Goal: Task Accomplishment & Management: Complete application form

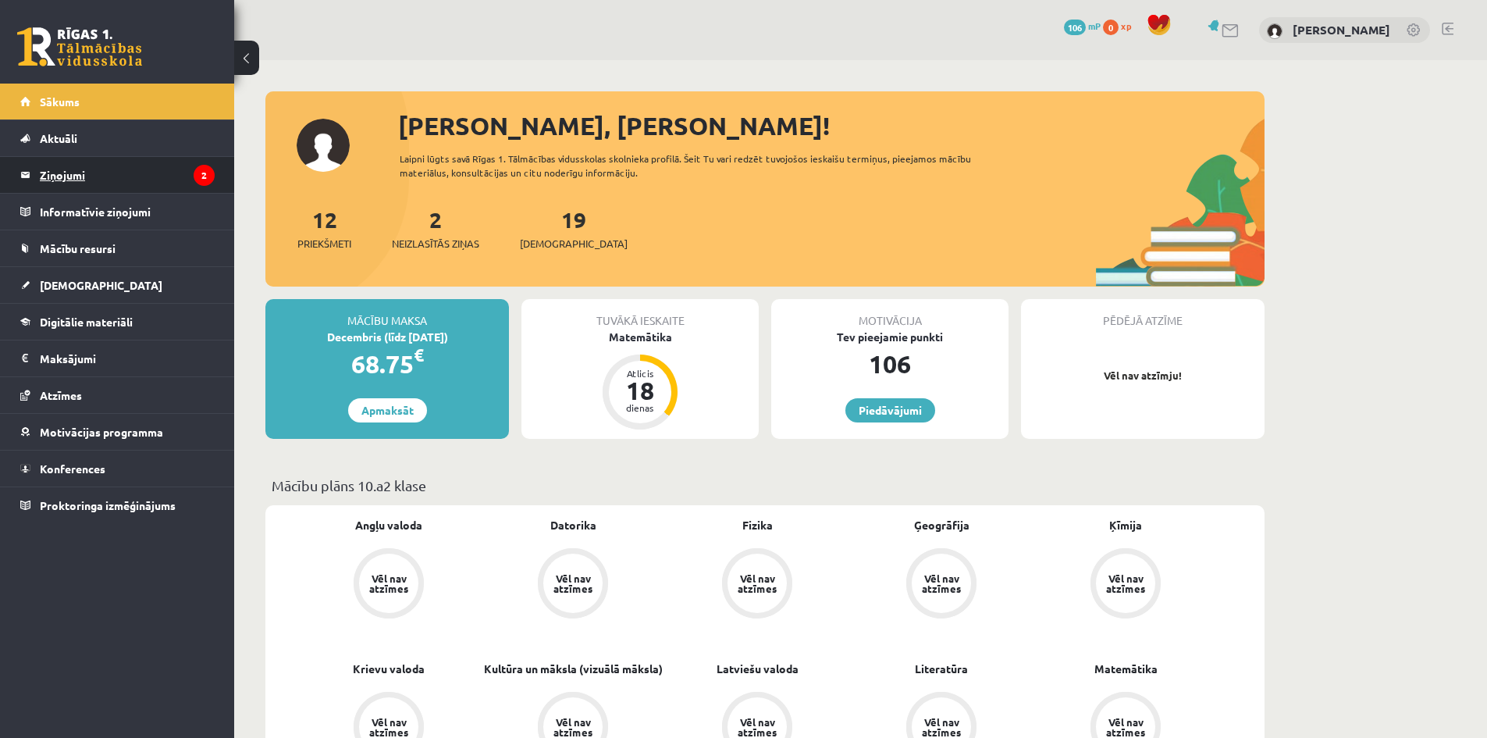
click at [110, 180] on legend "Ziņojumi 2" at bounding box center [127, 175] width 175 height 36
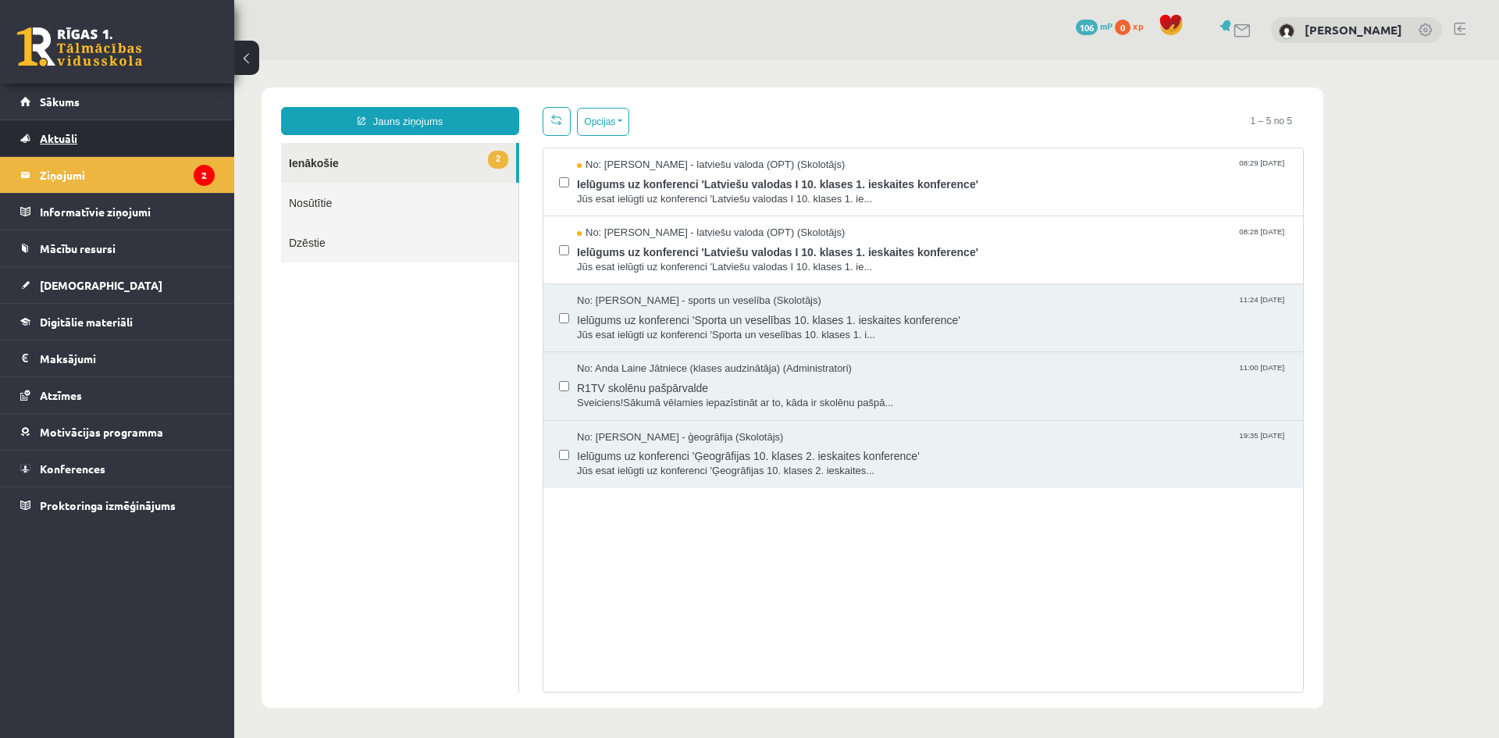
click at [95, 140] on link "Aktuāli" at bounding box center [117, 138] width 194 height 36
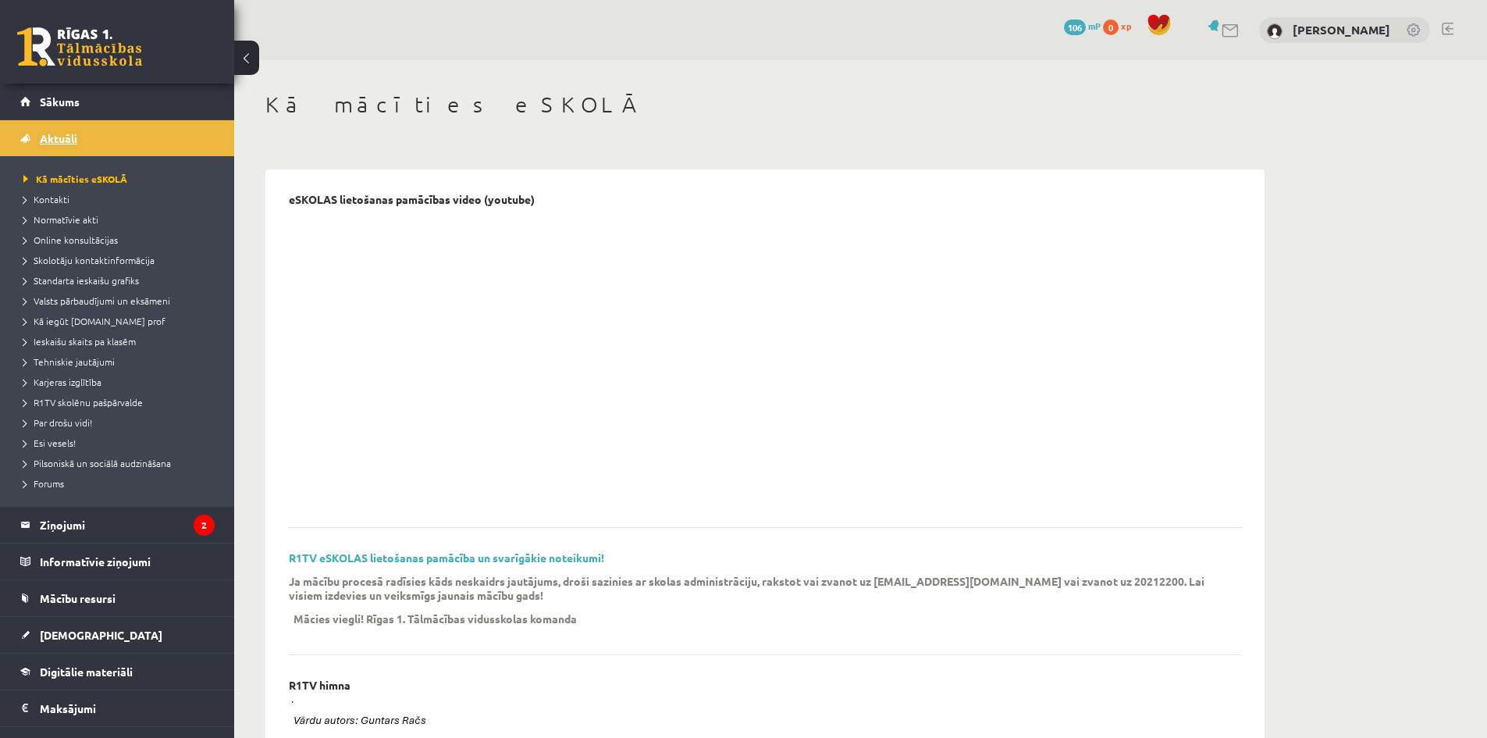
click at [109, 142] on link "Aktuāli" at bounding box center [117, 138] width 194 height 36
click at [80, 105] on link "Sākums" at bounding box center [117, 102] width 194 height 36
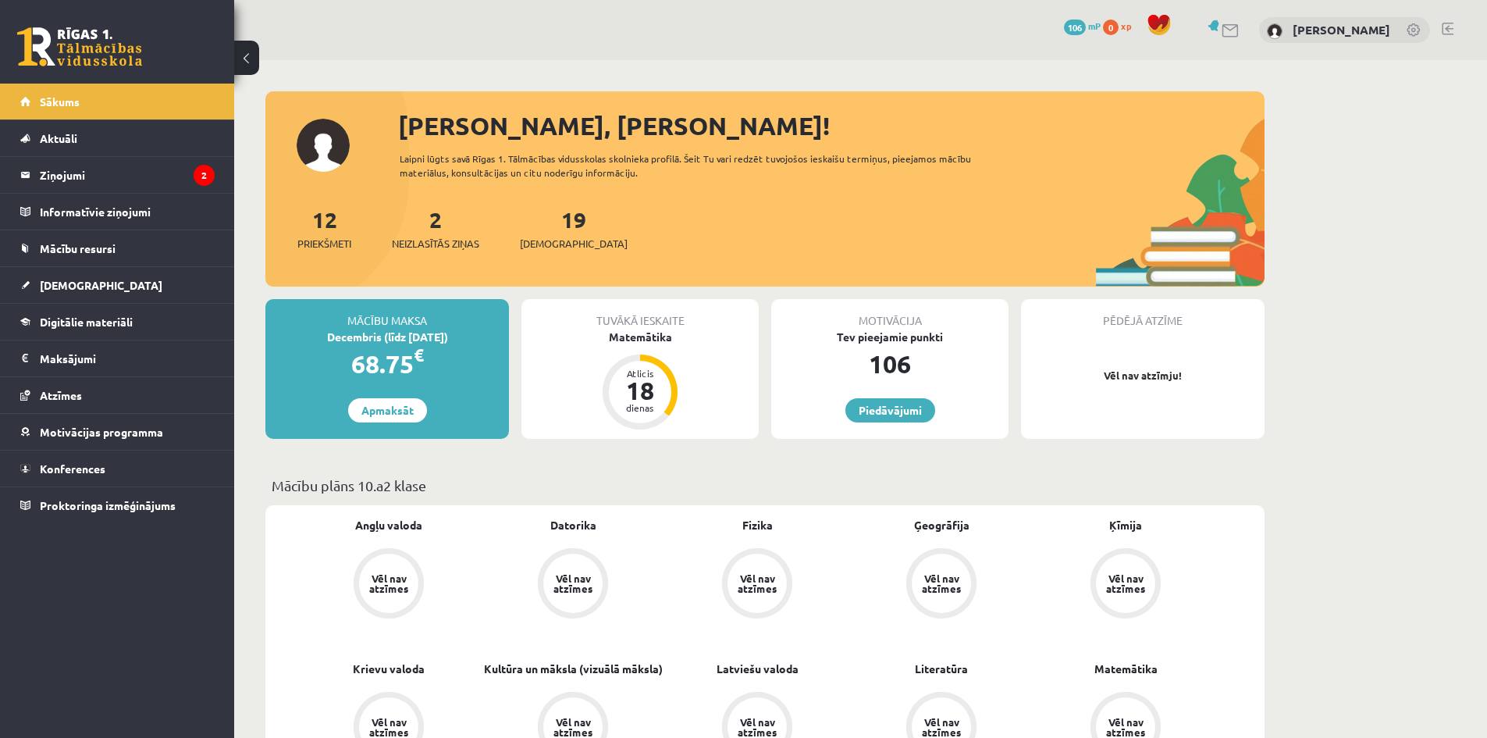
click at [105, 207] on legend "Informatīvie ziņojumi 0" at bounding box center [127, 212] width 175 height 36
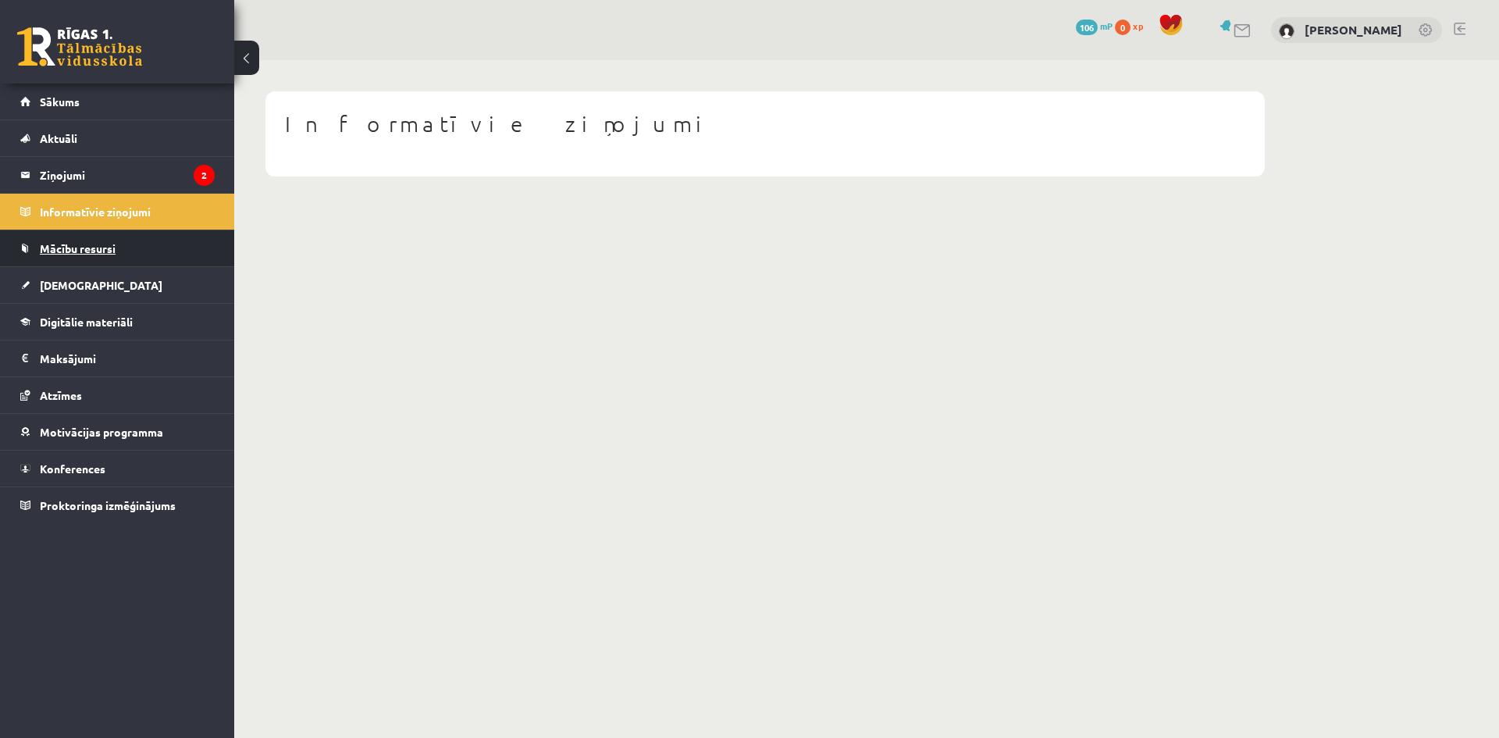
click at [112, 246] on span "Mācību resursi" at bounding box center [78, 248] width 76 height 14
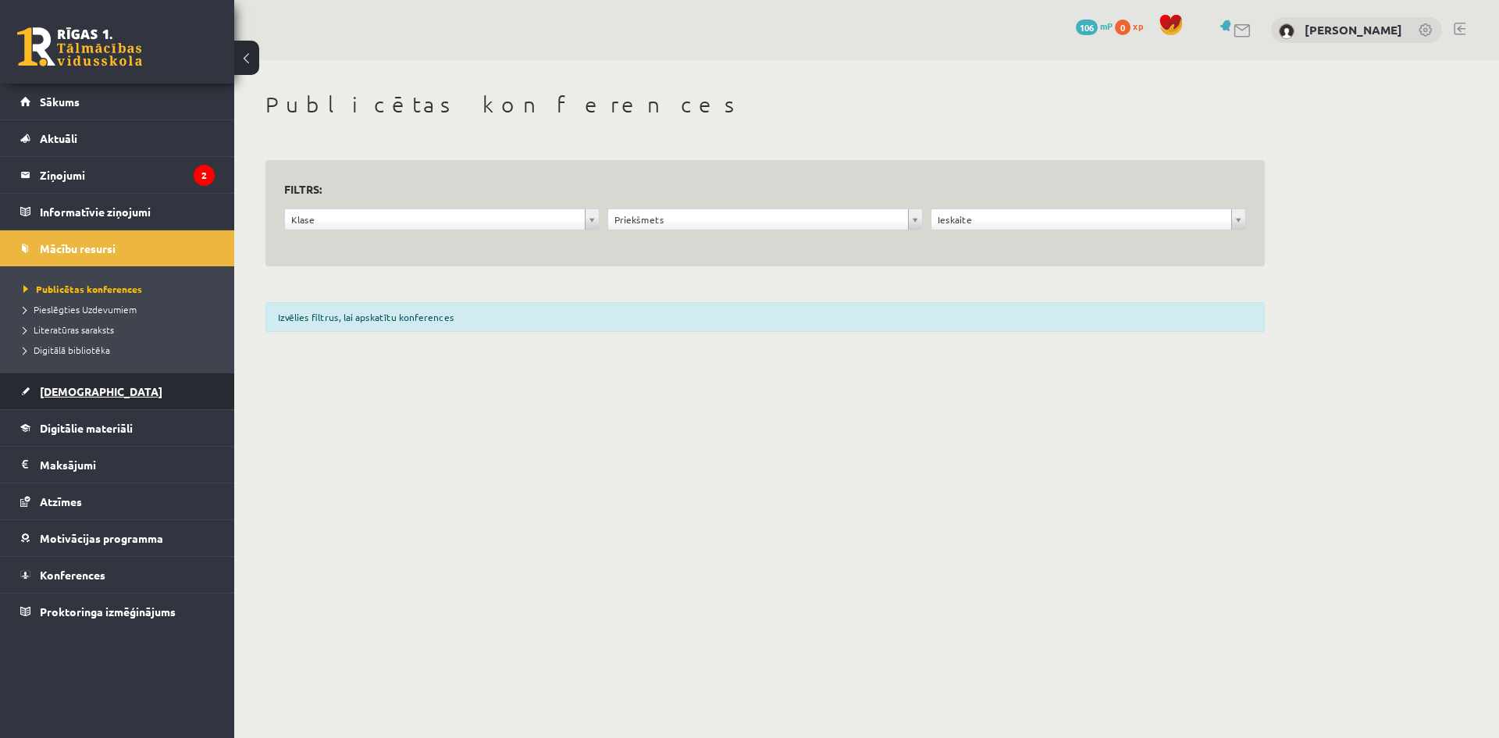
click at [94, 390] on link "[DEMOGRAPHIC_DATA]" at bounding box center [117, 391] width 194 height 36
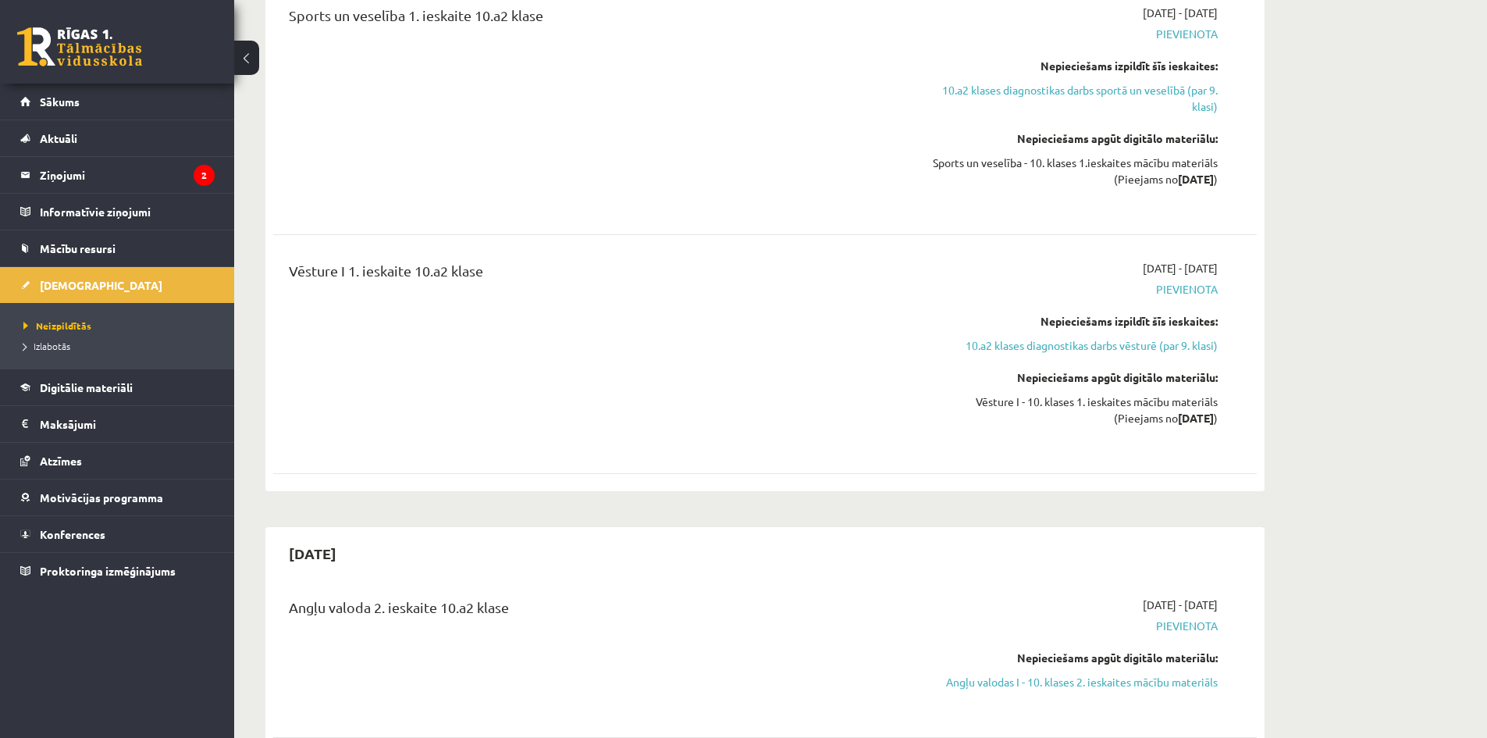
scroll to position [4372, 0]
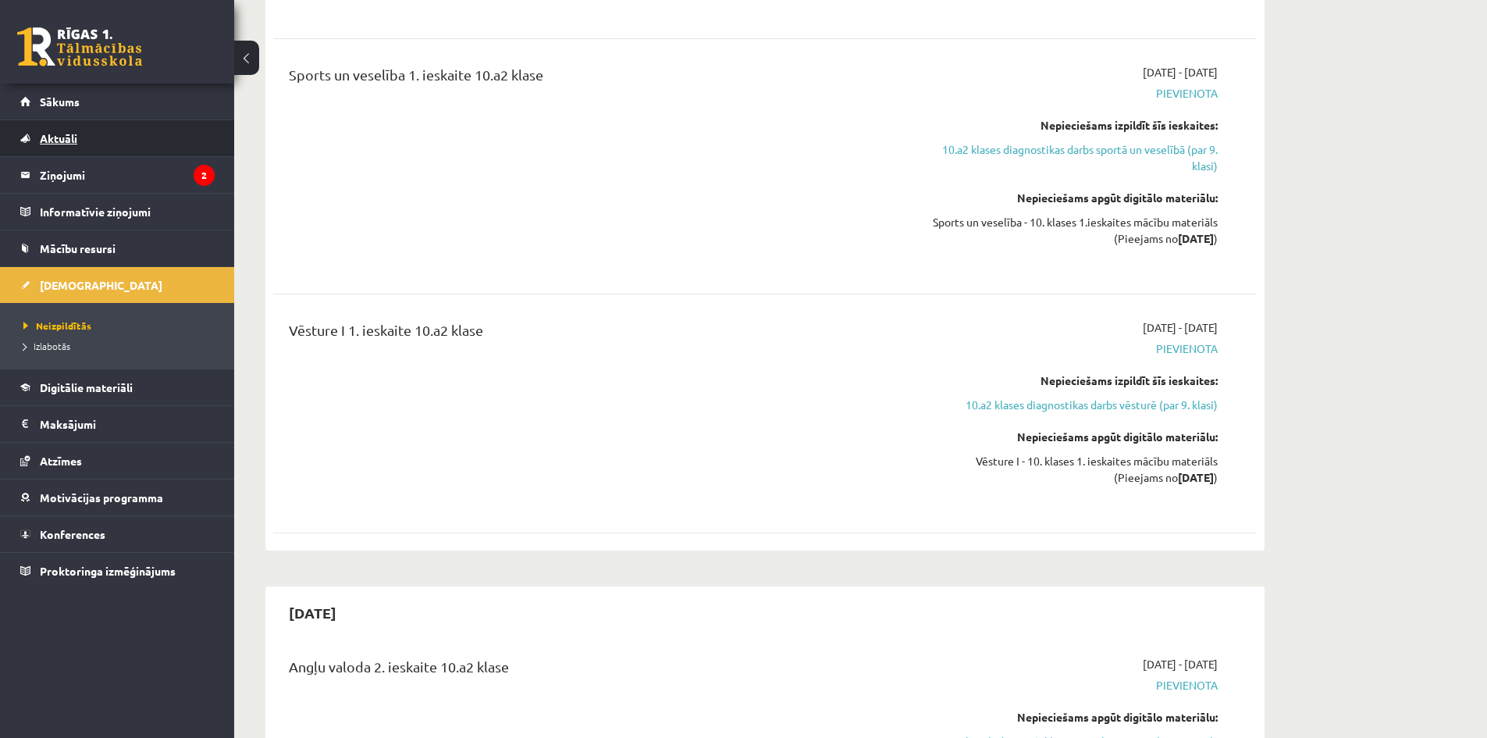
click at [93, 133] on link "Aktuāli" at bounding box center [117, 138] width 194 height 36
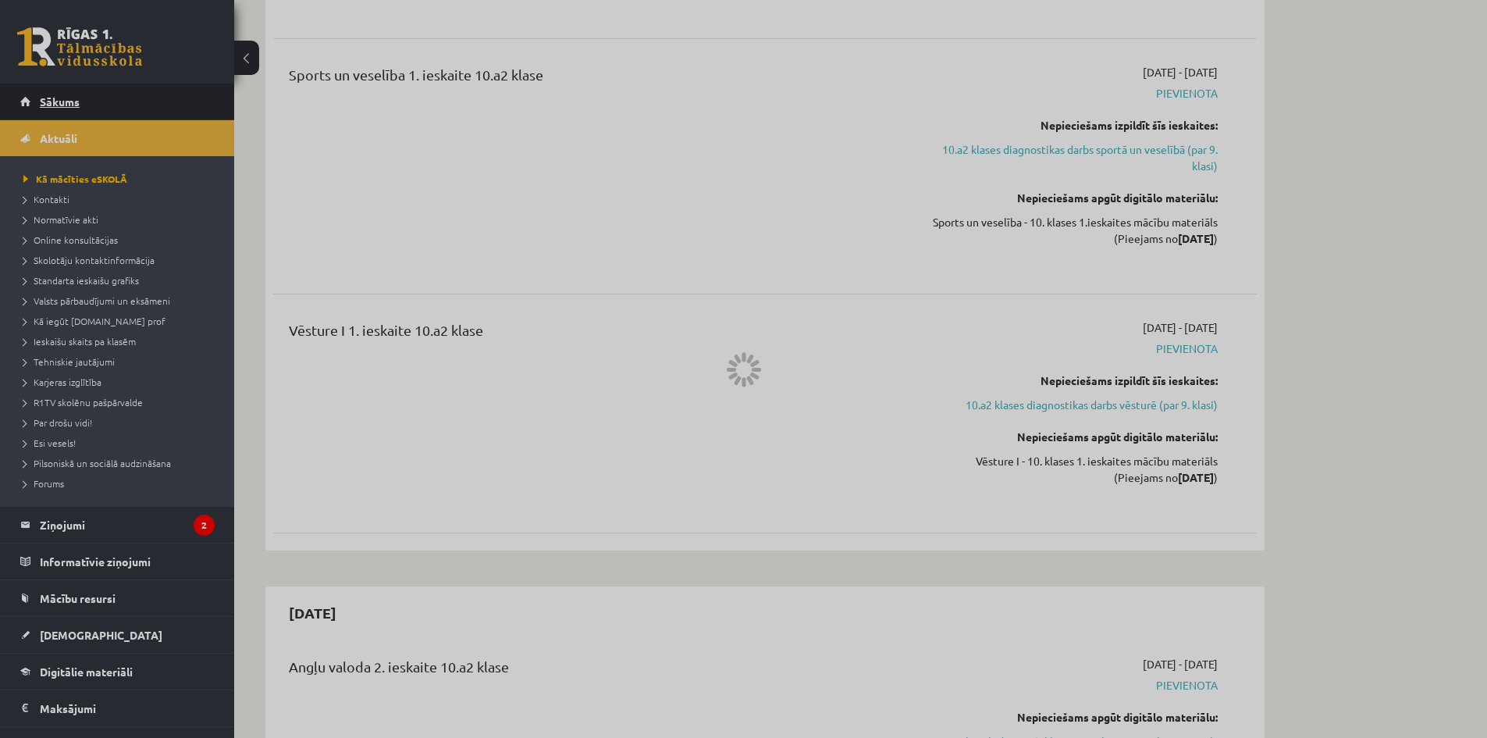
scroll to position [963, 0]
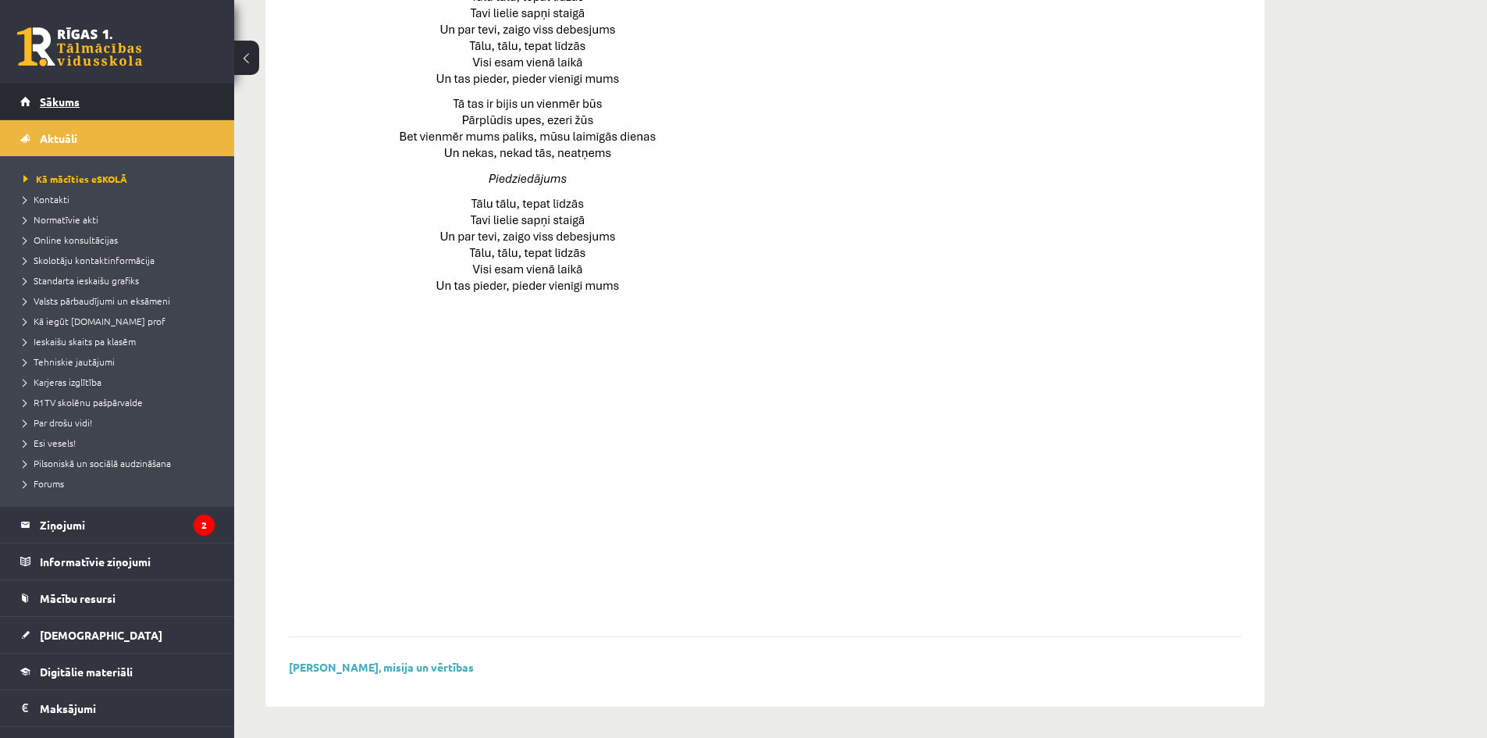
click at [86, 102] on link "Sākums" at bounding box center [117, 102] width 194 height 36
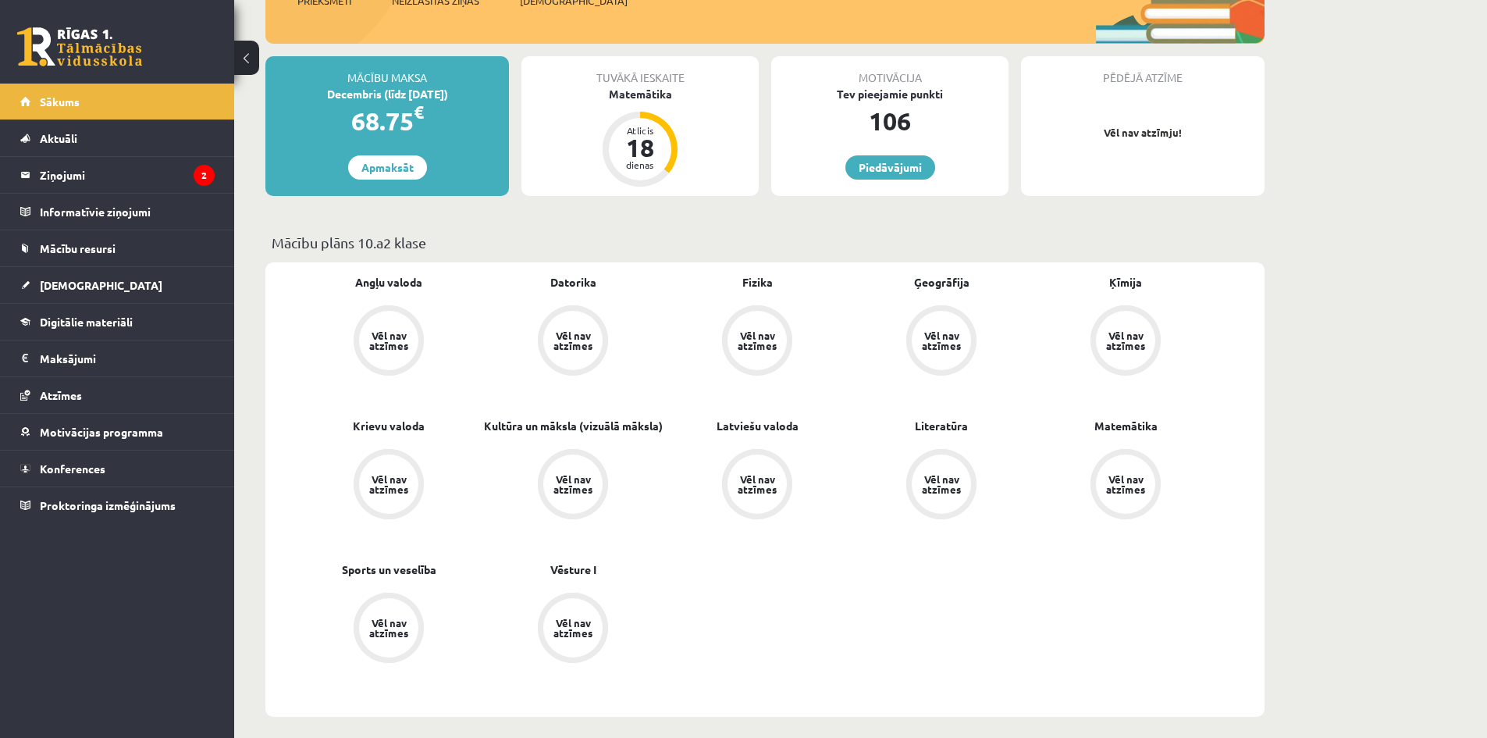
scroll to position [234, 0]
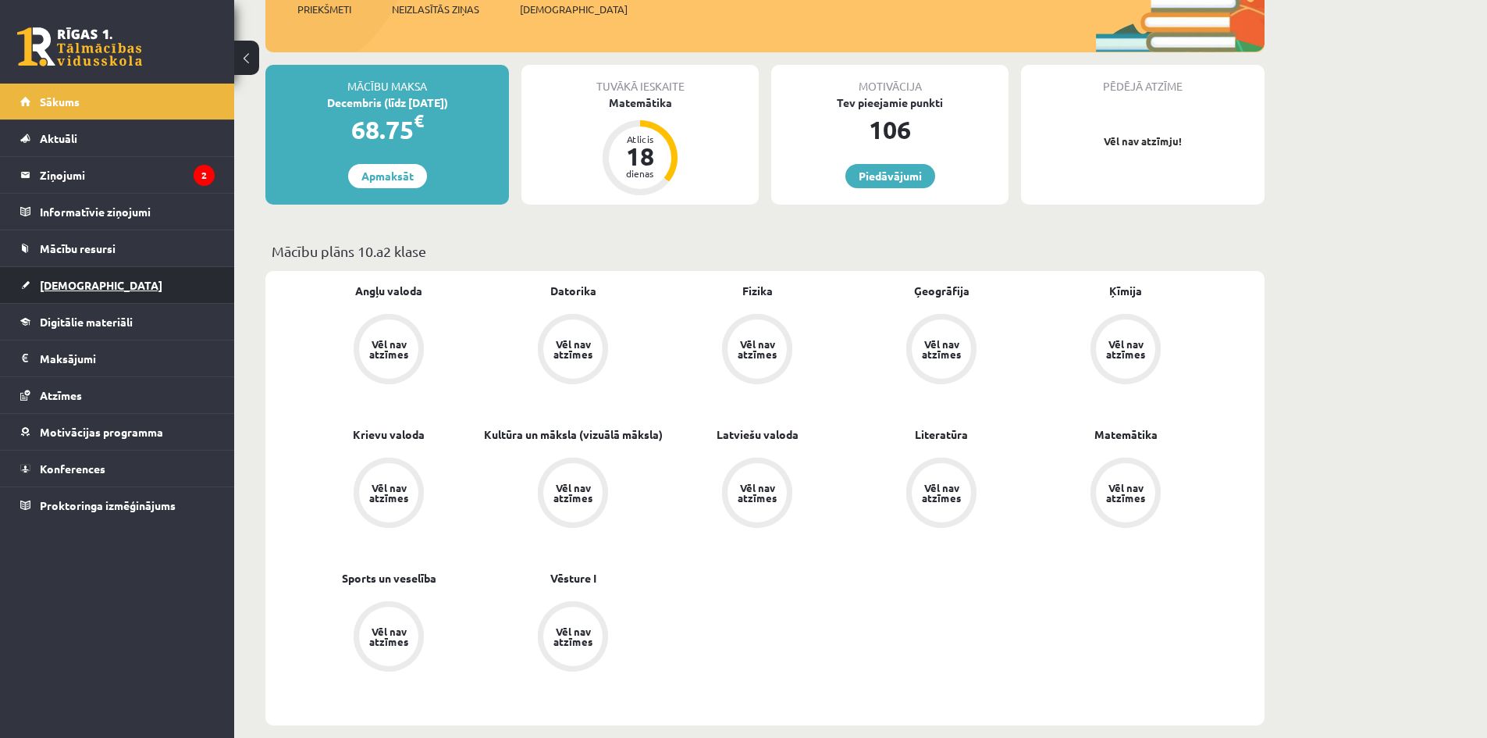
click at [83, 280] on span "[DEMOGRAPHIC_DATA]" at bounding box center [101, 285] width 123 height 14
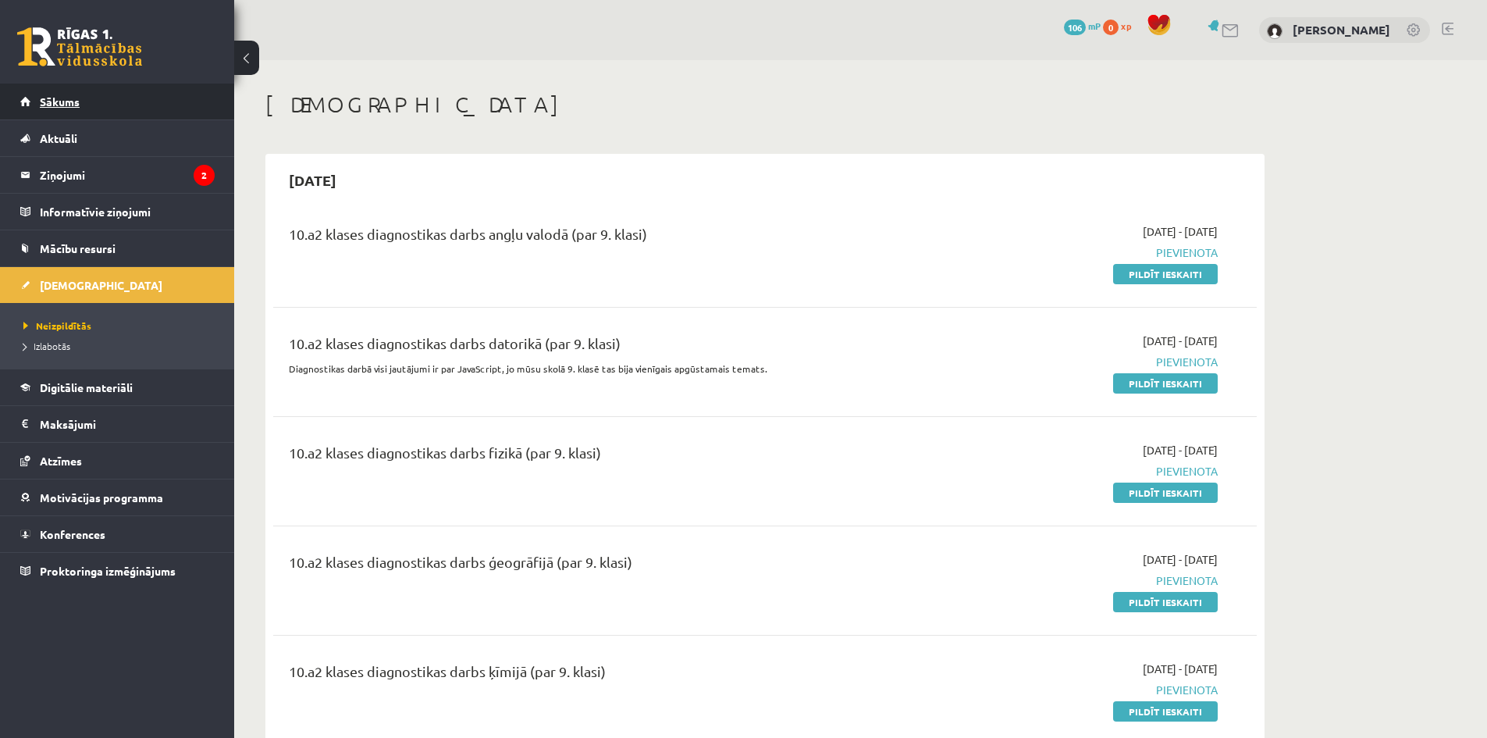
click at [78, 106] on span "Sākums" at bounding box center [60, 101] width 40 height 14
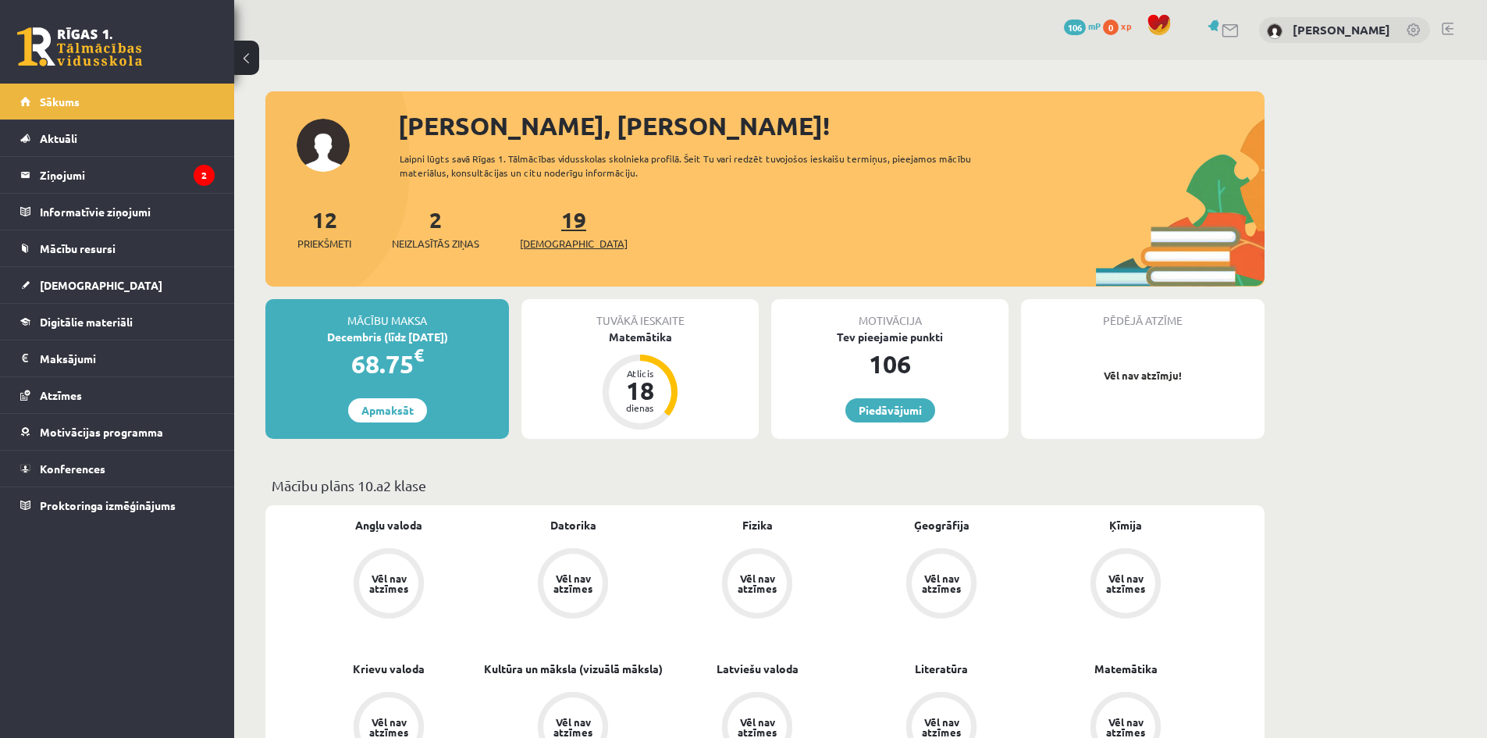
click at [546, 220] on link "19 Ieskaites" at bounding box center [574, 228] width 108 height 46
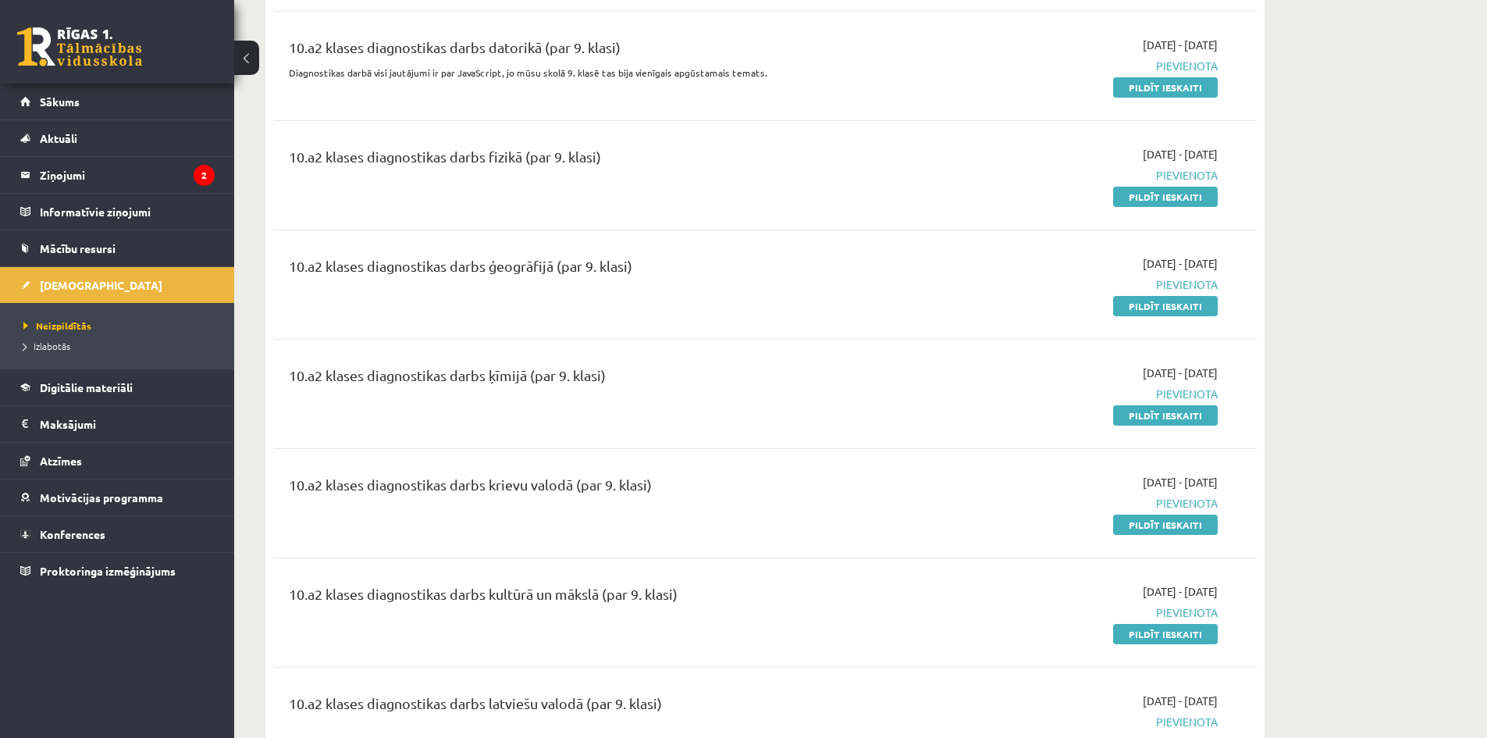
scroll to position [234, 0]
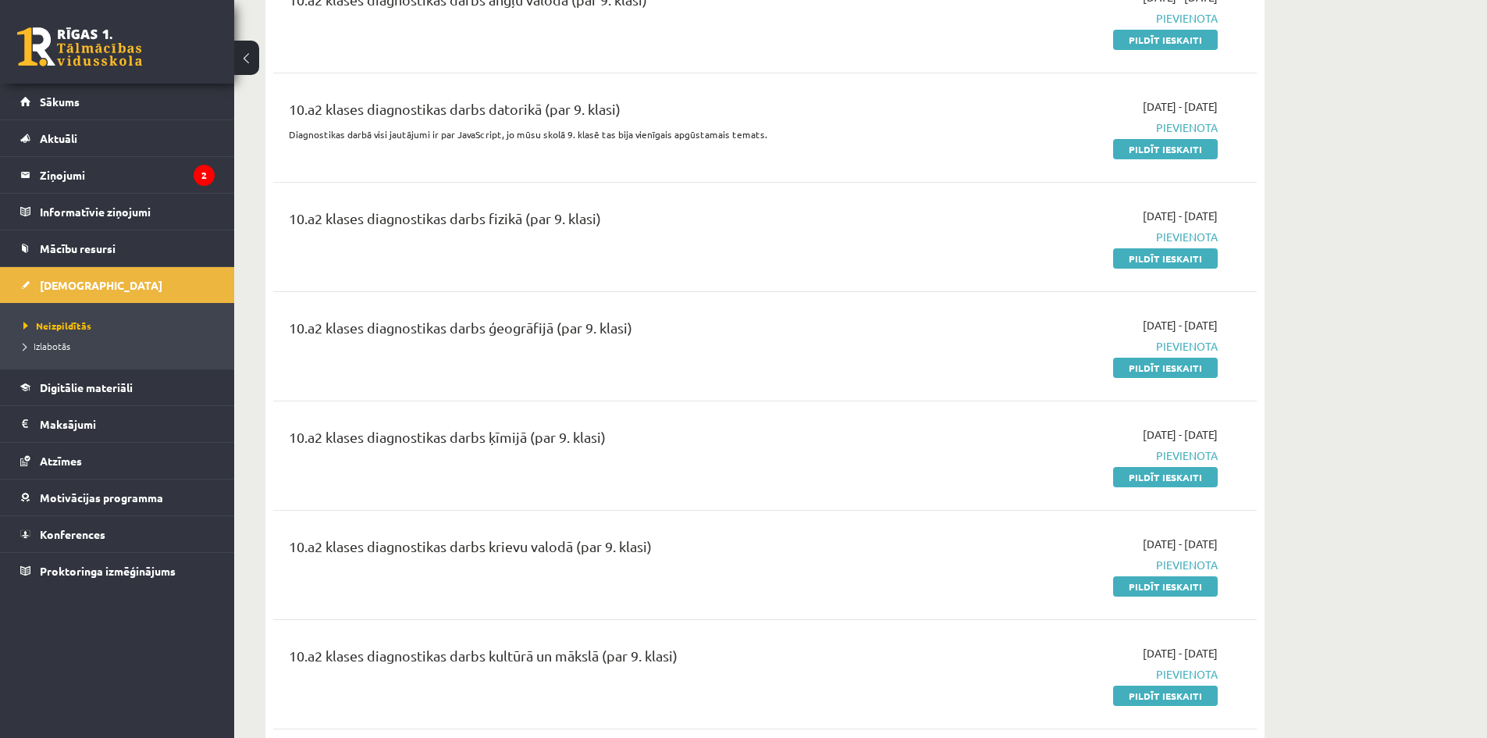
click at [1167, 454] on span "Pievienota" at bounding box center [1071, 455] width 294 height 16
click at [1200, 454] on span "Pievienota" at bounding box center [1071, 455] width 294 height 16
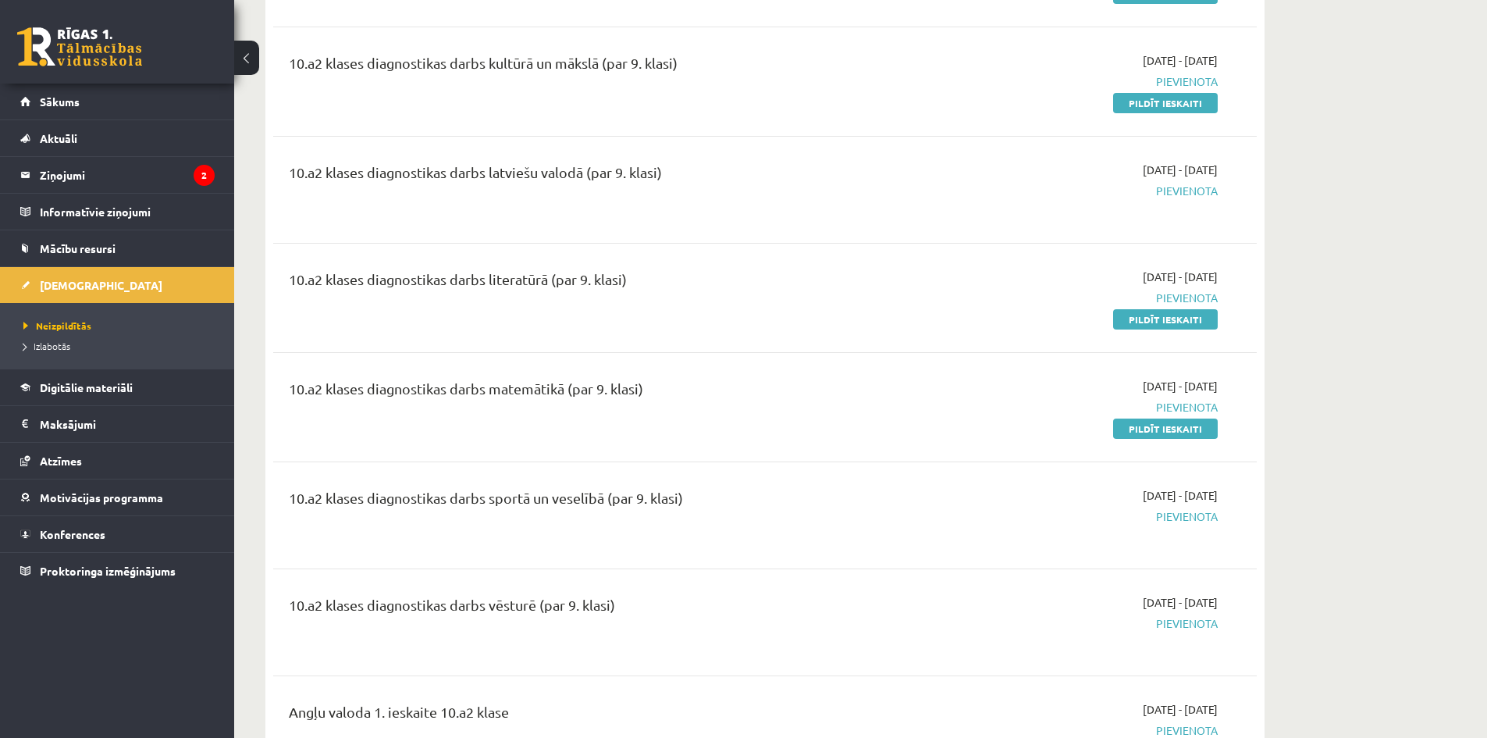
scroll to position [781, 0]
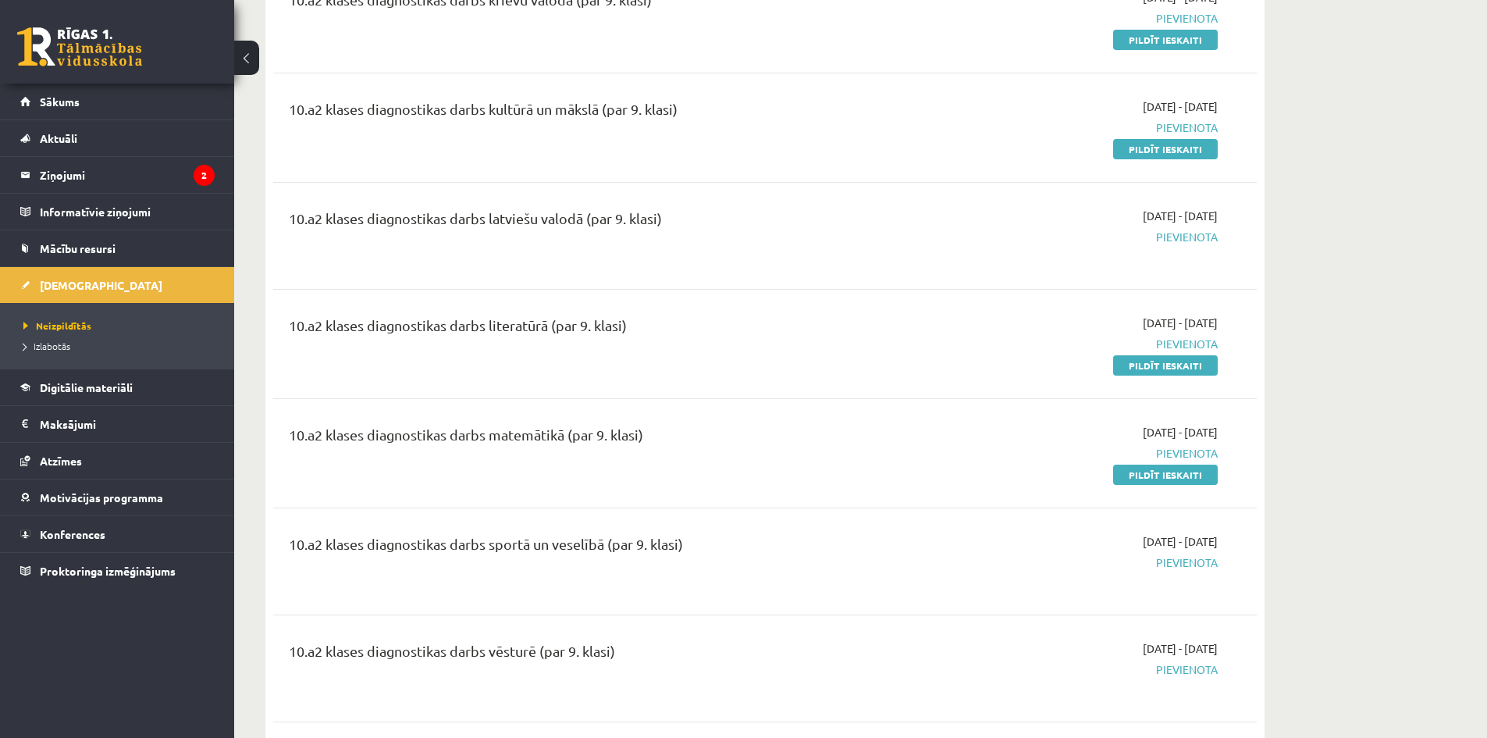
drag, startPoint x: 1181, startPoint y: 420, endPoint x: 1141, endPoint y: 415, distance: 40.9
click at [1158, 419] on div "10.a2 klases diagnostikas darbs matemātikā (par 9. klasi) [DATE] - [DATE] [GEOG…" at bounding box center [765, 453] width 984 height 90
drag, startPoint x: 1237, startPoint y: 436, endPoint x: 1104, endPoint y: 429, distance: 133.7
click at [1125, 424] on div "10.a2 klases diagnostikas darbs matemātikā (par 9. klasi) [DATE] - [DATE] [GEOG…" at bounding box center [765, 453] width 952 height 59
click at [904, 453] on div "10.a2 klases diagnostikas darbs matemātikā (par 9. klasi)" at bounding box center [594, 453] width 635 height 59
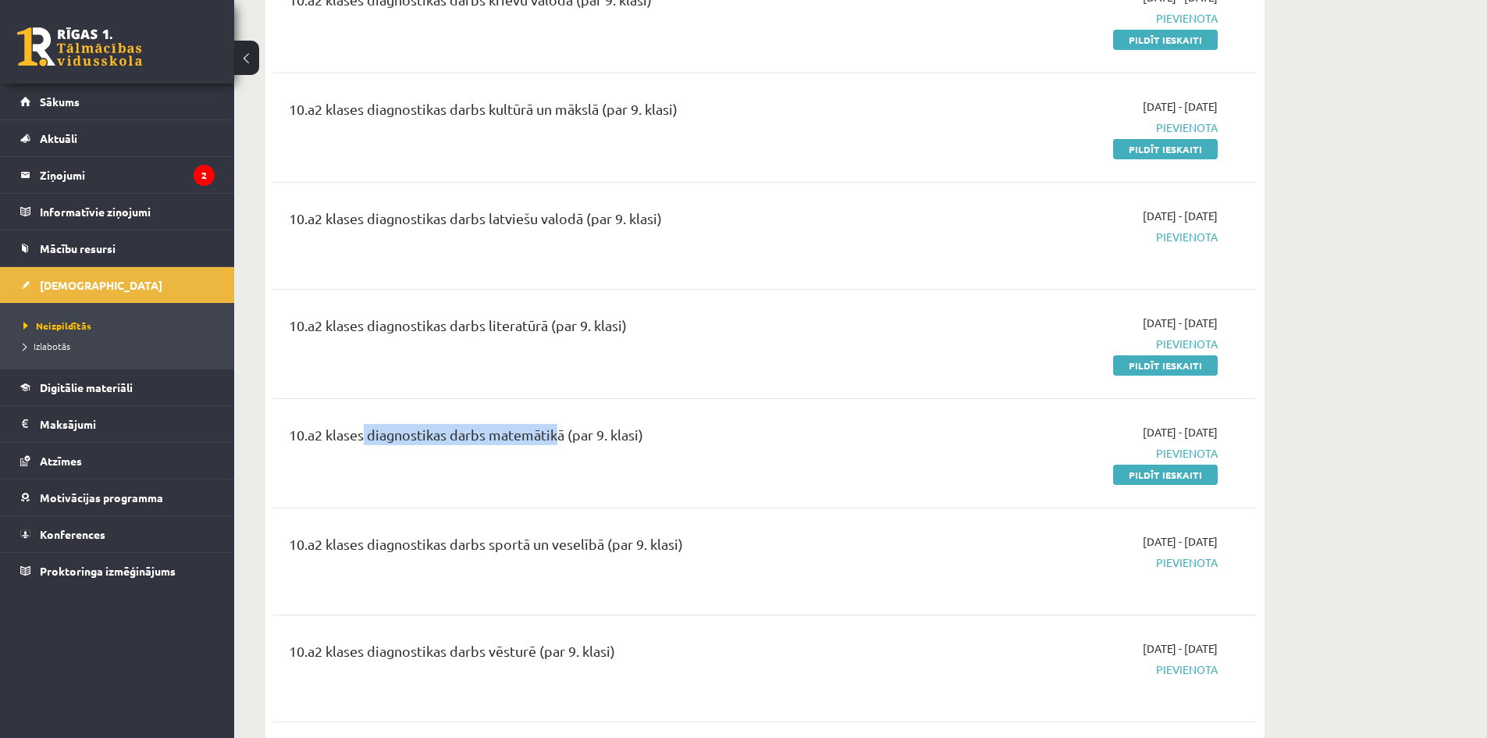
drag, startPoint x: 356, startPoint y: 432, endPoint x: 564, endPoint y: 418, distance: 208.9
click at [557, 417] on div "10.a2 klases diagnostikas darbs matemātikā (par 9. klasi) 2025-09-24 - 2025-10-…" at bounding box center [765, 453] width 984 height 90
click at [609, 445] on div "10.a2 klases diagnostikas darbs matemātikā (par 9. klasi)" at bounding box center [594, 438] width 611 height 29
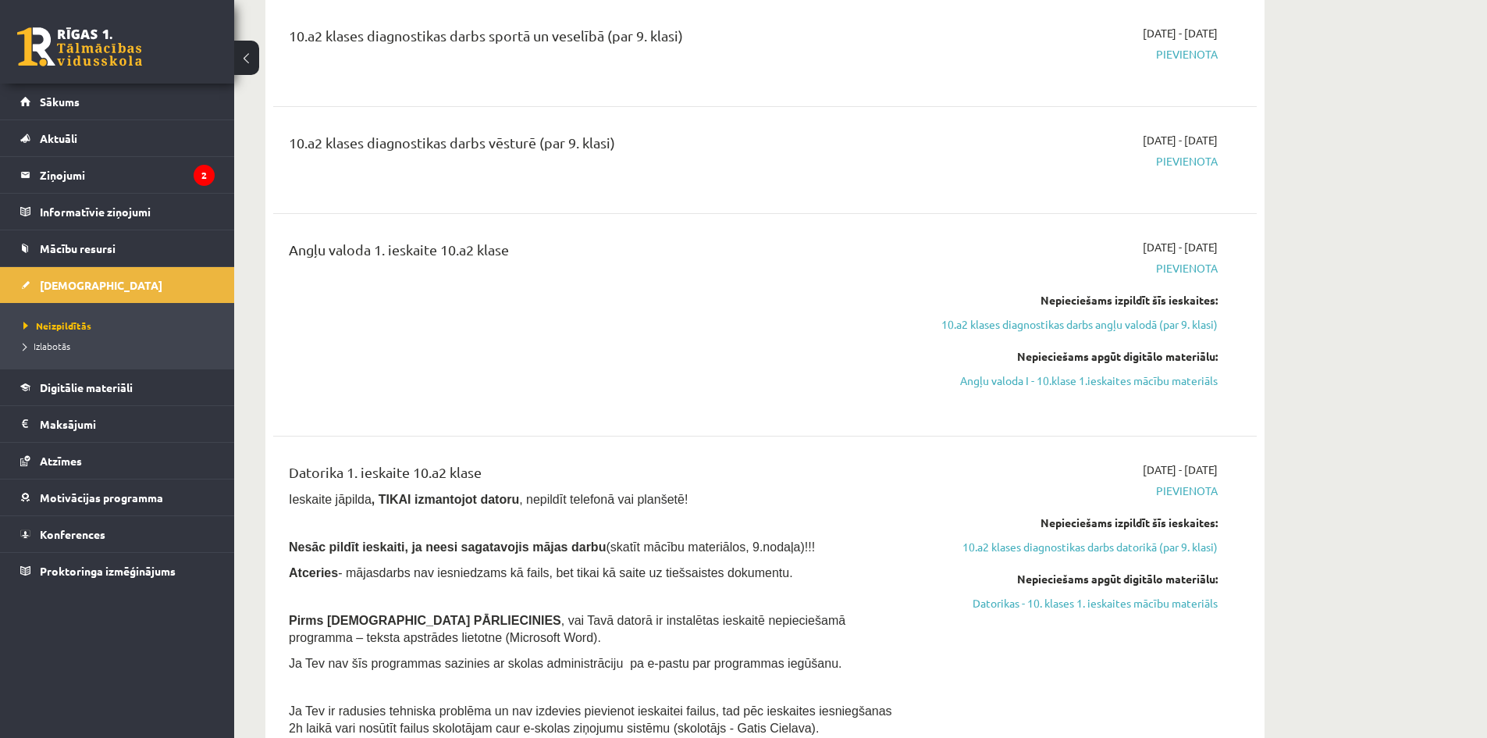
scroll to position [1171, 0]
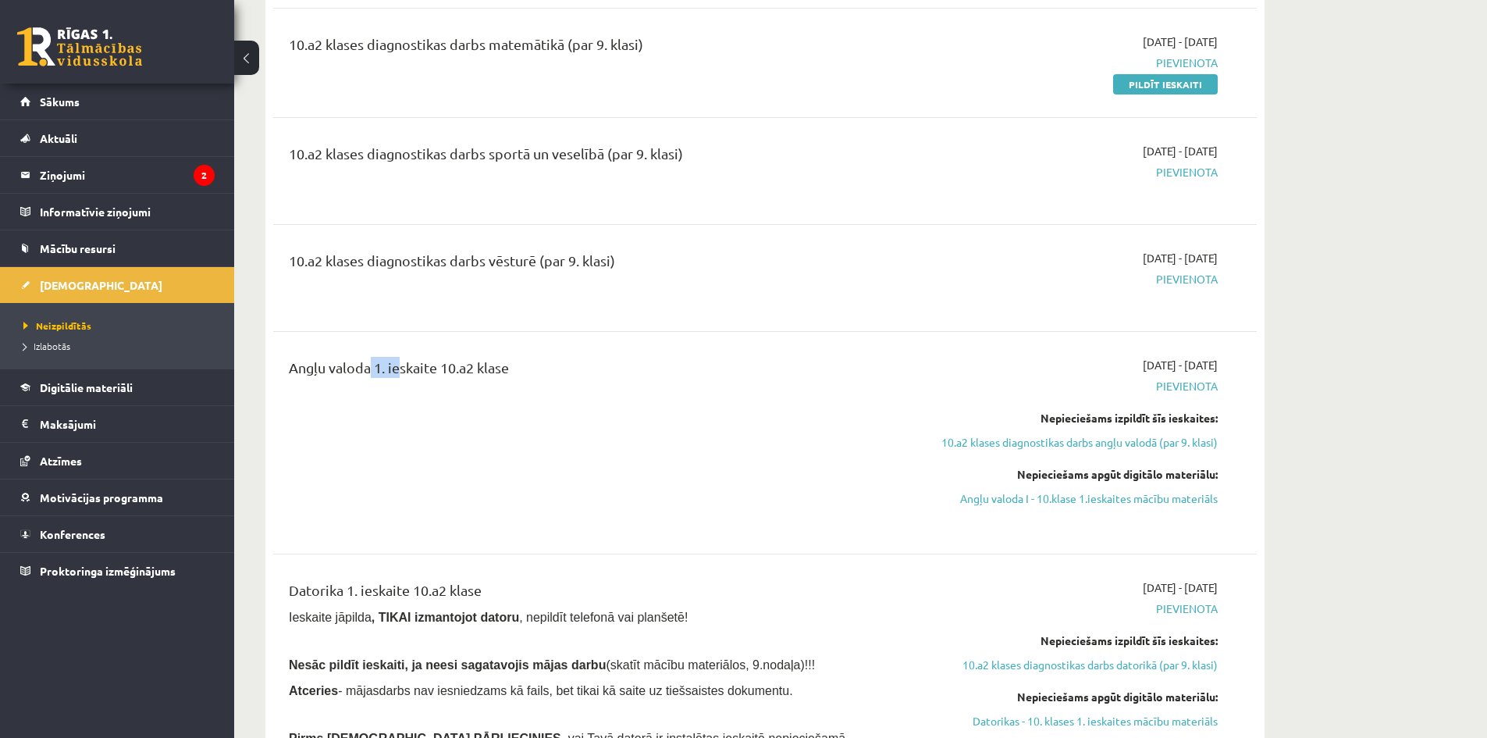
click at [404, 358] on div "Angļu valoda 1. ieskaite 10.a2 klase" at bounding box center [594, 371] width 611 height 29
click at [506, 393] on div "Angļu valoda 1. ieskaite 10.a2 klase" at bounding box center [594, 443] width 635 height 172
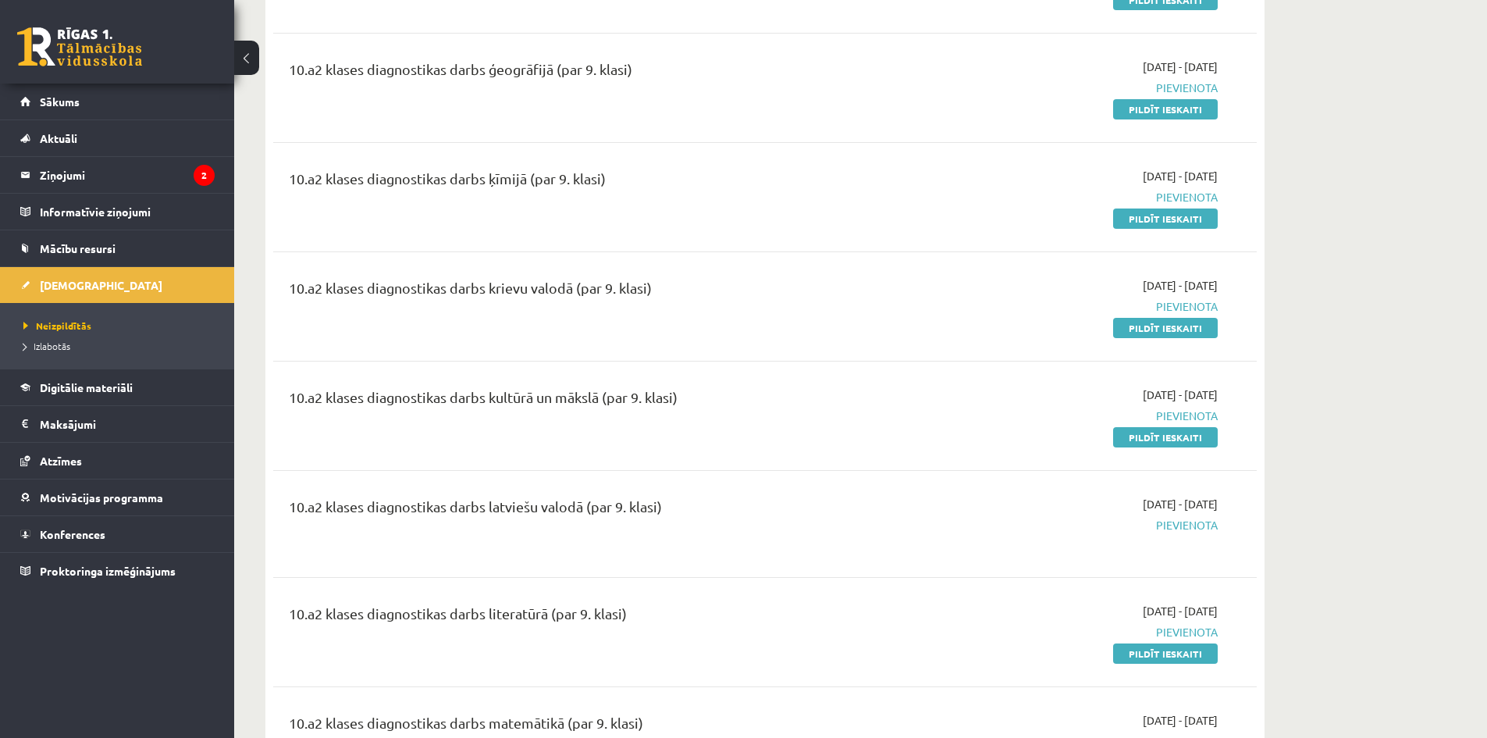
scroll to position [546, 0]
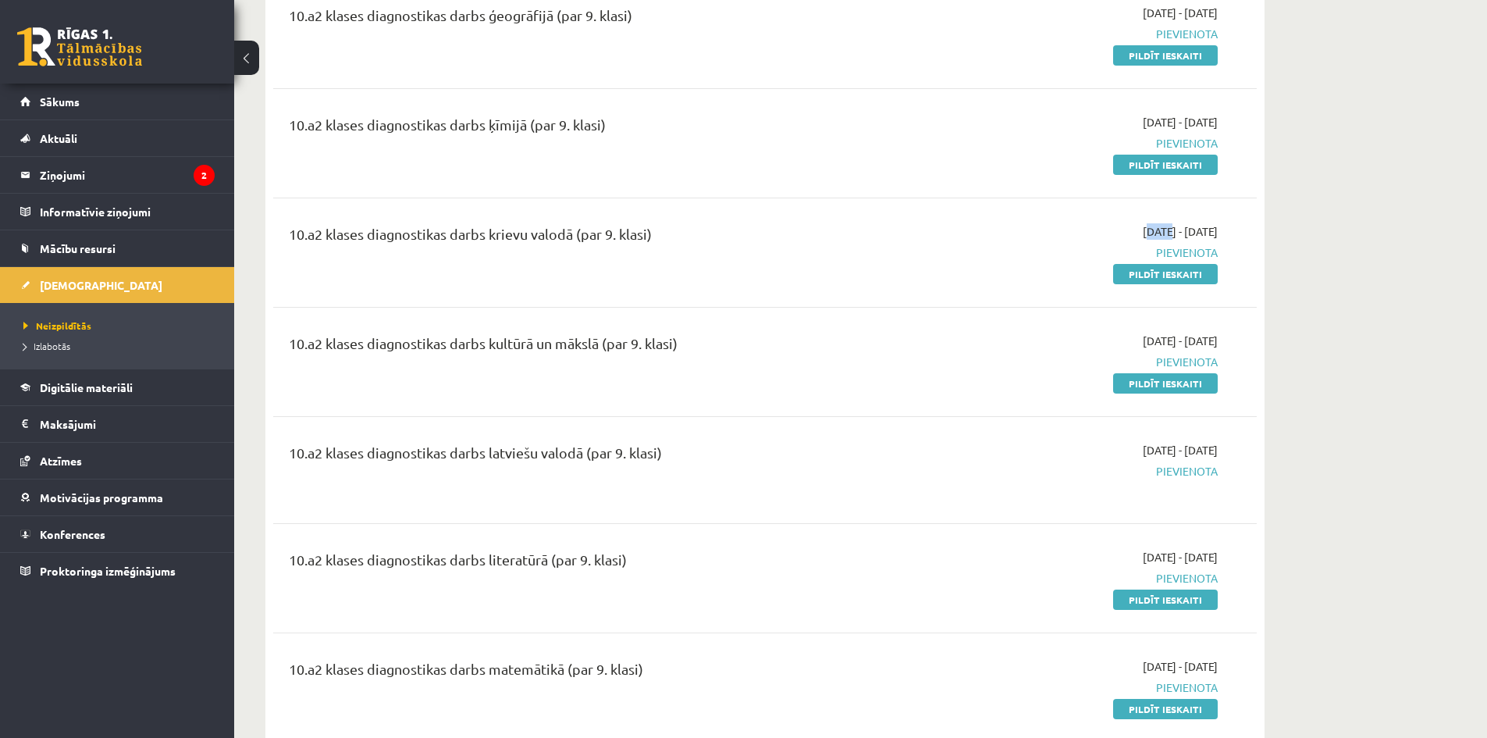
drag, startPoint x: 1123, startPoint y: 225, endPoint x: 1175, endPoint y: 220, distance: 51.7
click at [1175, 220] on div "10.a2 klases diagnostikas darbs krievu valodā (par 9. klasi) 2025-09-24 - 2025-…" at bounding box center [765, 253] width 984 height 90
click at [1215, 226] on span "[DATE] - [DATE]" at bounding box center [1180, 231] width 75 height 16
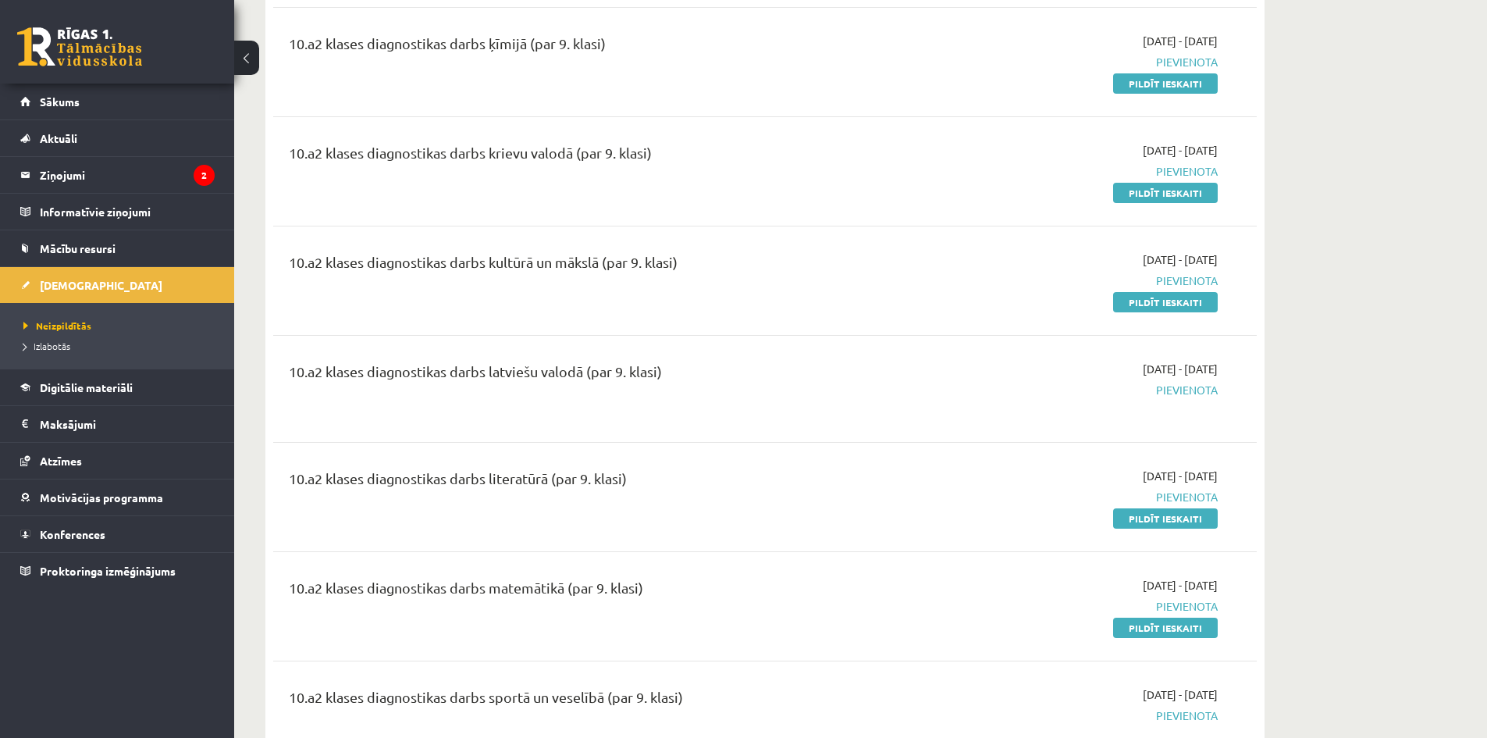
scroll to position [625, 0]
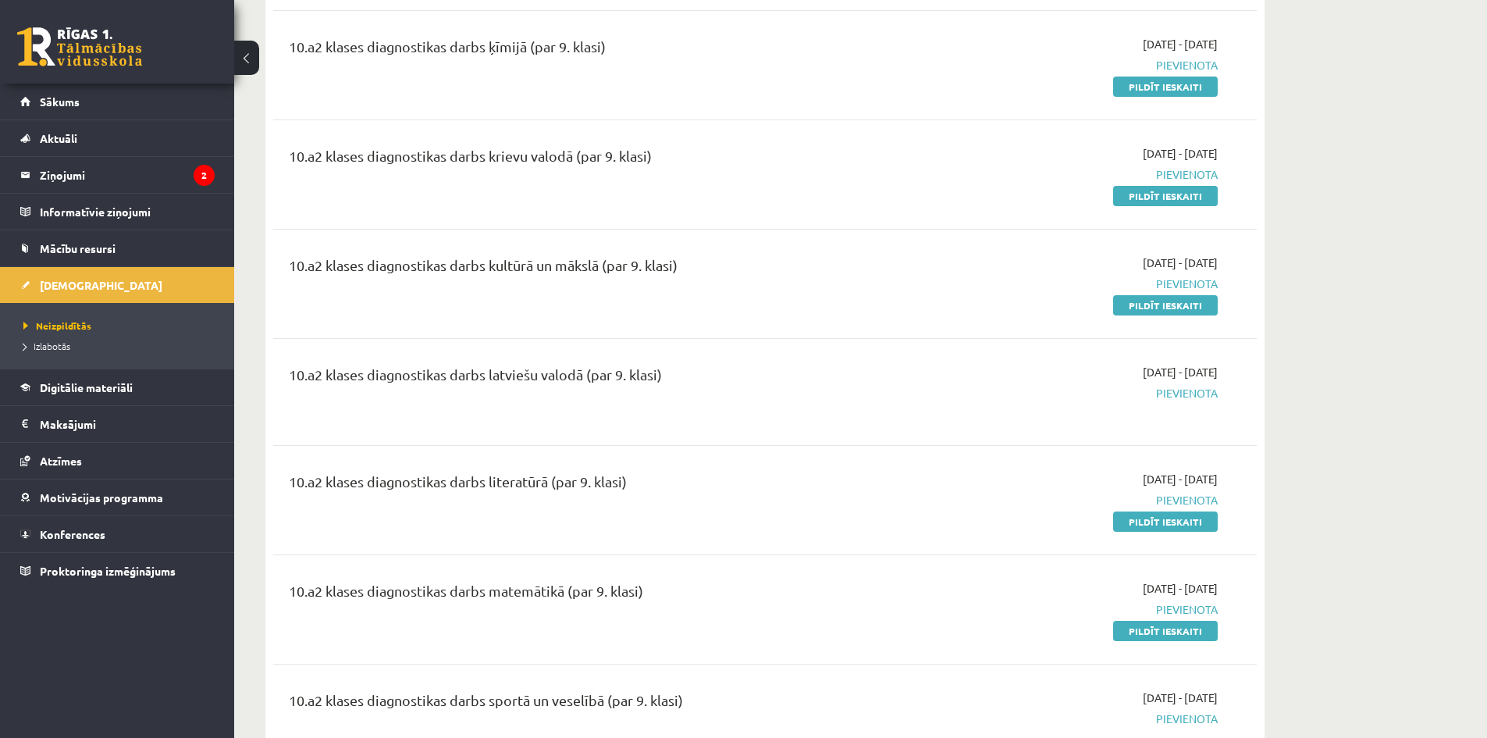
drag, startPoint x: 1194, startPoint y: 191, endPoint x: 817, endPoint y: 84, distance: 391.4
click at [1194, 191] on link "Pildīt ieskaiti" at bounding box center [1165, 196] width 105 height 20
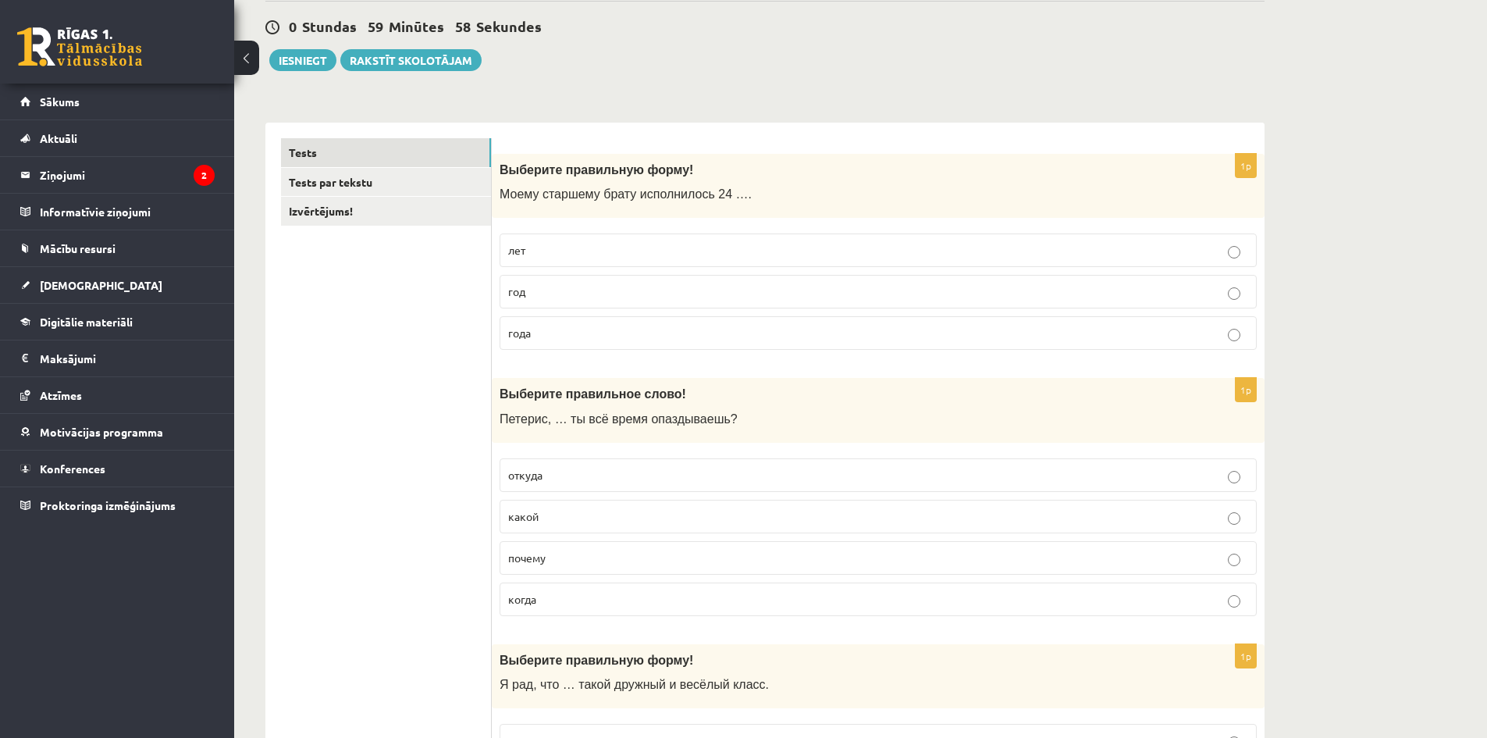
scroll to position [156, 0]
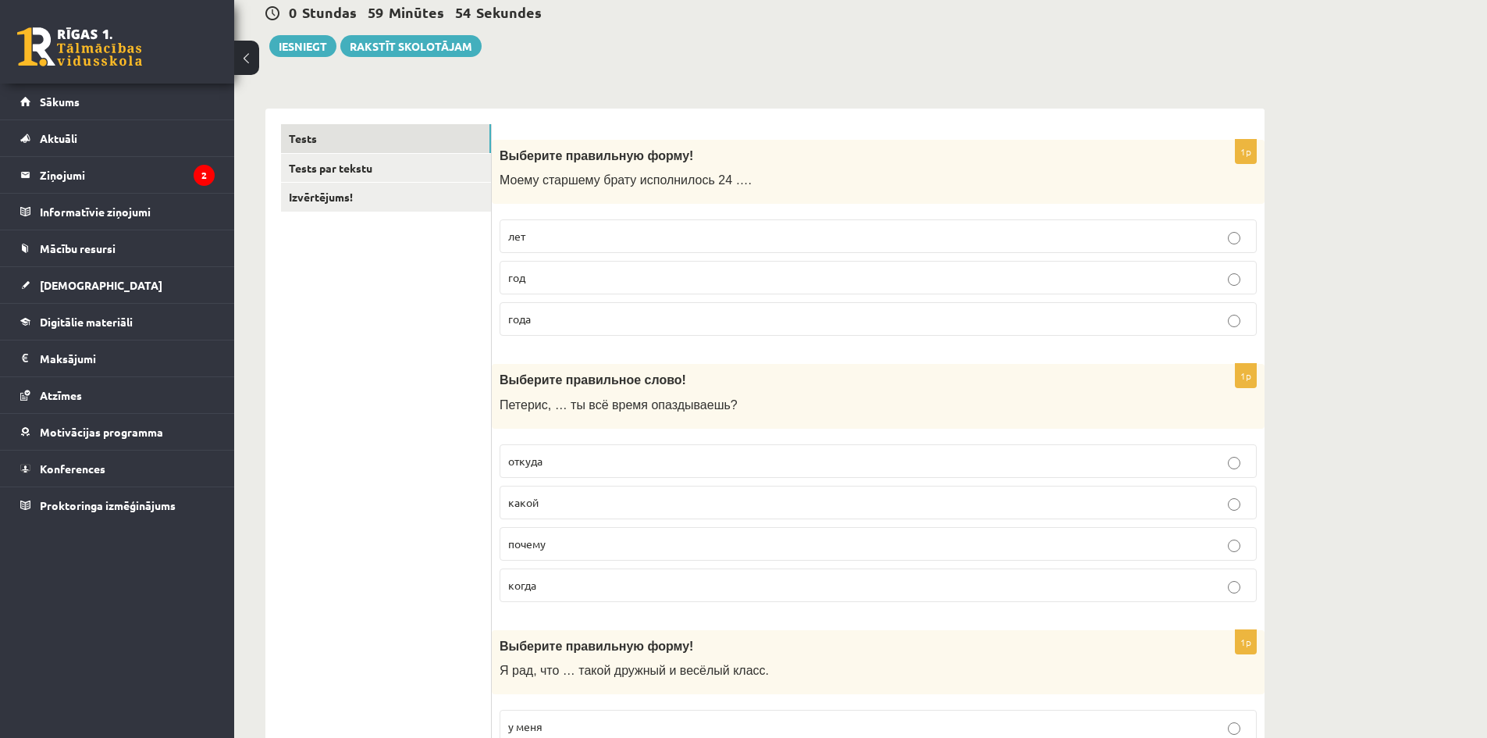
click at [577, 310] on label "года" at bounding box center [878, 319] width 757 height 34
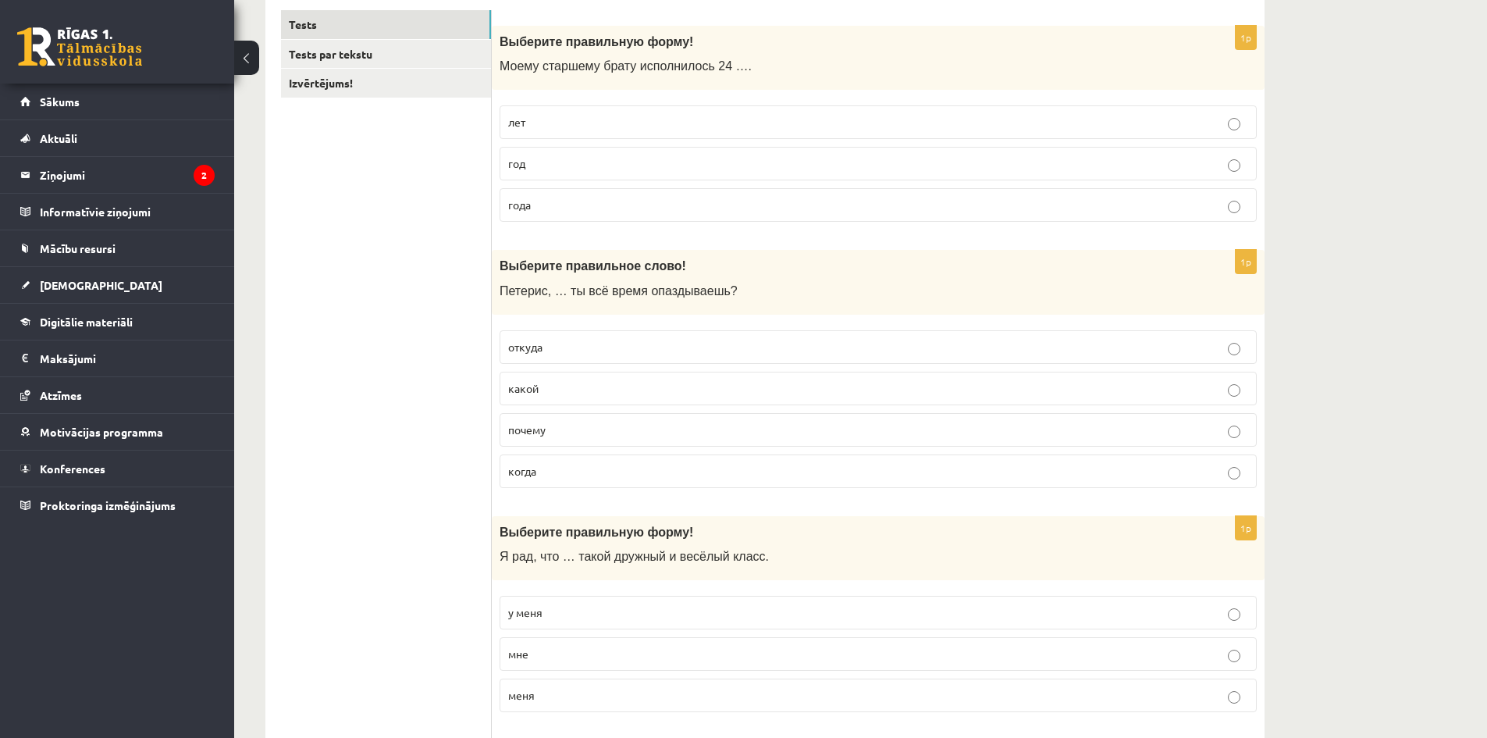
scroll to position [312, 0]
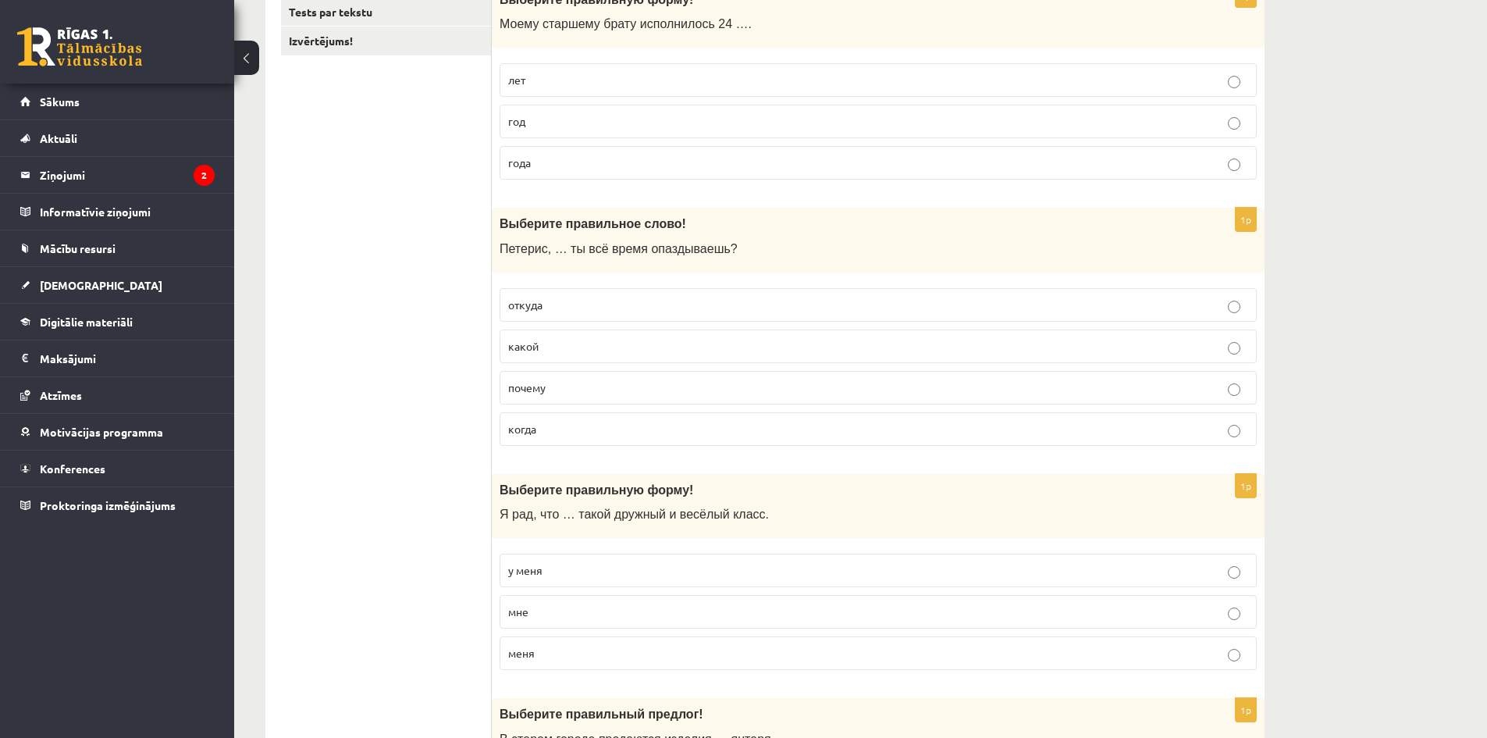
click at [552, 385] on p "почему" at bounding box center [878, 387] width 740 height 16
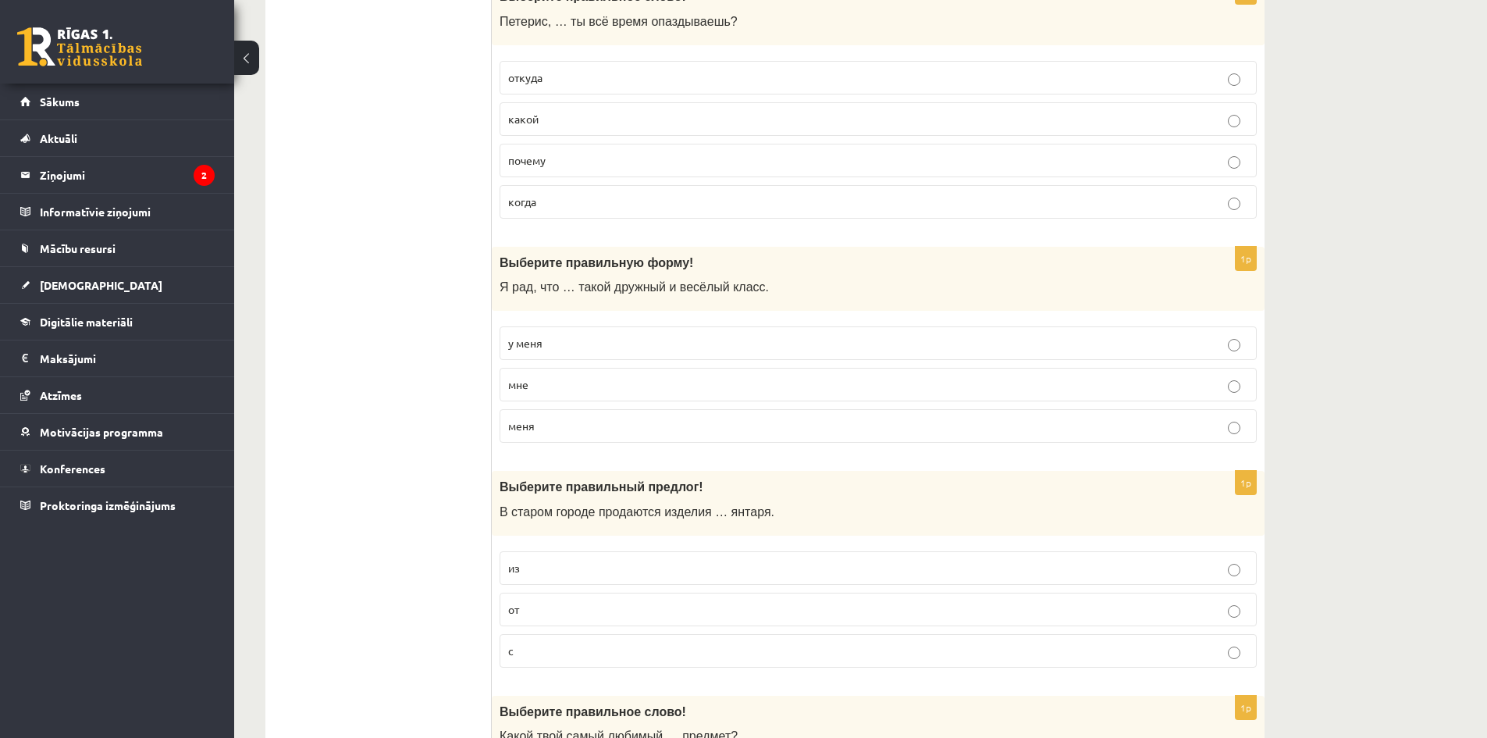
scroll to position [546, 0]
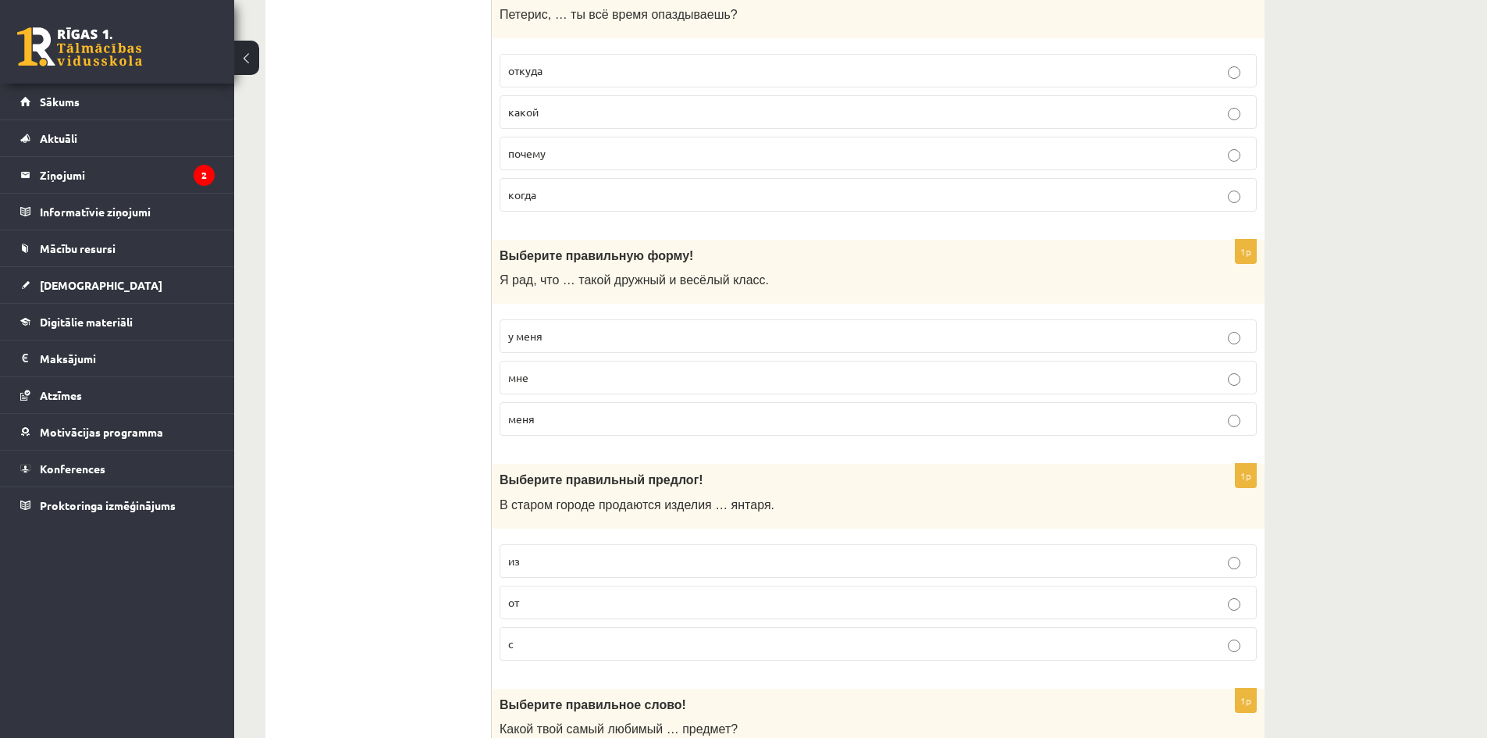
click at [568, 335] on p "у меня" at bounding box center [878, 336] width 740 height 16
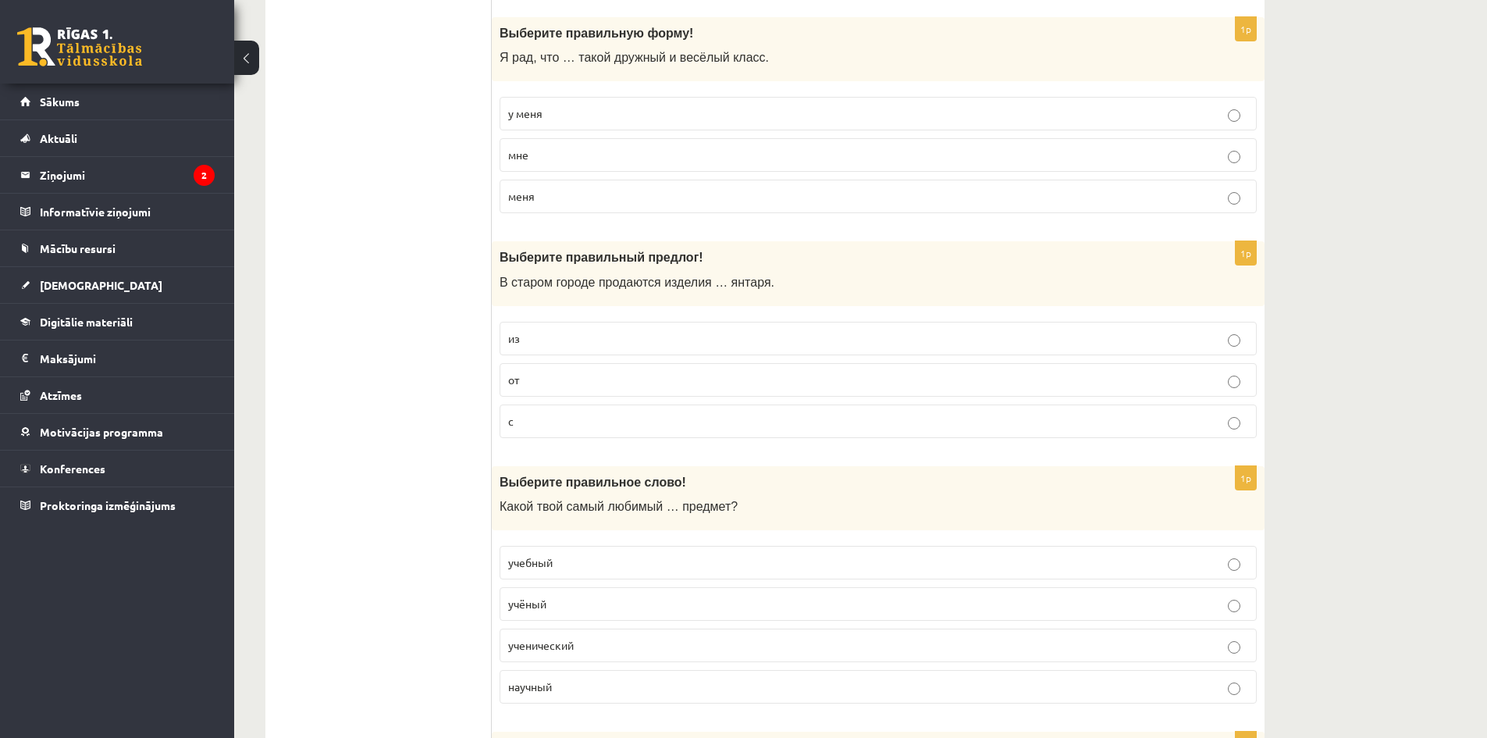
scroll to position [781, 0]
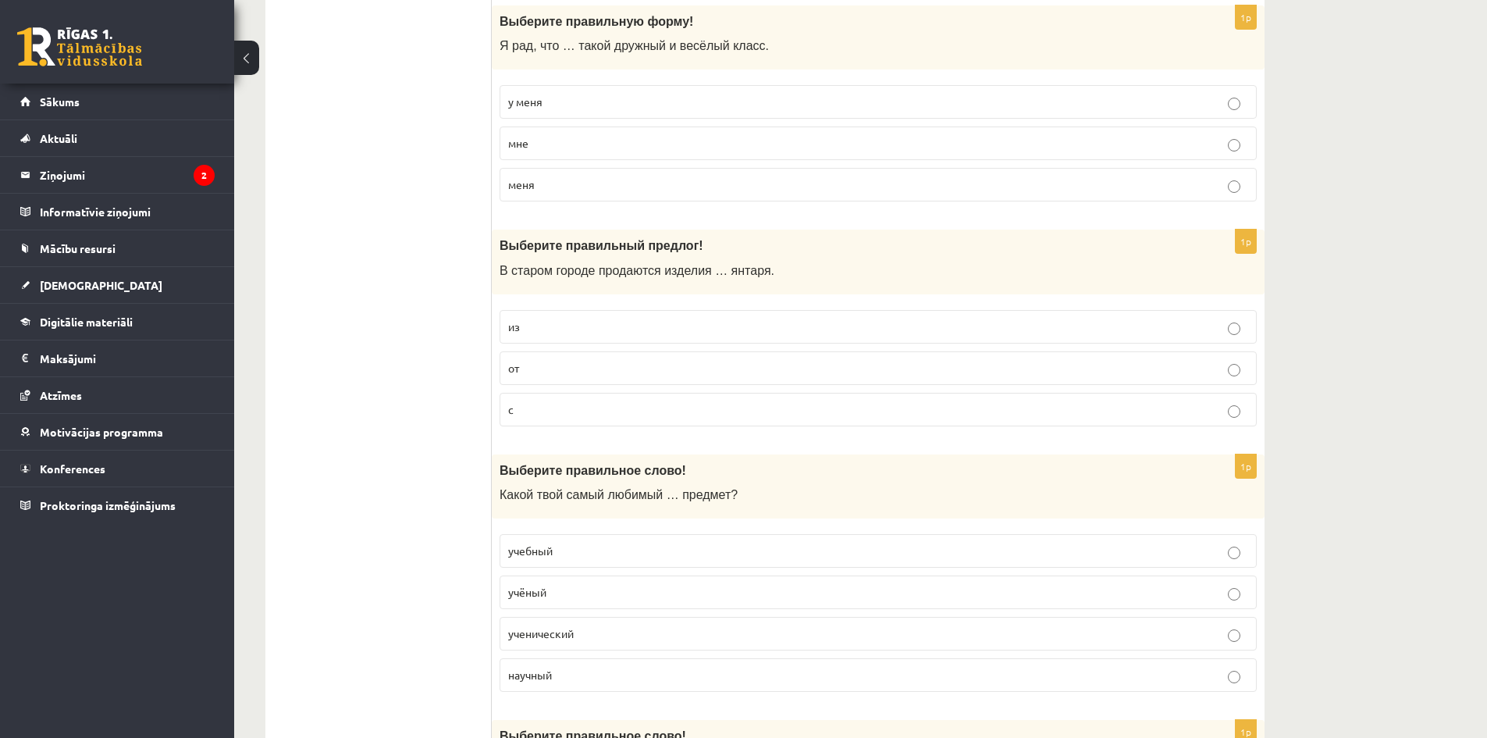
click at [574, 326] on p "из" at bounding box center [878, 327] width 740 height 16
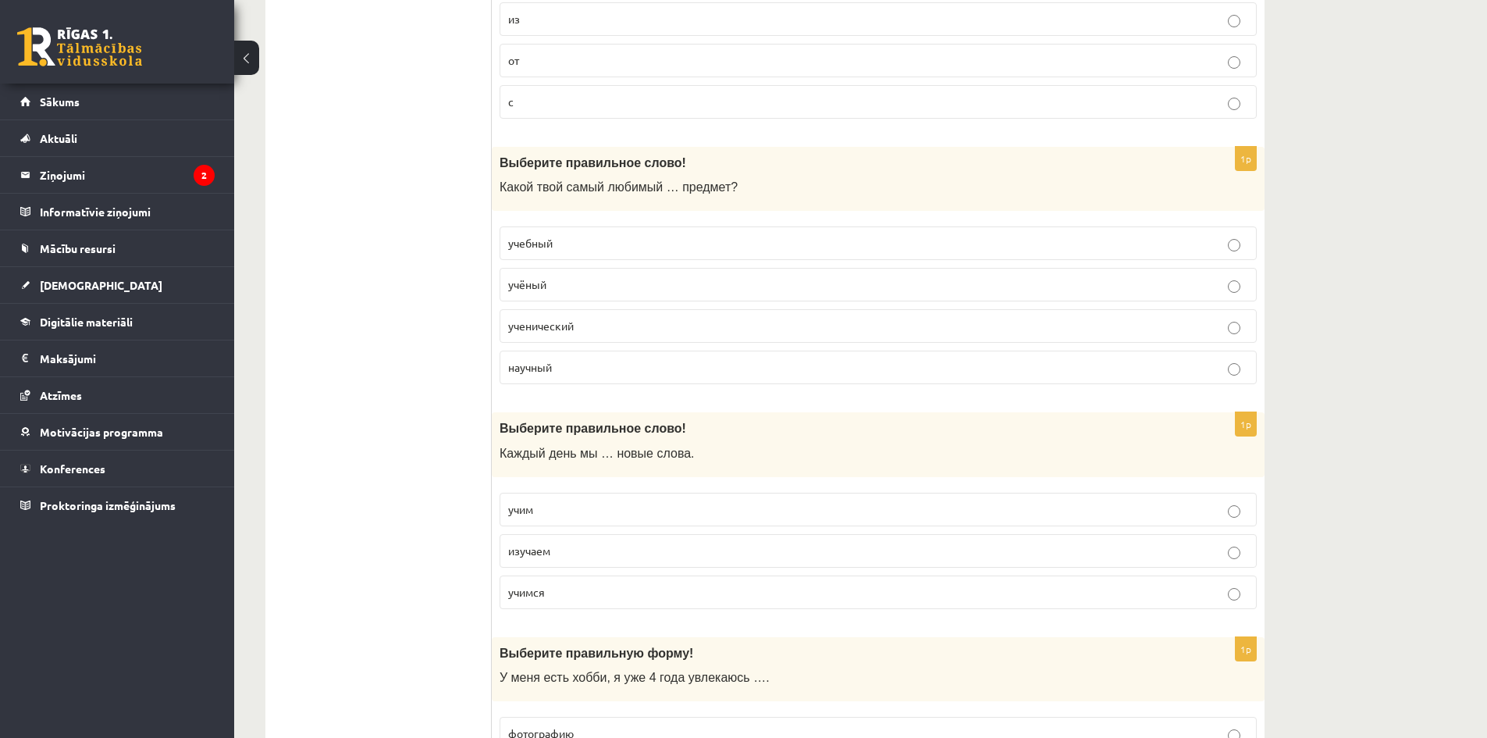
scroll to position [1093, 0]
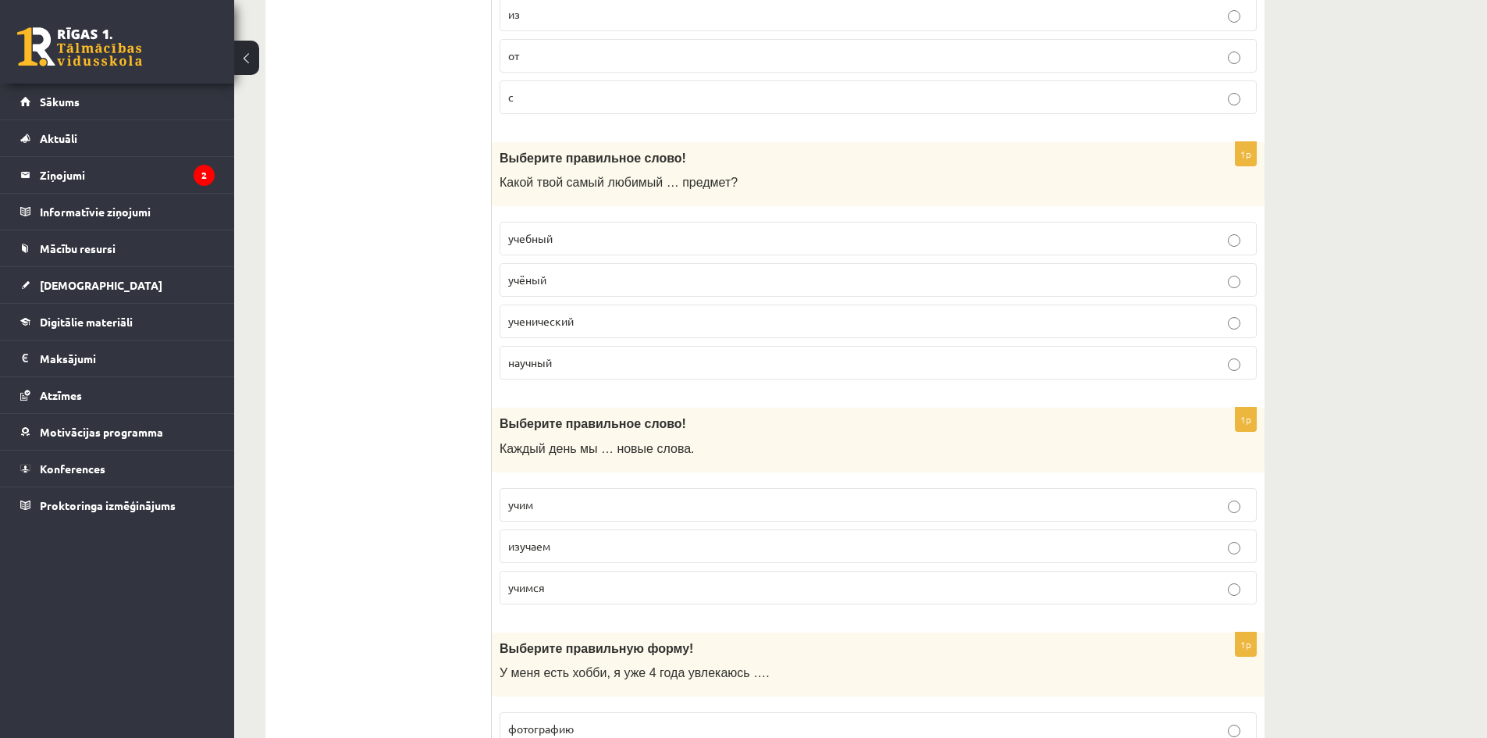
click at [565, 240] on p "учебный" at bounding box center [878, 238] width 740 height 16
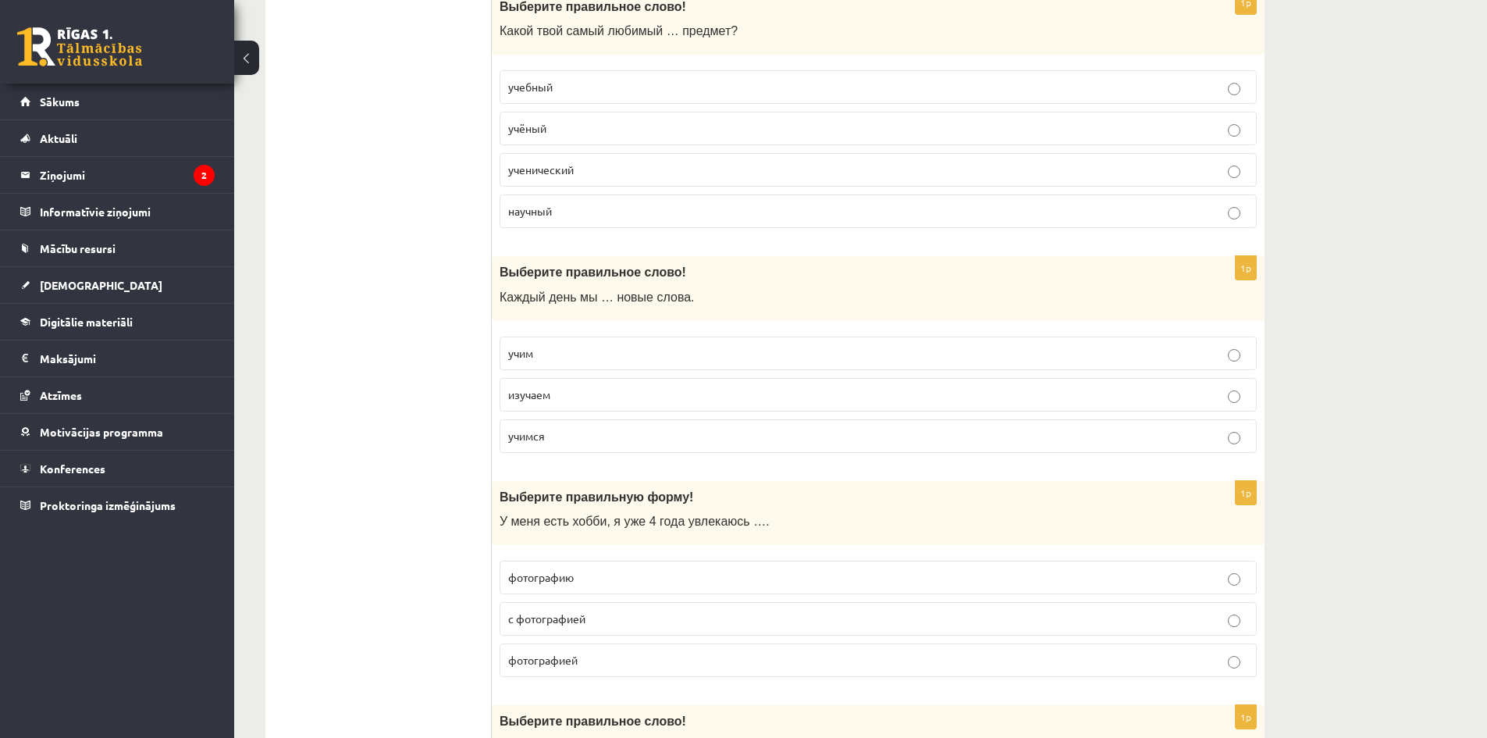
scroll to position [1249, 0]
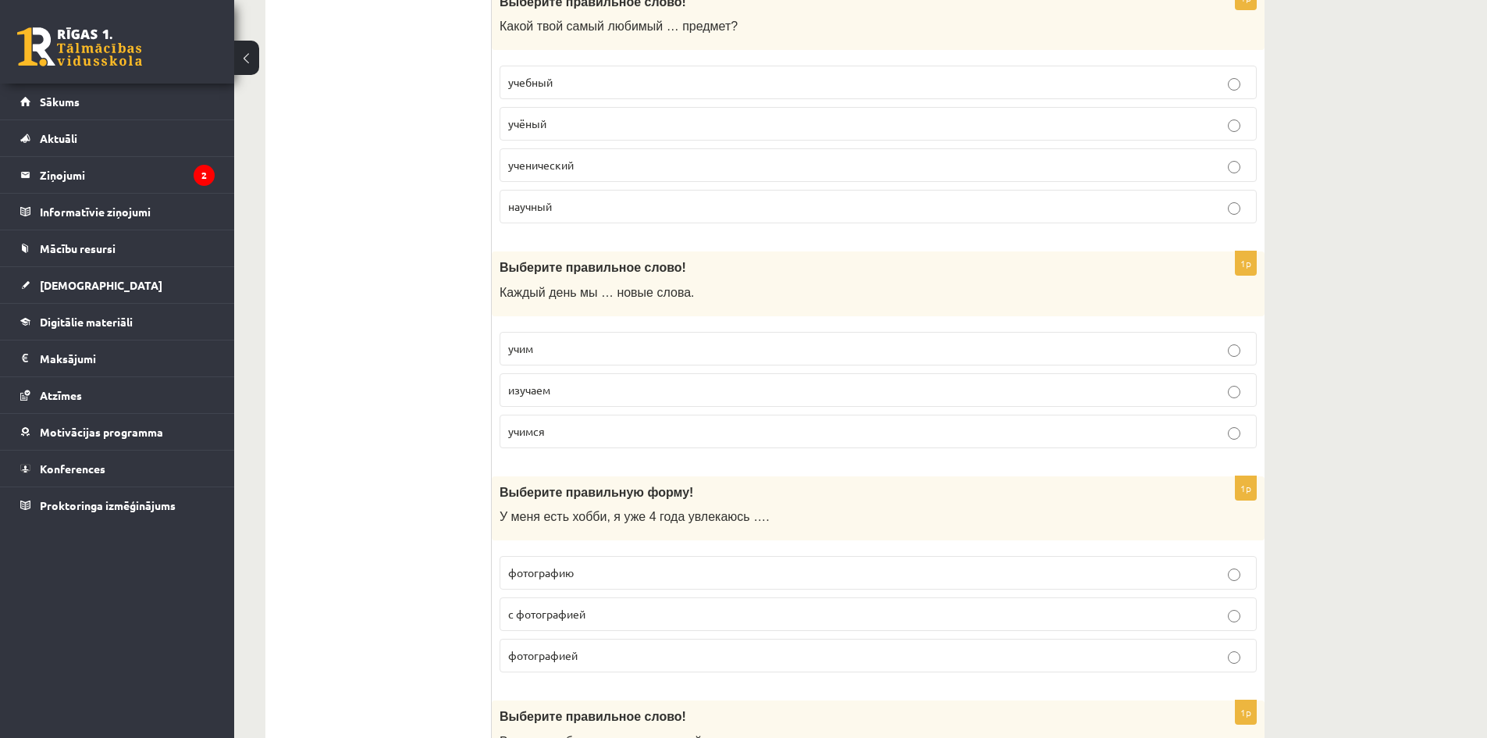
click at [545, 352] on p "учим" at bounding box center [878, 348] width 740 height 16
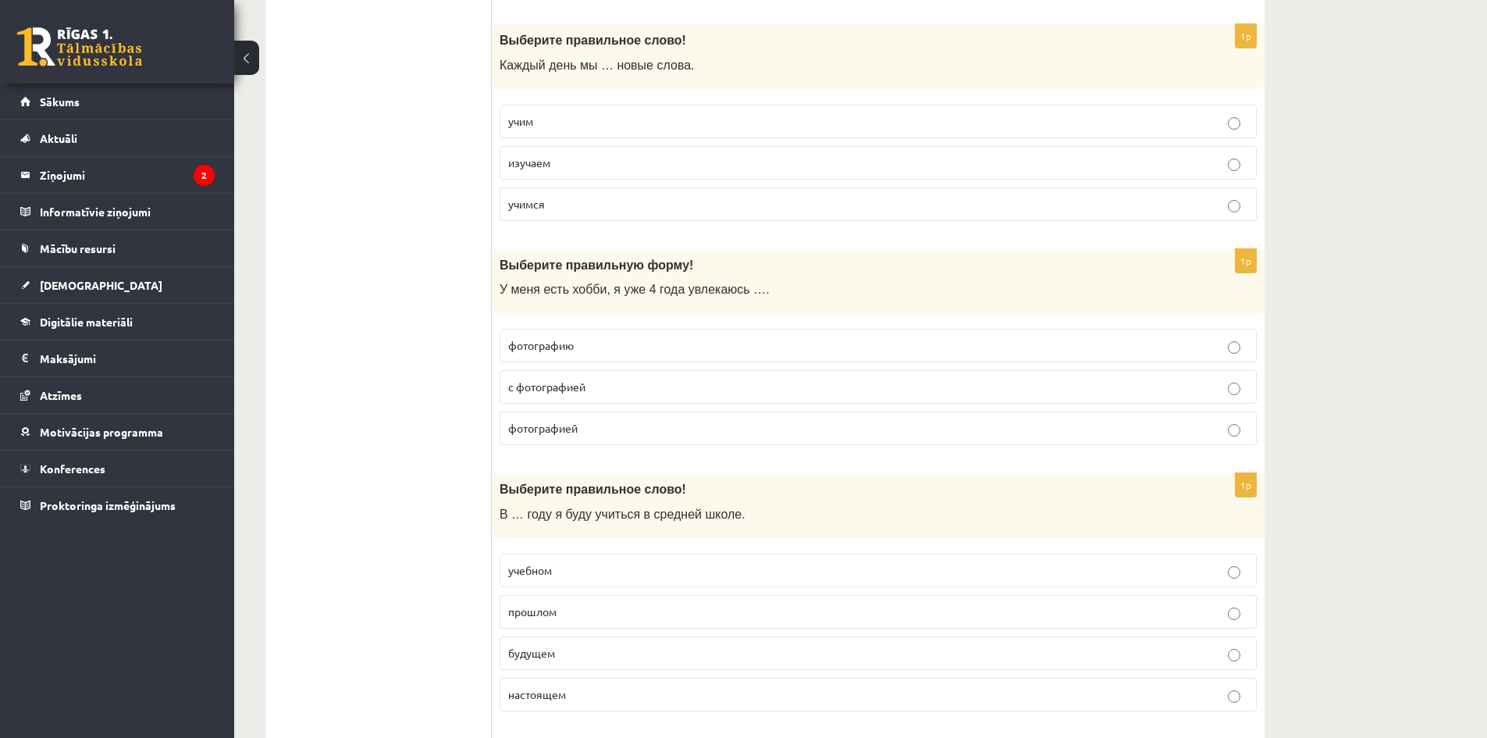
scroll to position [1483, 0]
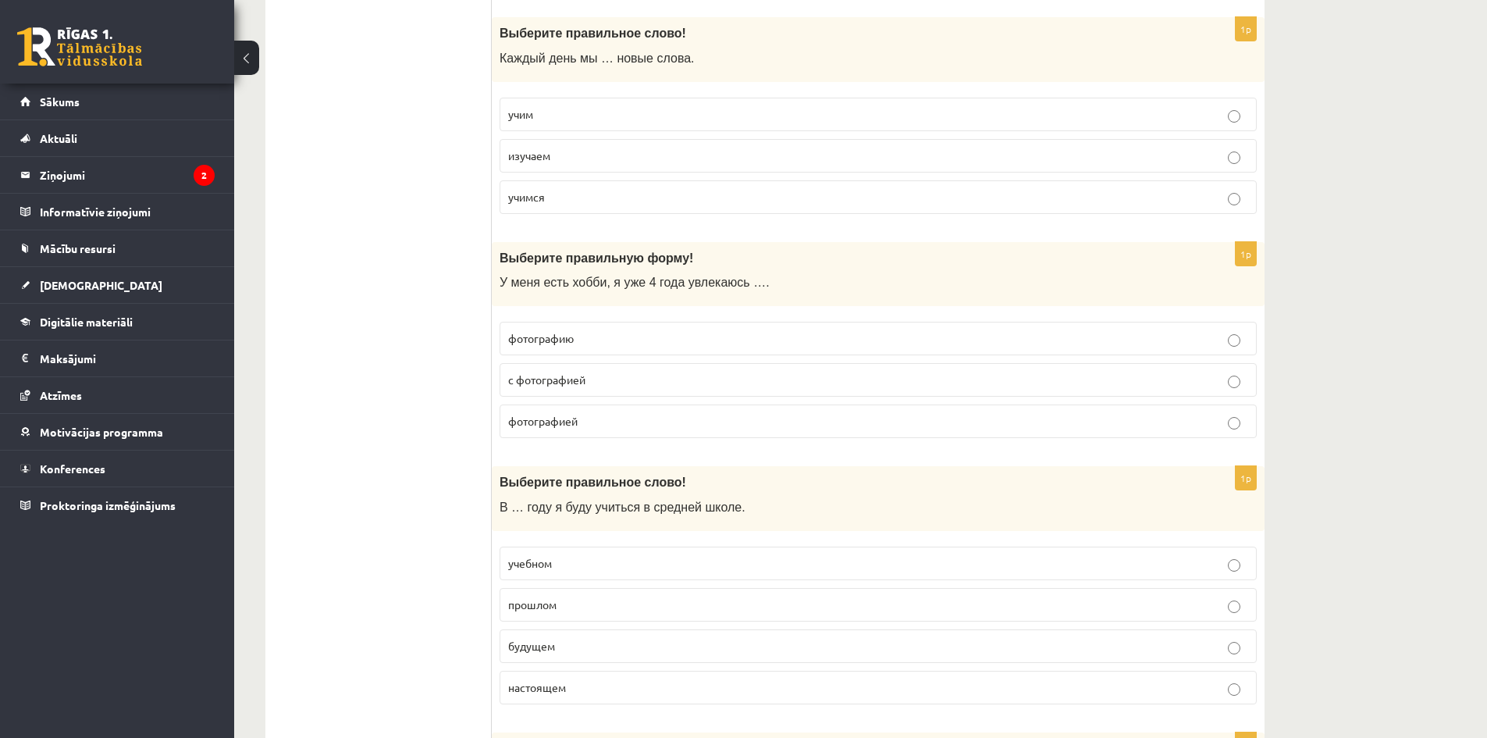
click at [581, 422] on p "фотографией" at bounding box center [878, 421] width 740 height 16
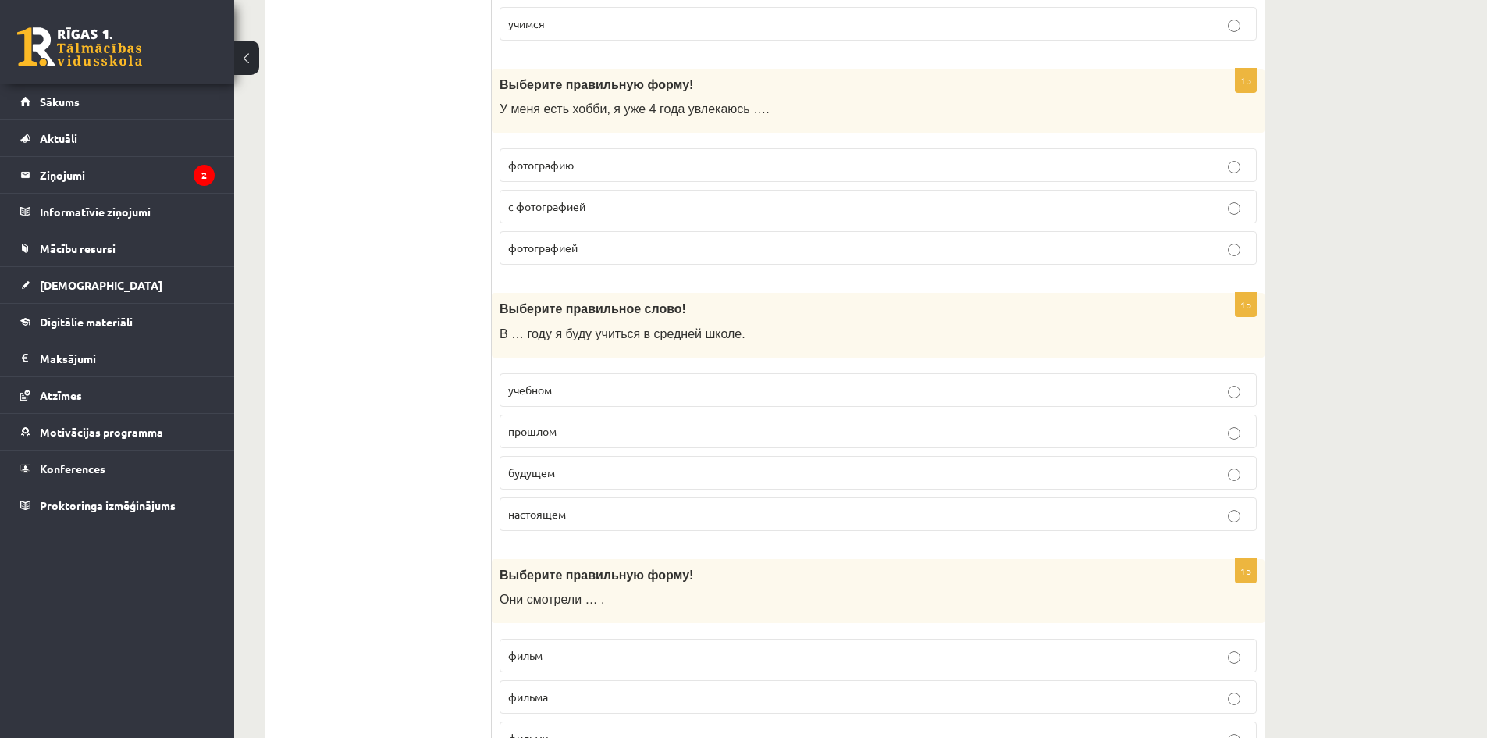
scroll to position [1717, 0]
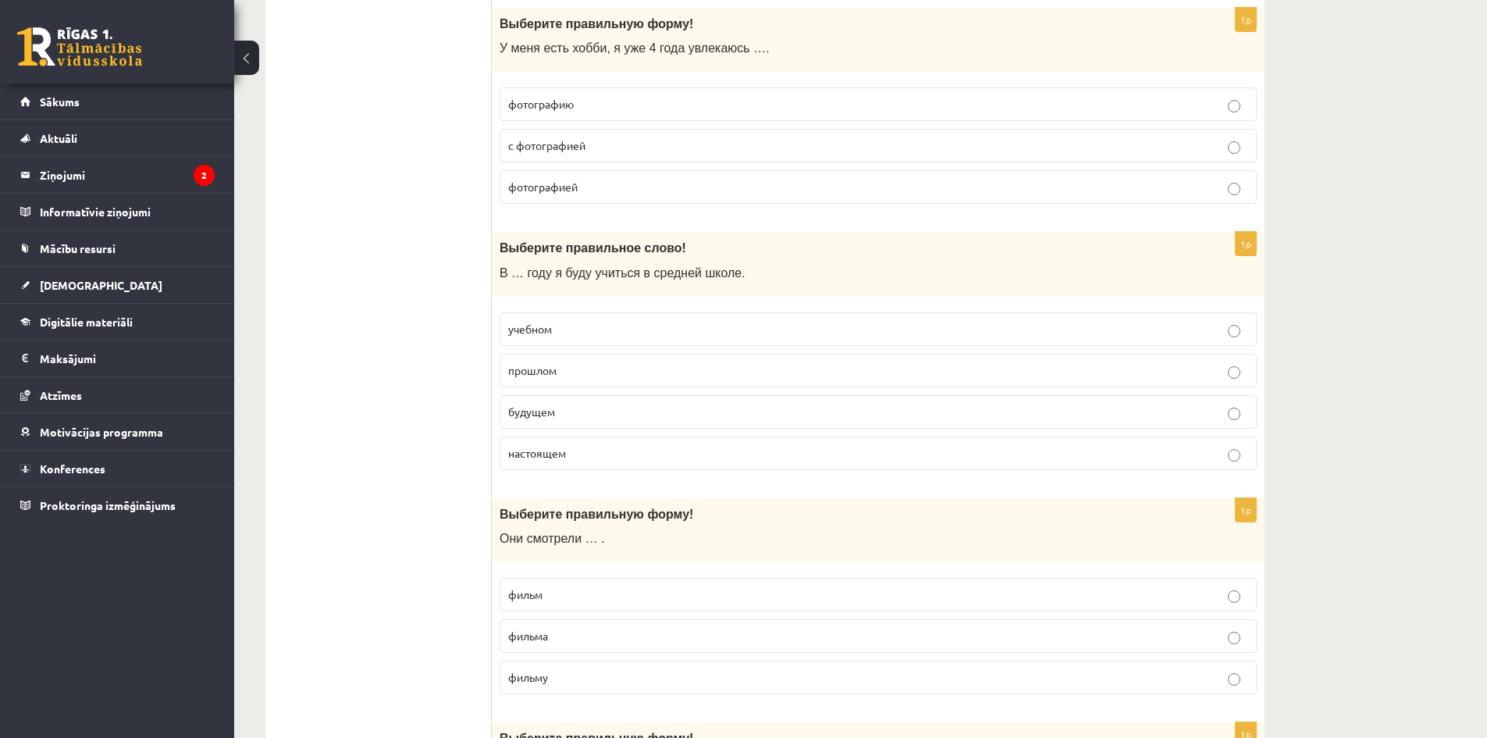
click at [555, 408] on span "будущем" at bounding box center [531, 411] width 47 height 14
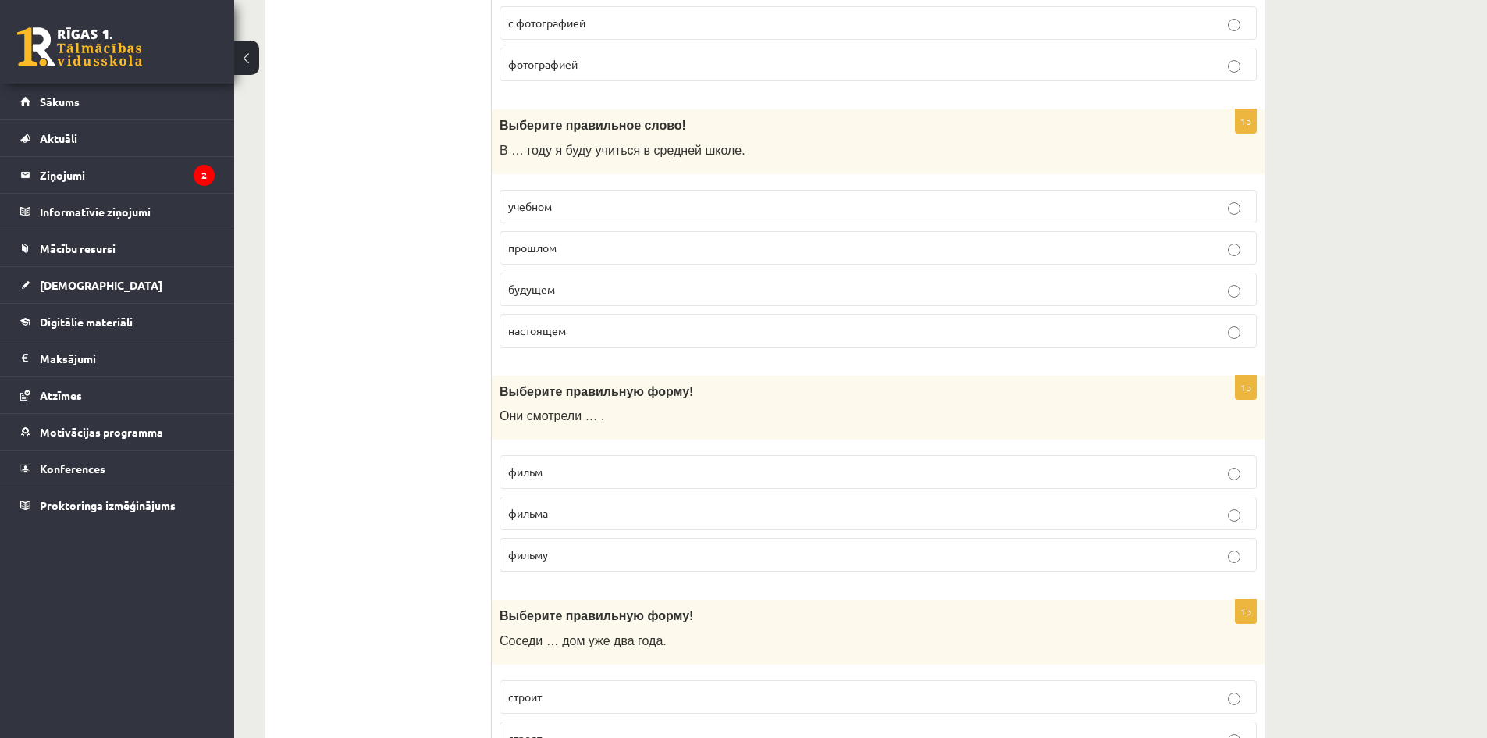
scroll to position [1874, 0]
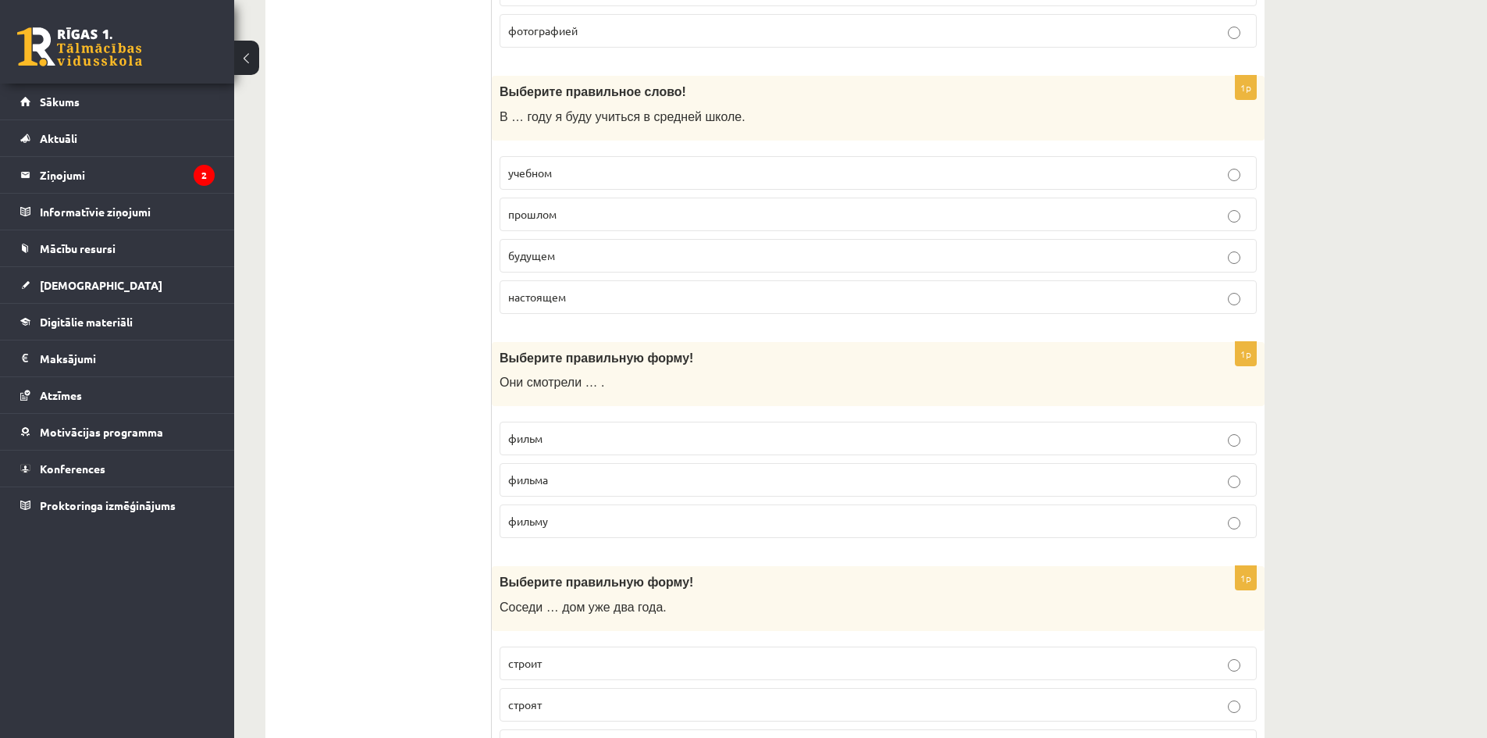
click at [577, 438] on p "фильм" at bounding box center [878, 438] width 740 height 16
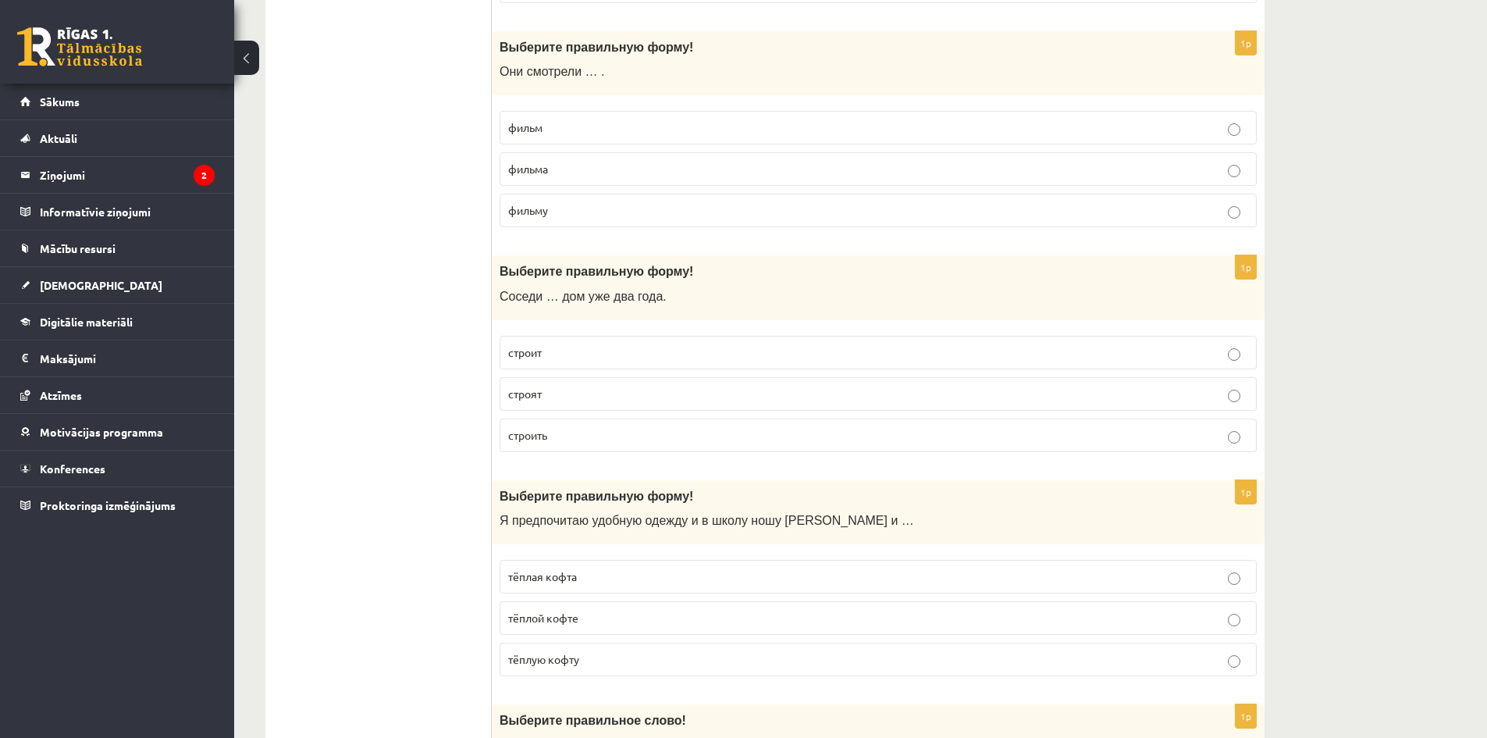
scroll to position [2186, 0]
click at [549, 386] on p "строят" at bounding box center [878, 392] width 740 height 16
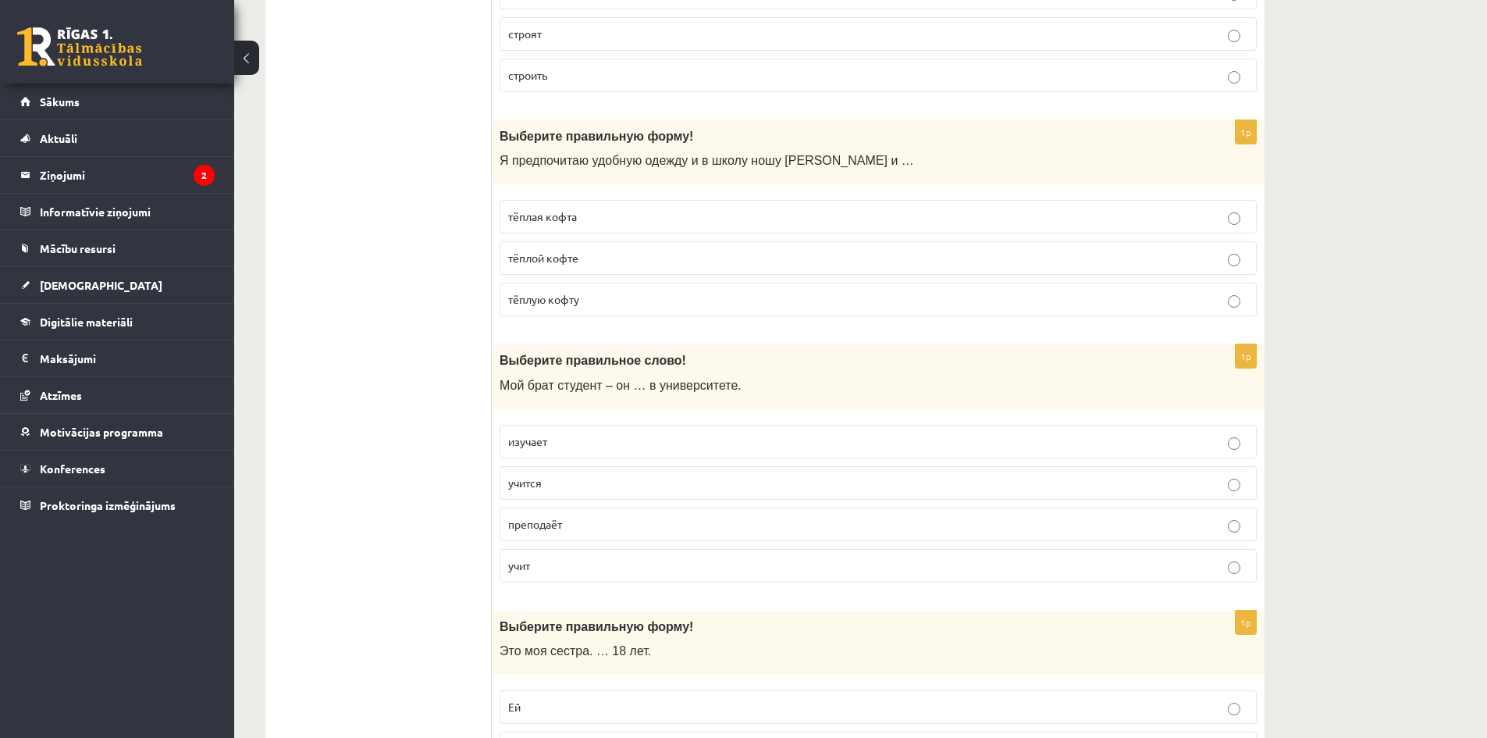
scroll to position [2420, 0]
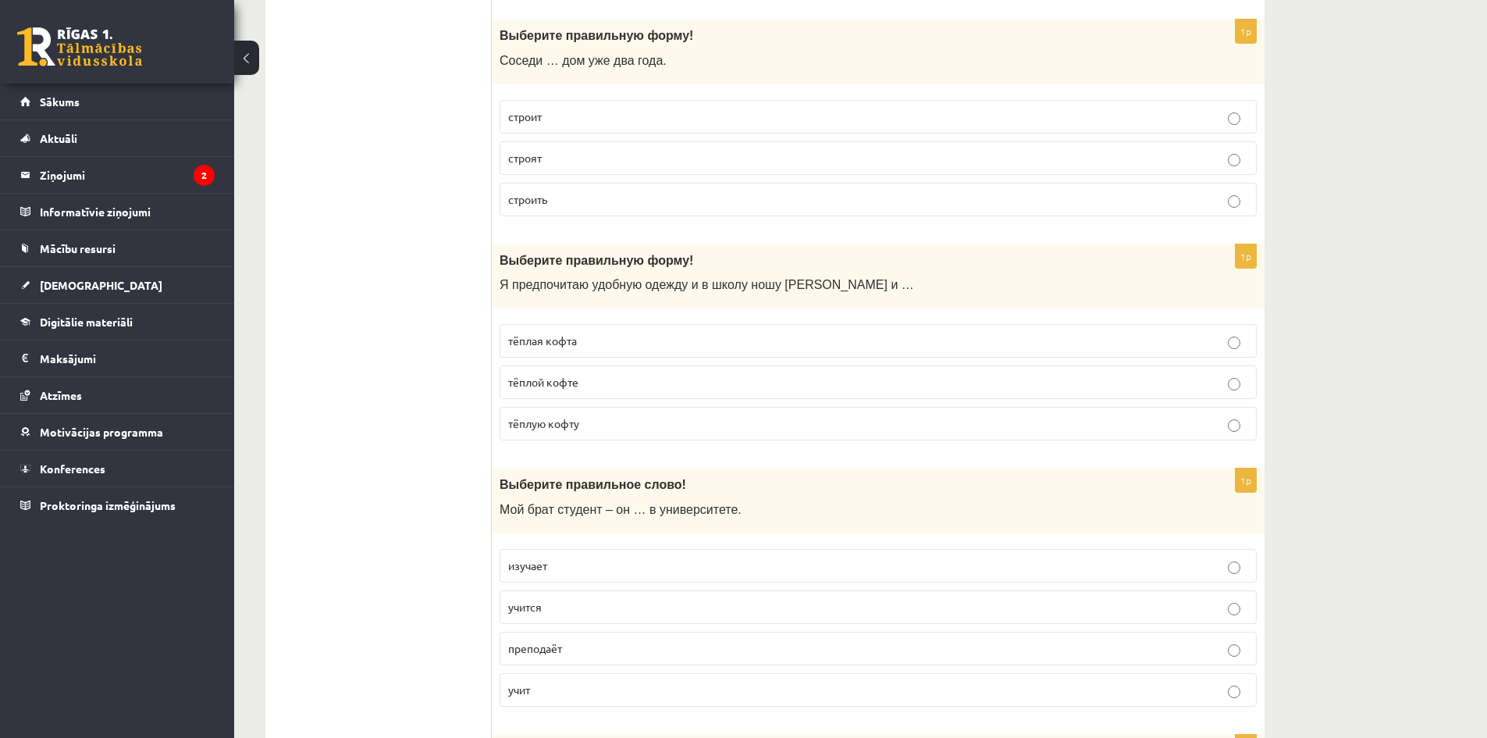
click at [588, 422] on p "тёплую кофту" at bounding box center [878, 423] width 740 height 16
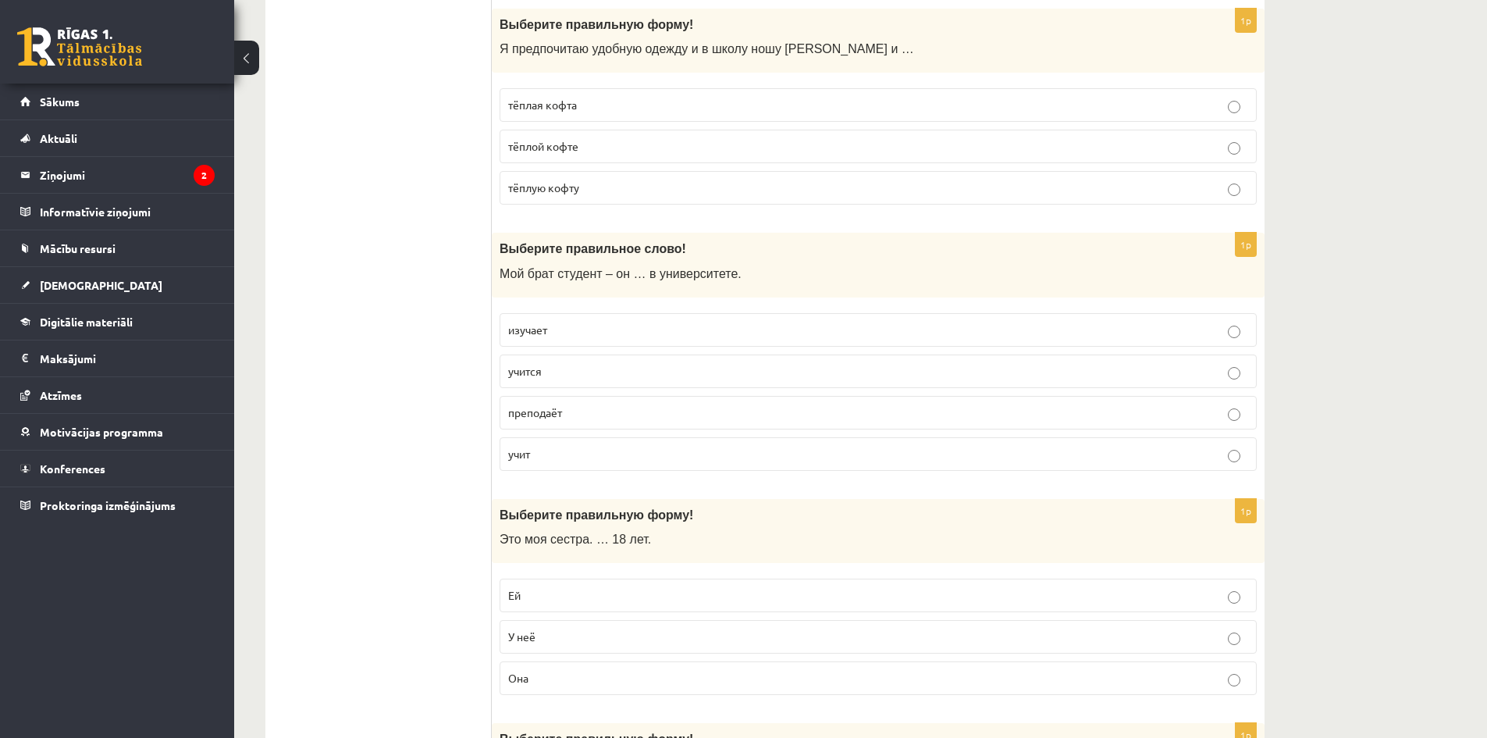
scroll to position [2810, 0]
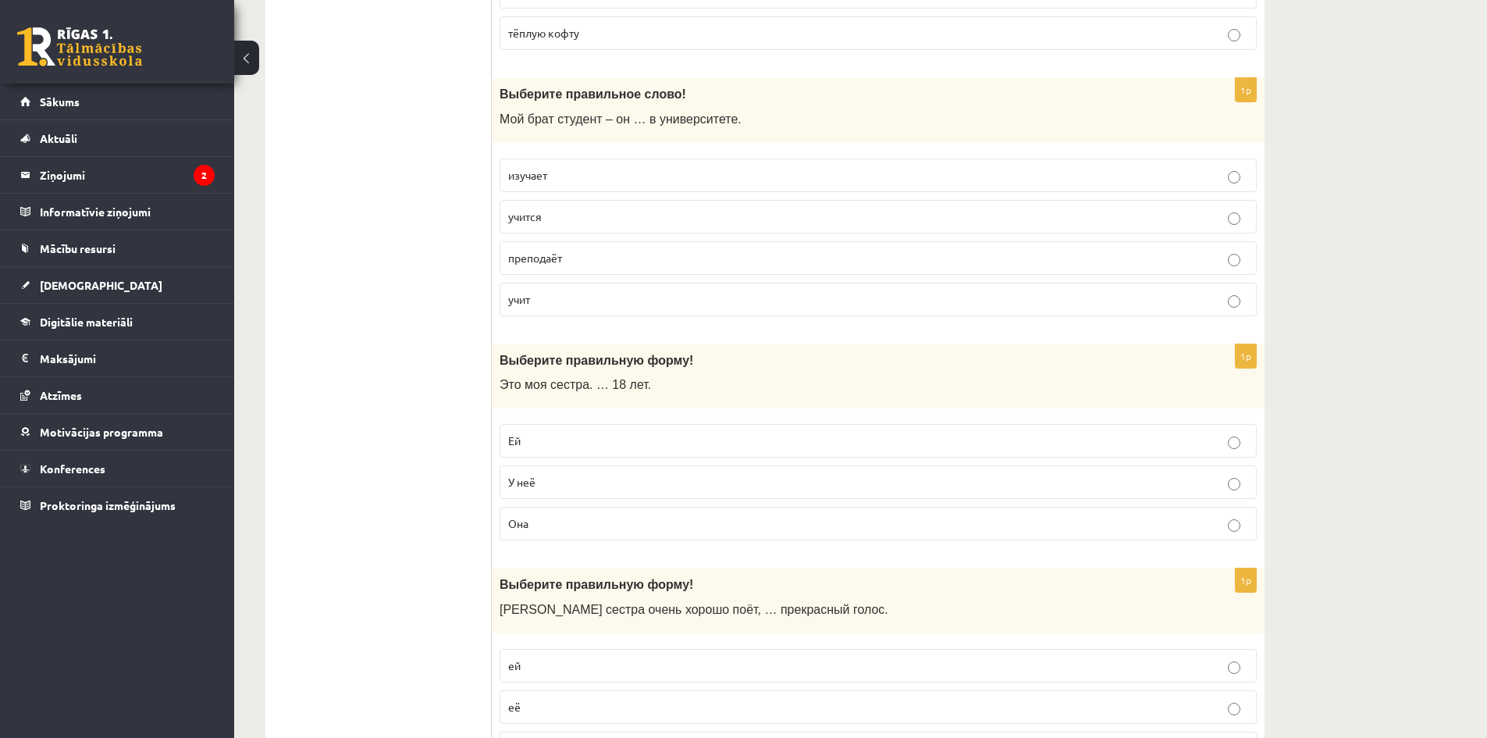
click at [575, 215] on p "учится" at bounding box center [878, 216] width 740 height 16
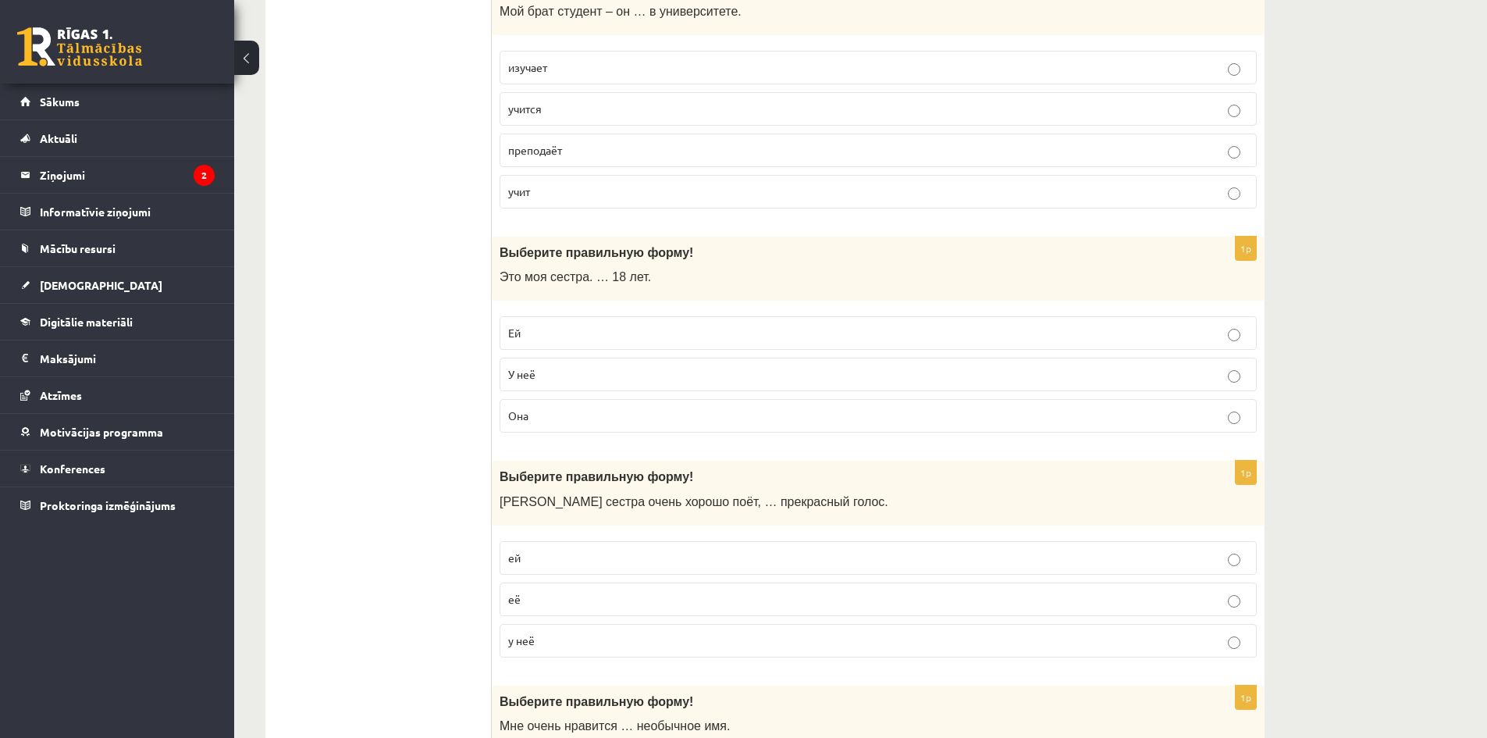
scroll to position [2966, 0]
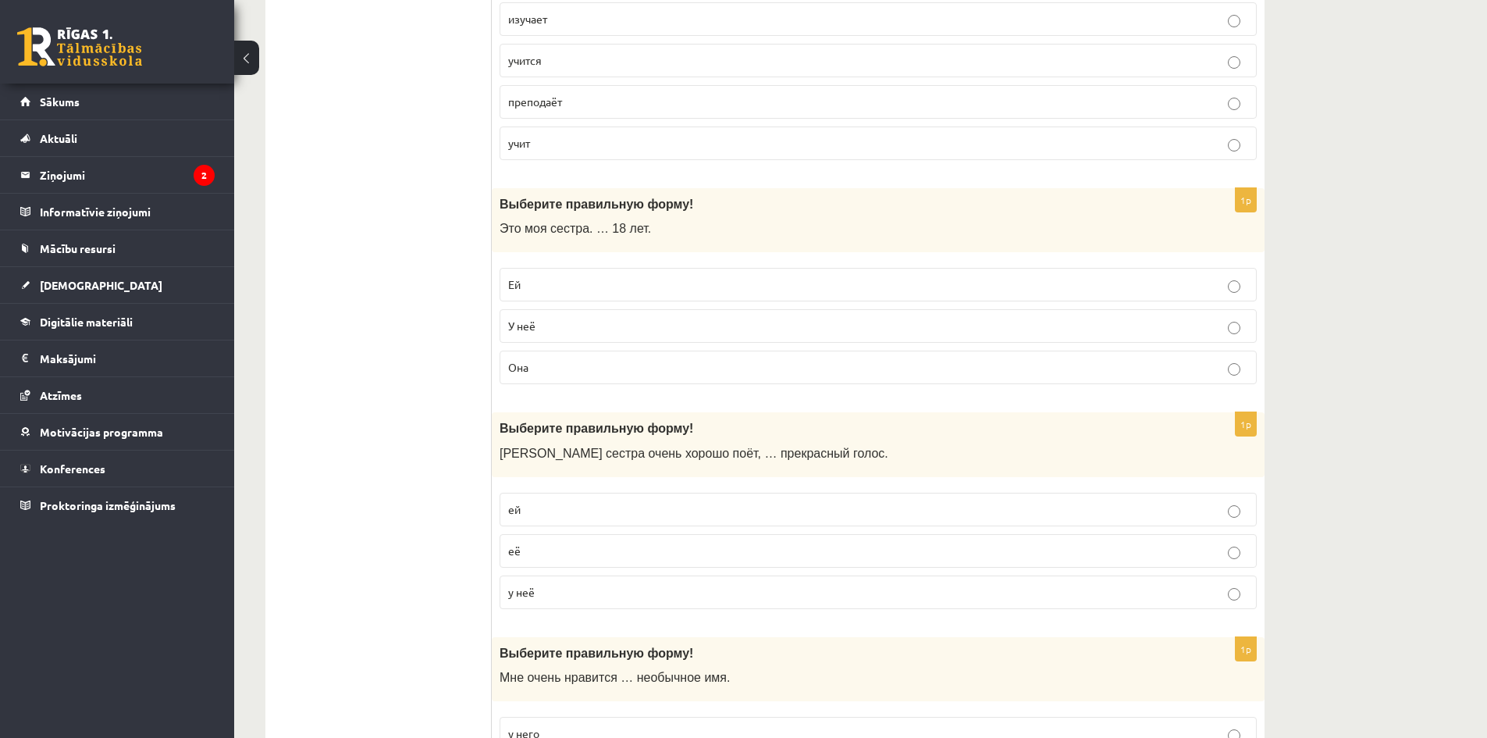
click at [560, 290] on p "Ей" at bounding box center [878, 284] width 740 height 16
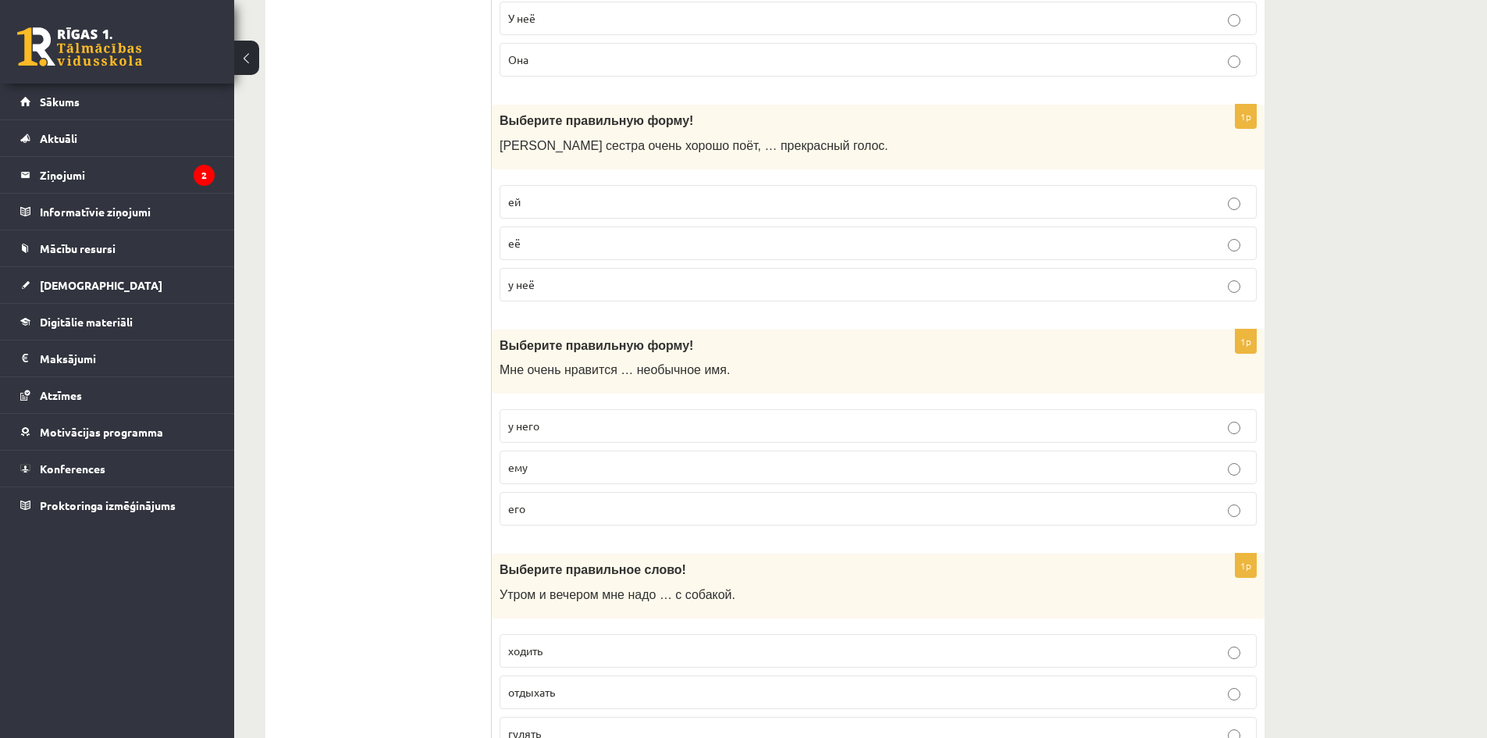
scroll to position [3279, 0]
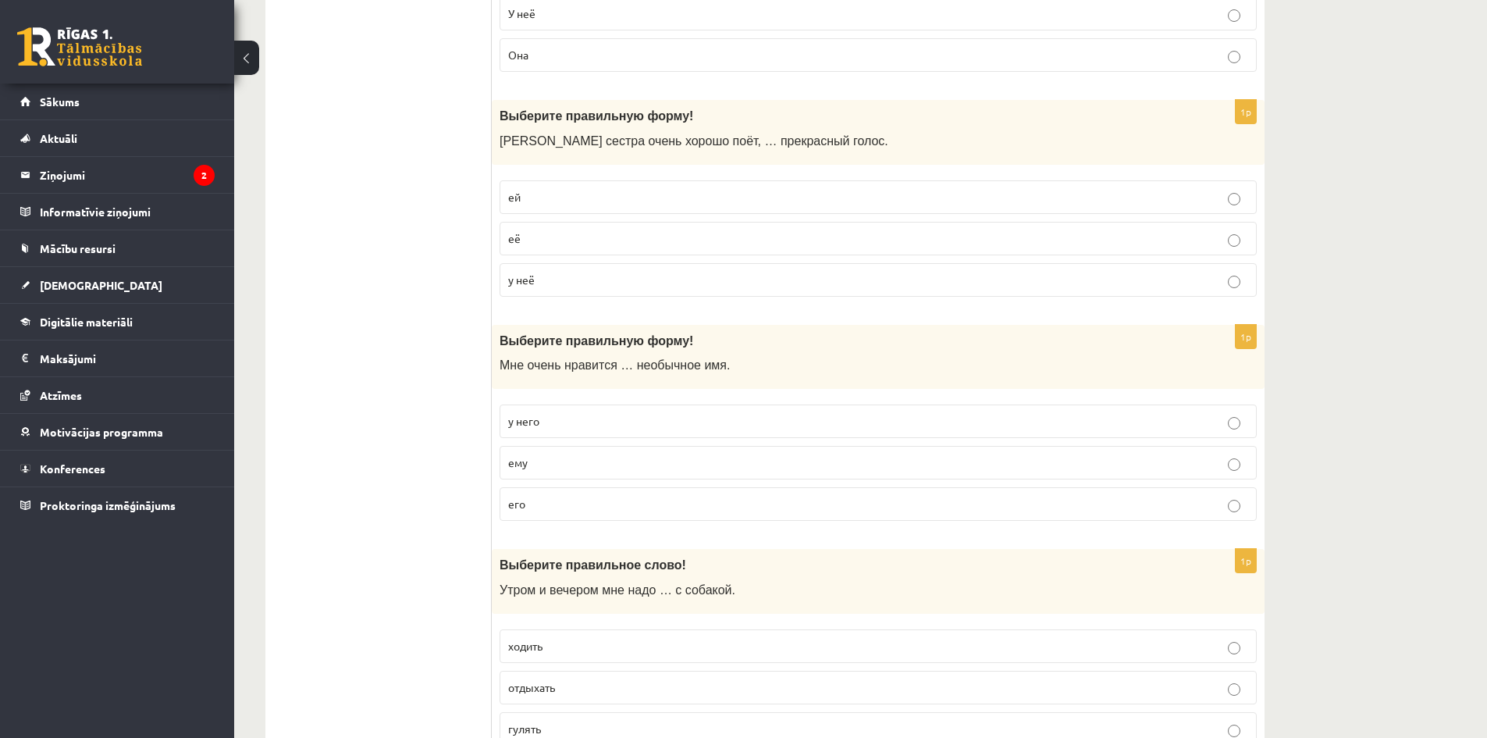
click at [570, 278] on p "у неё" at bounding box center [878, 280] width 740 height 16
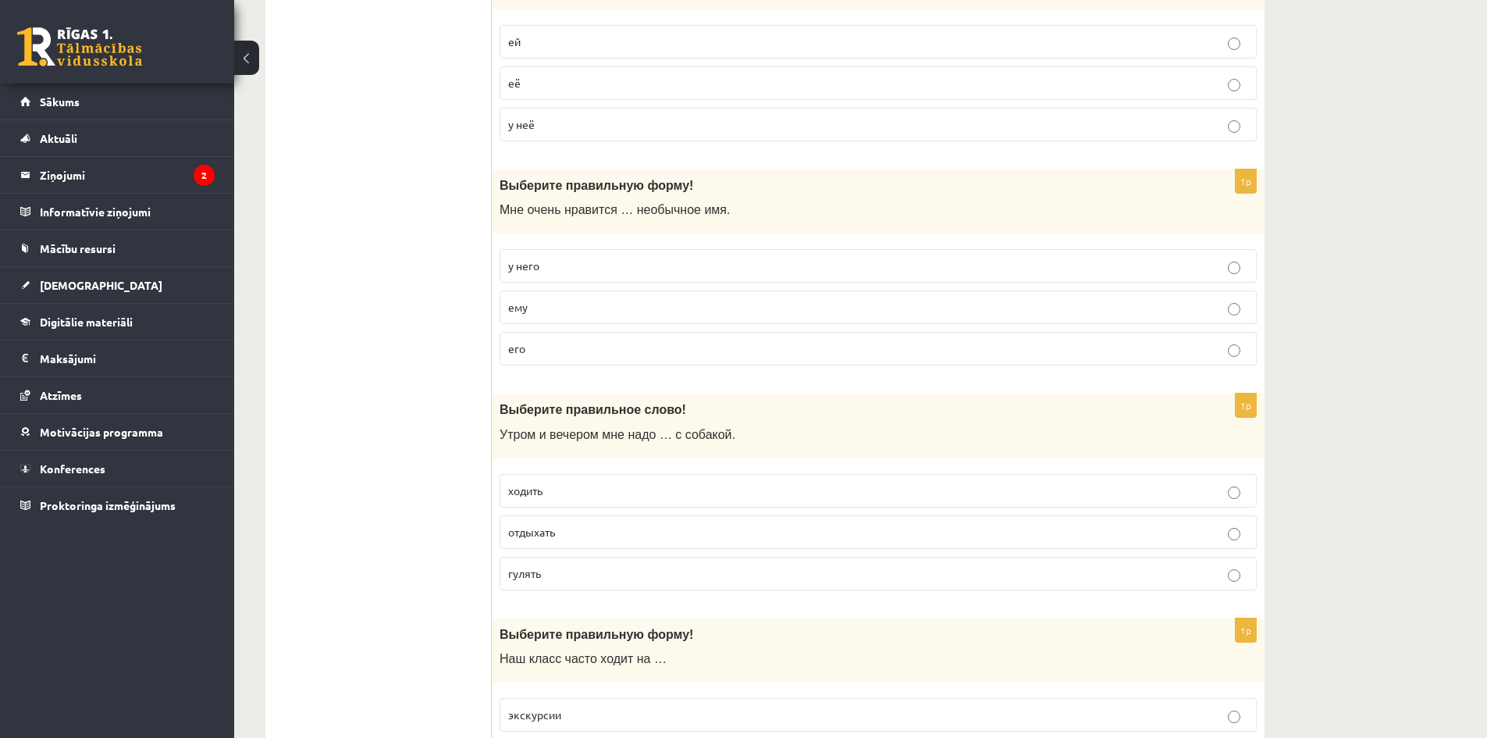
scroll to position [3435, 0]
click at [574, 348] on p "его" at bounding box center [878, 348] width 740 height 16
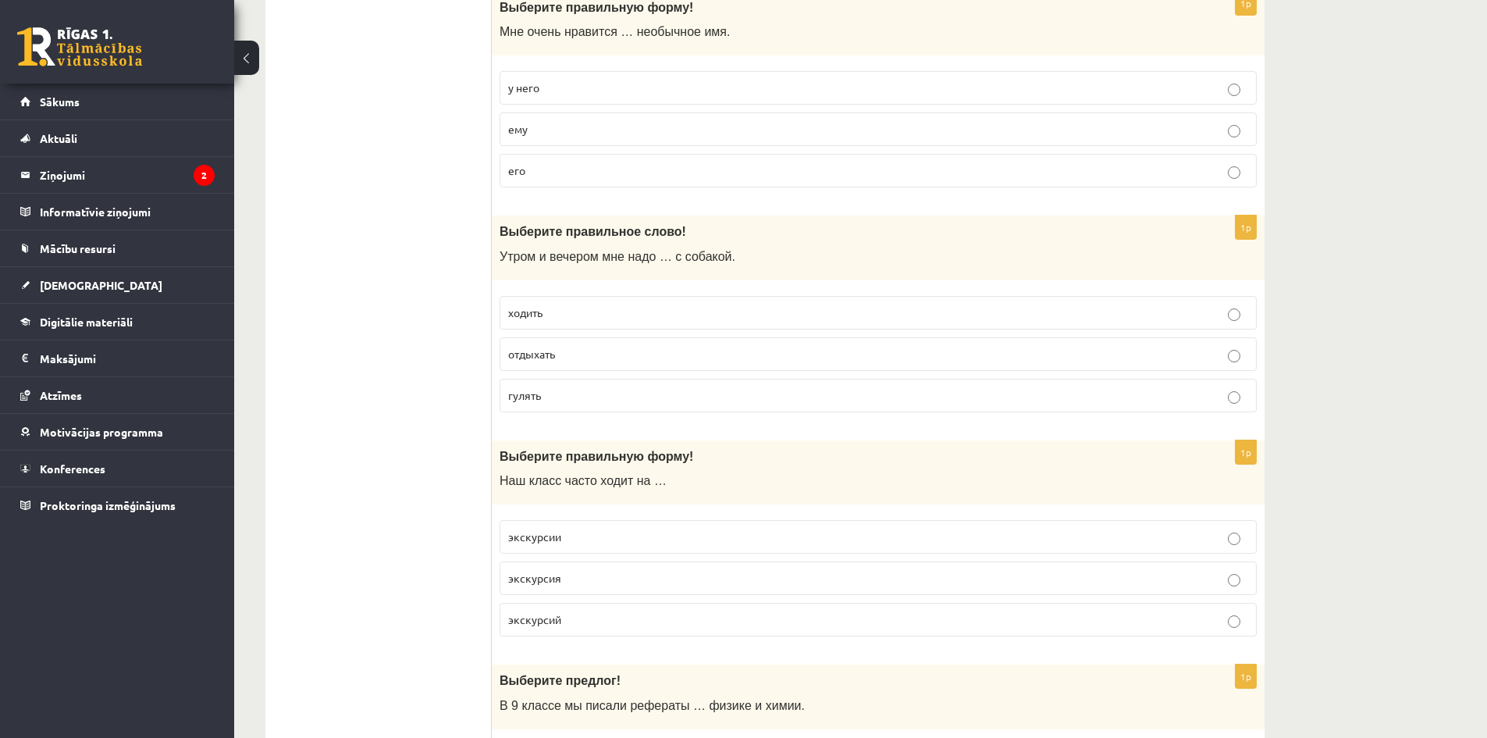
scroll to position [3669, 0]
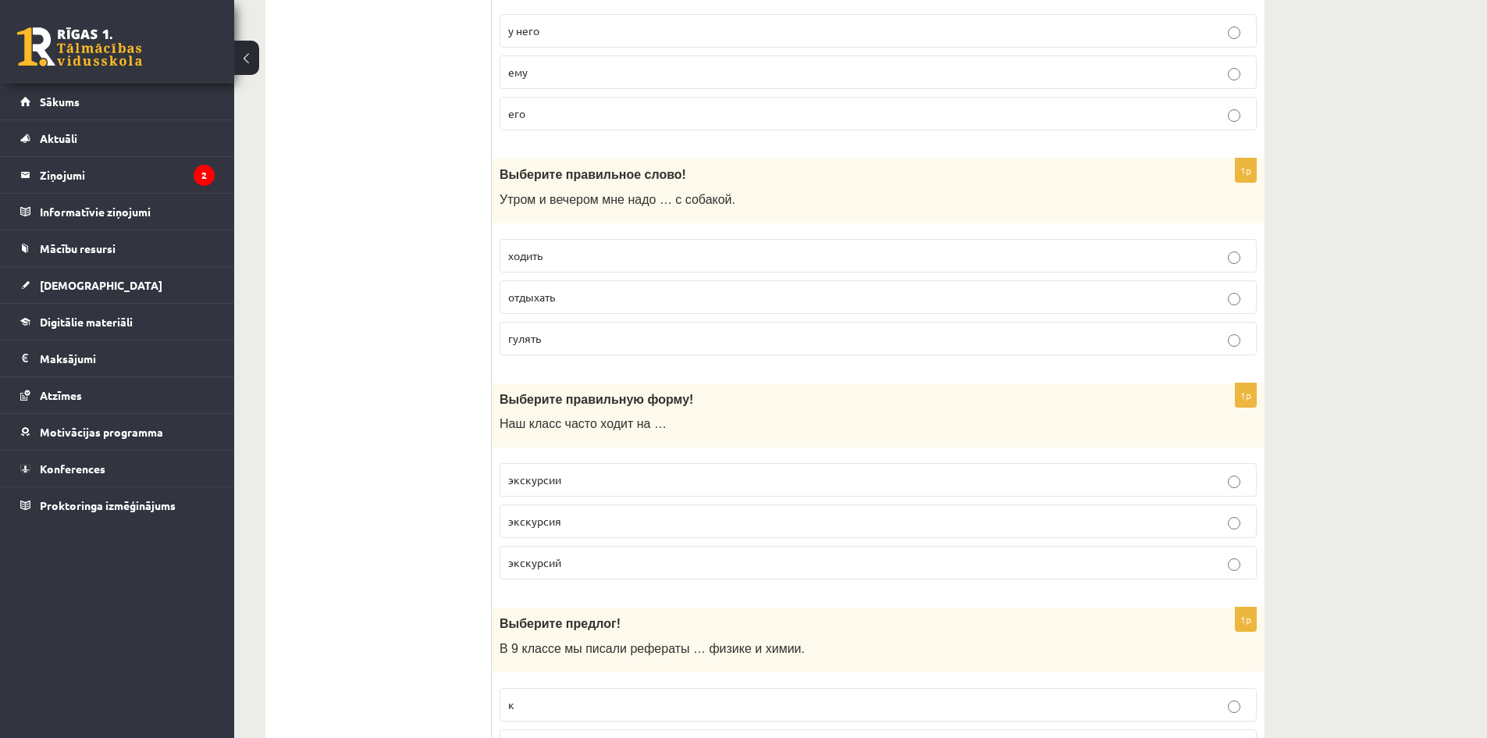
click at [546, 252] on p "ходить" at bounding box center [878, 255] width 740 height 16
click at [537, 347] on label "гулять" at bounding box center [878, 339] width 757 height 34
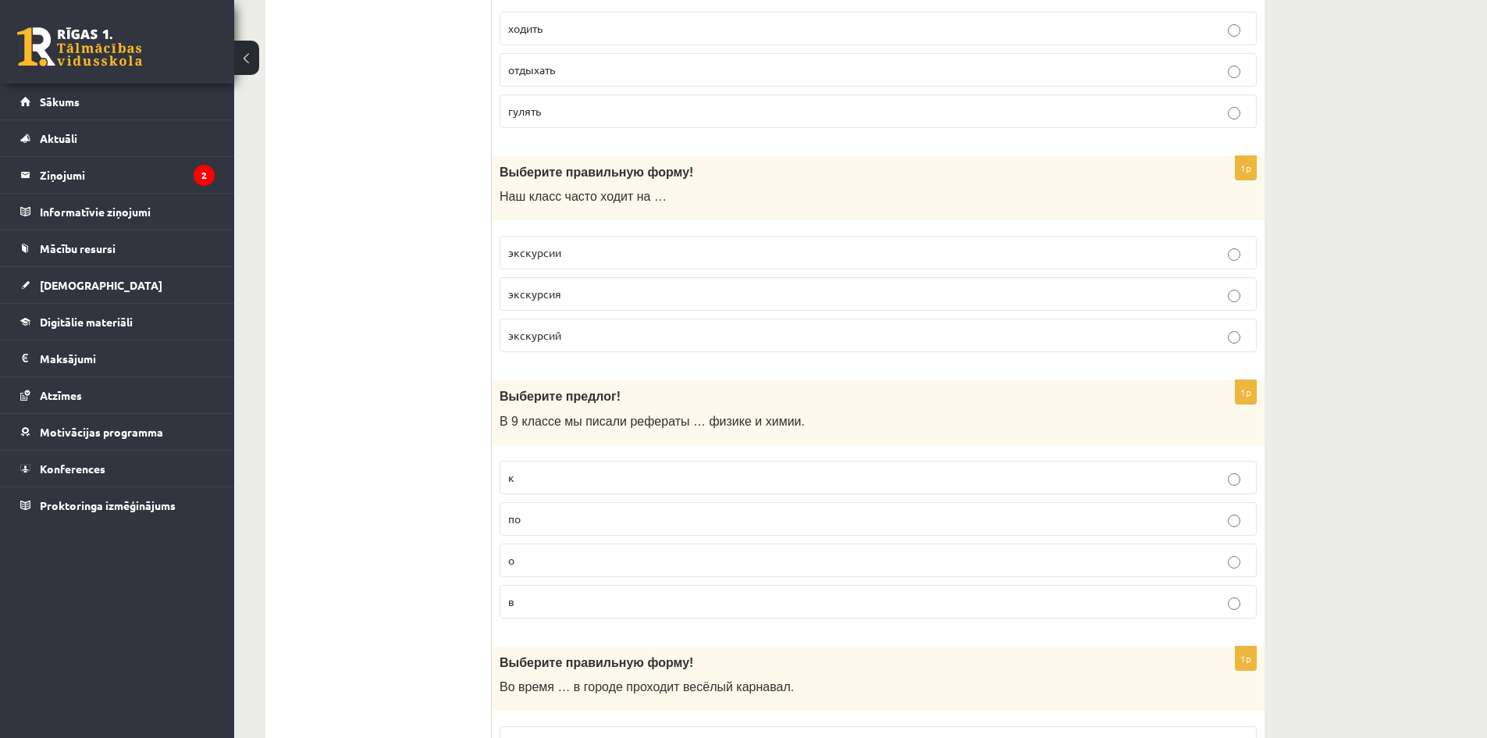
scroll to position [3903, 0]
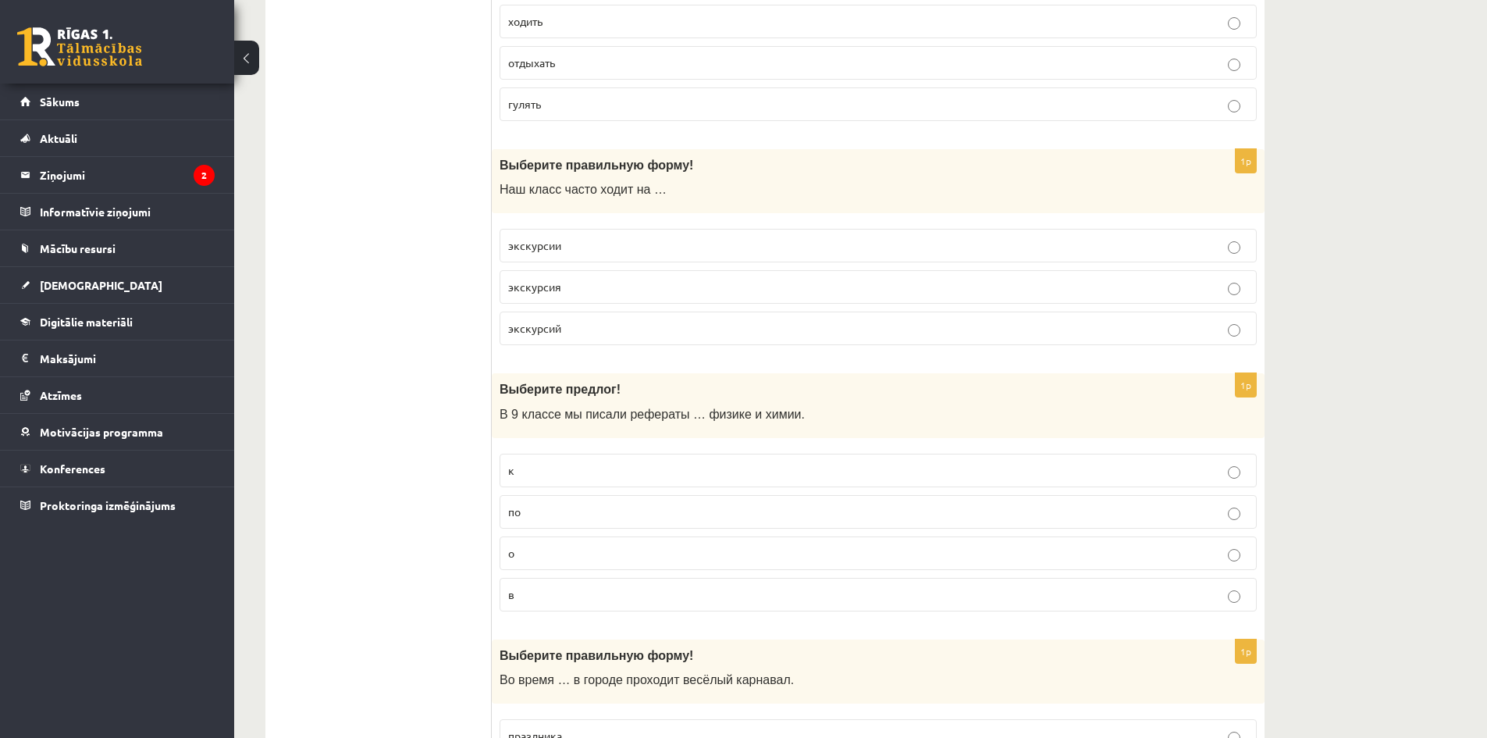
click at [550, 251] on span "экскурсии" at bounding box center [534, 245] width 53 height 14
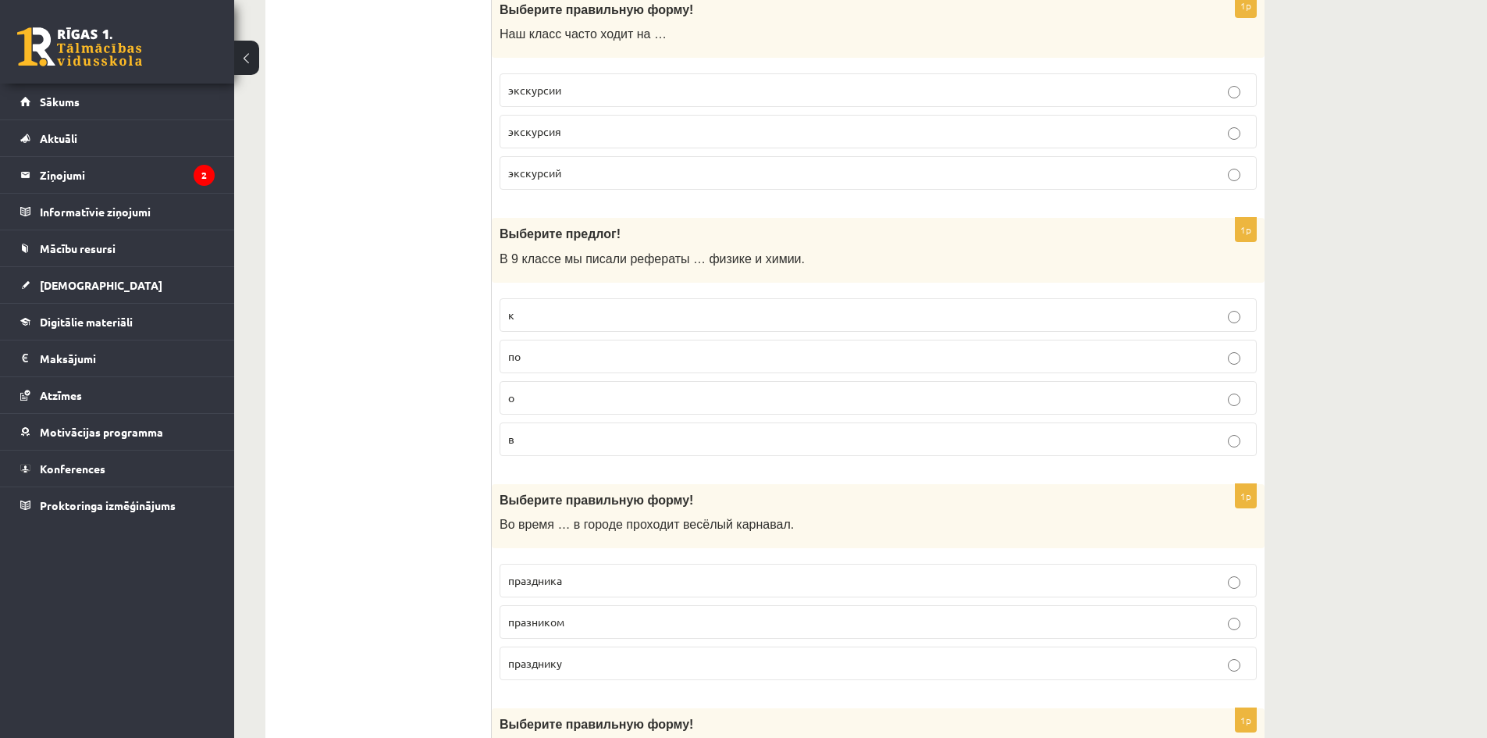
scroll to position [4137, 0]
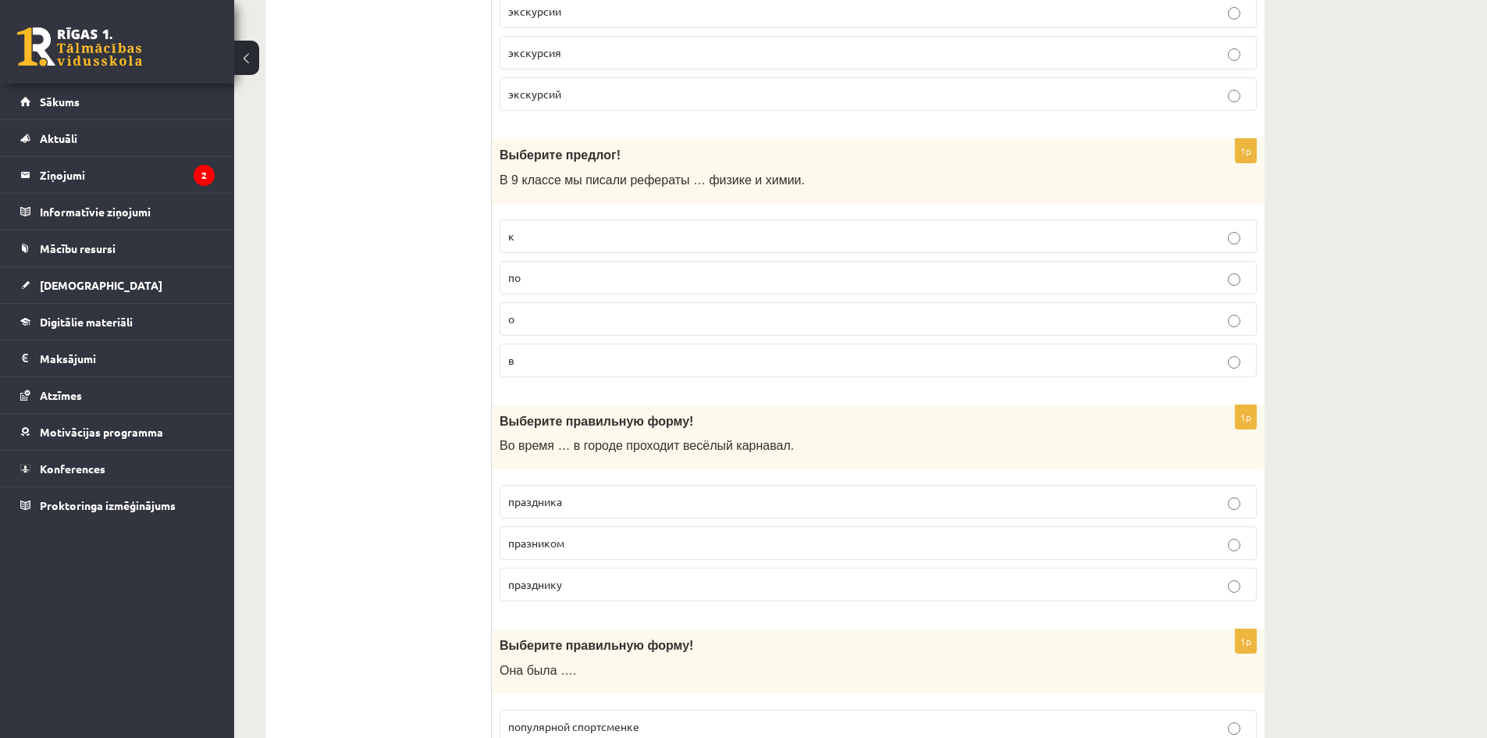
click at [554, 277] on p "по" at bounding box center [878, 277] width 740 height 16
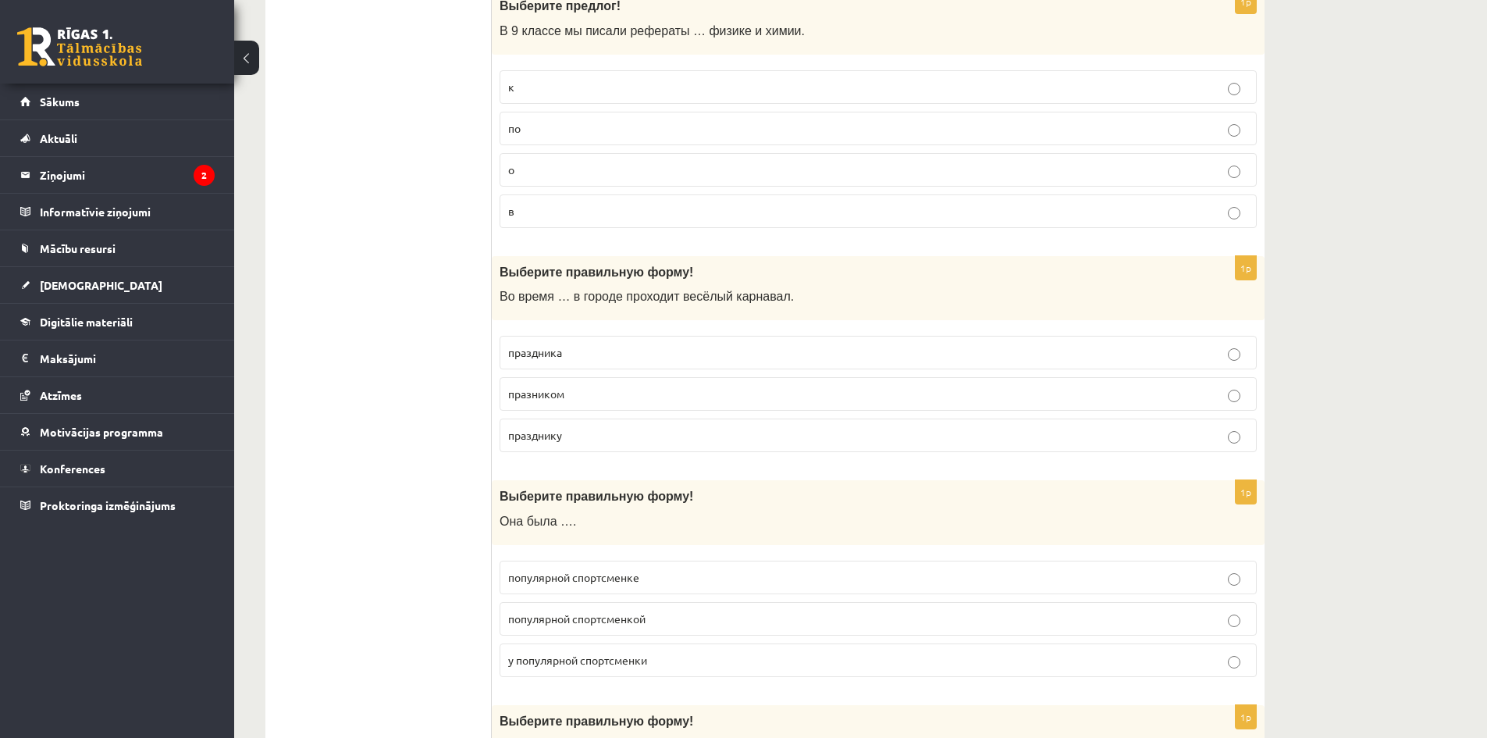
scroll to position [4294, 0]
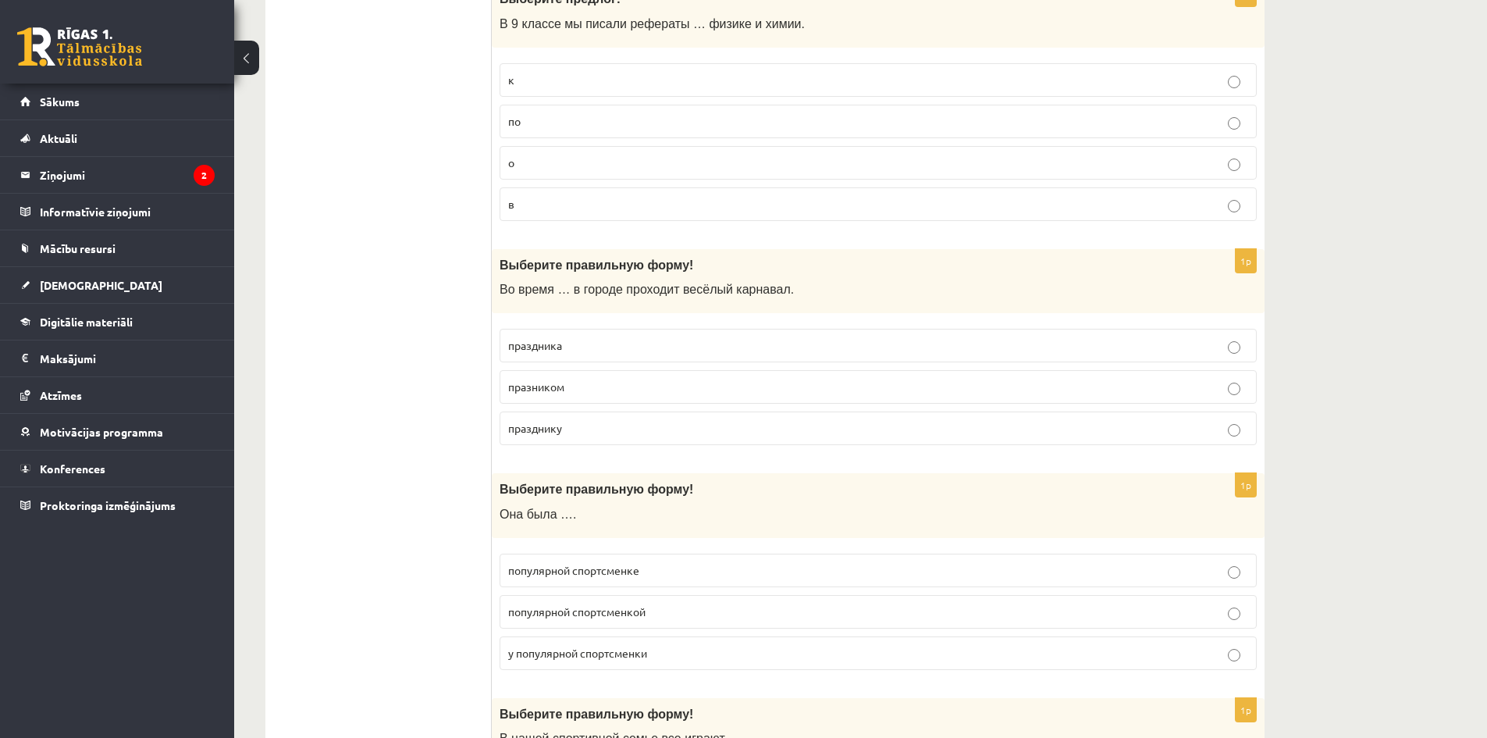
click at [575, 358] on label "праздника" at bounding box center [878, 346] width 757 height 34
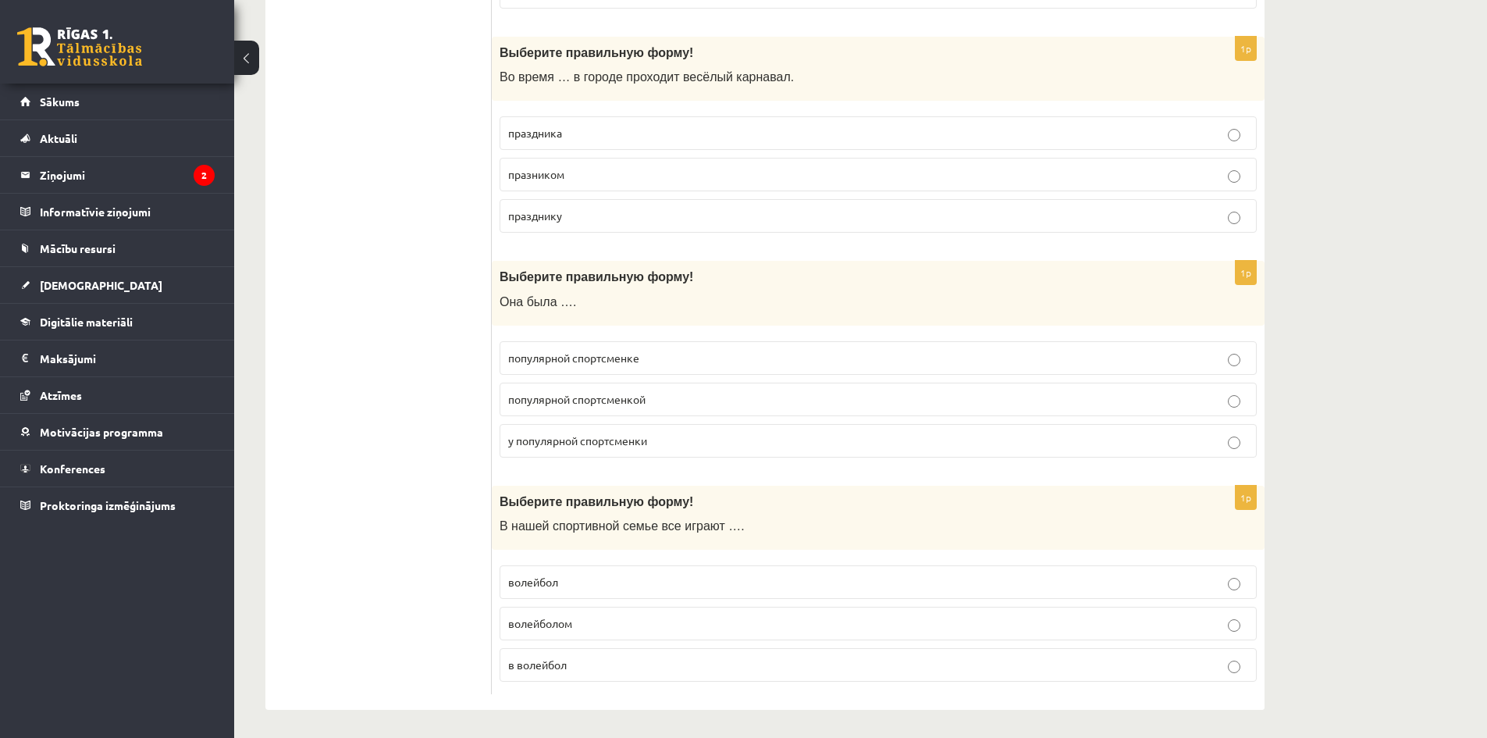
scroll to position [4510, 0]
click at [617, 400] on span "популярной спортсменкой" at bounding box center [576, 396] width 137 height 14
click at [563, 582] on p "волейбол" at bounding box center [878, 579] width 740 height 16
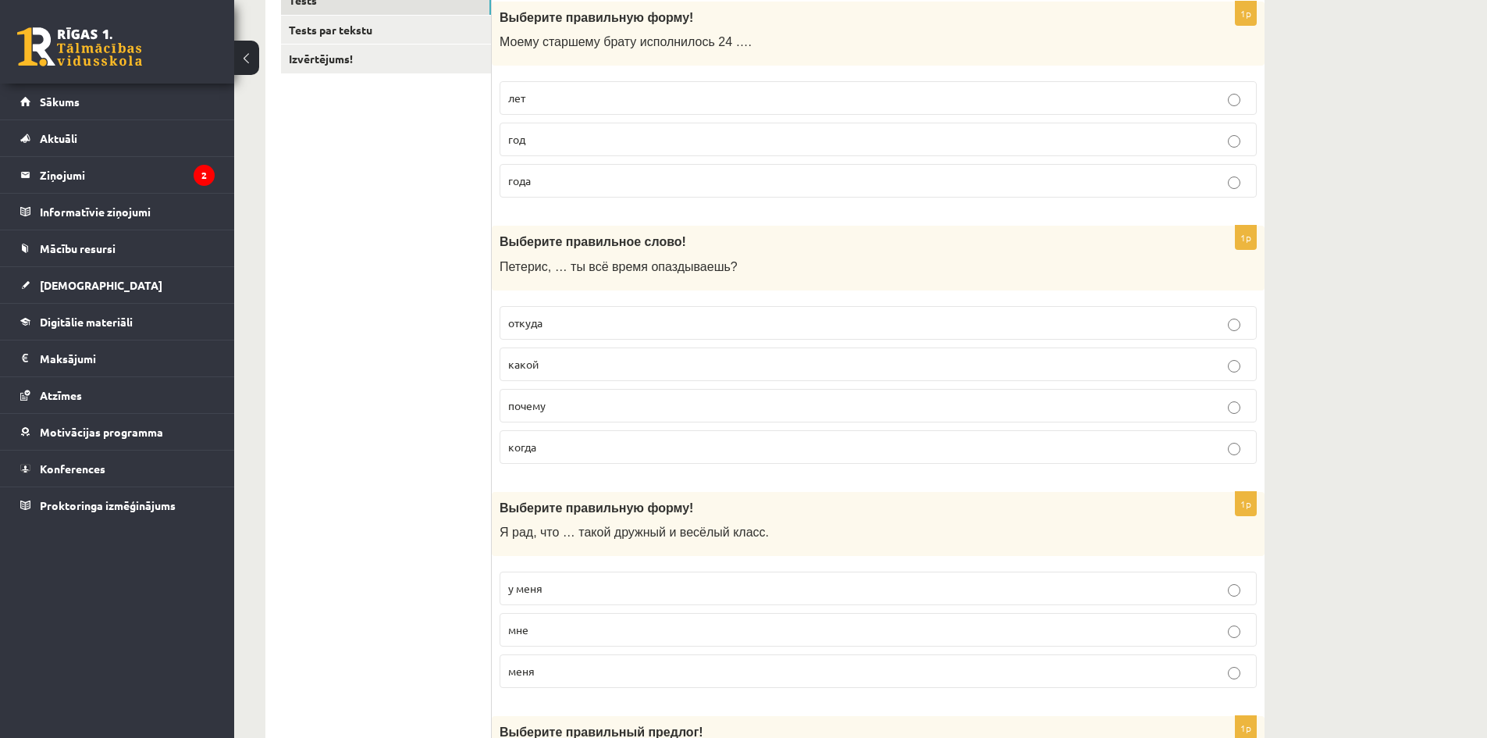
scroll to position [0, 0]
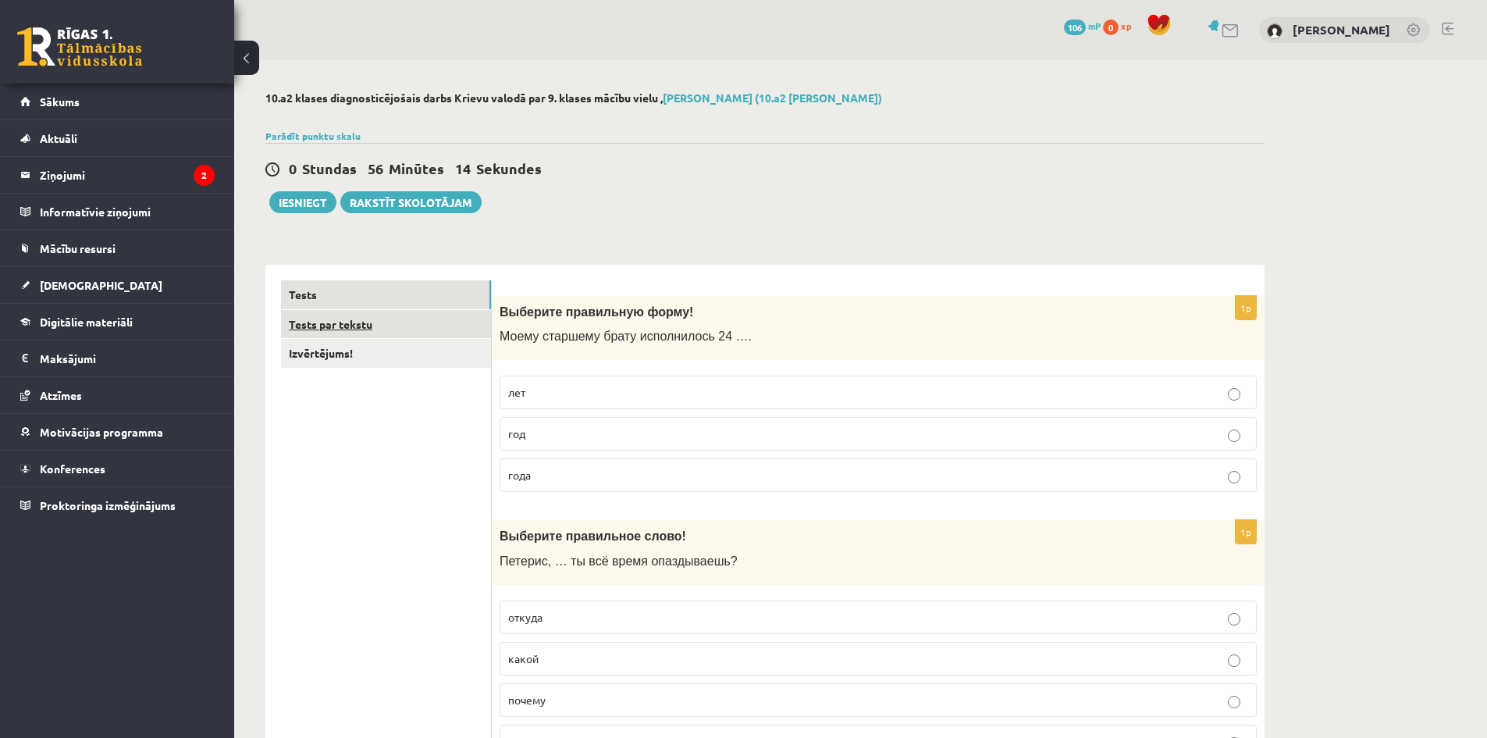
click at [407, 325] on link "Tests par tekstu" at bounding box center [386, 324] width 210 height 29
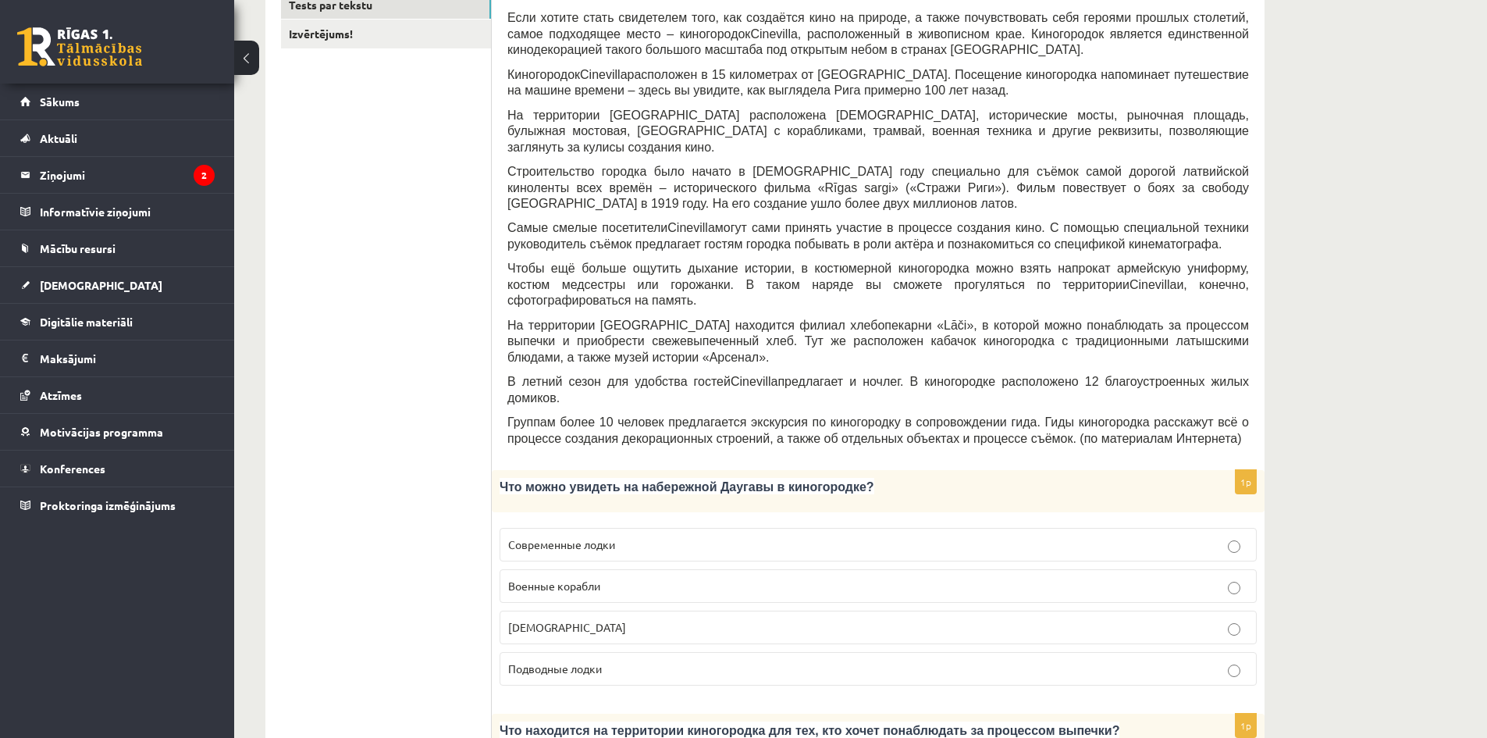
scroll to position [312, 0]
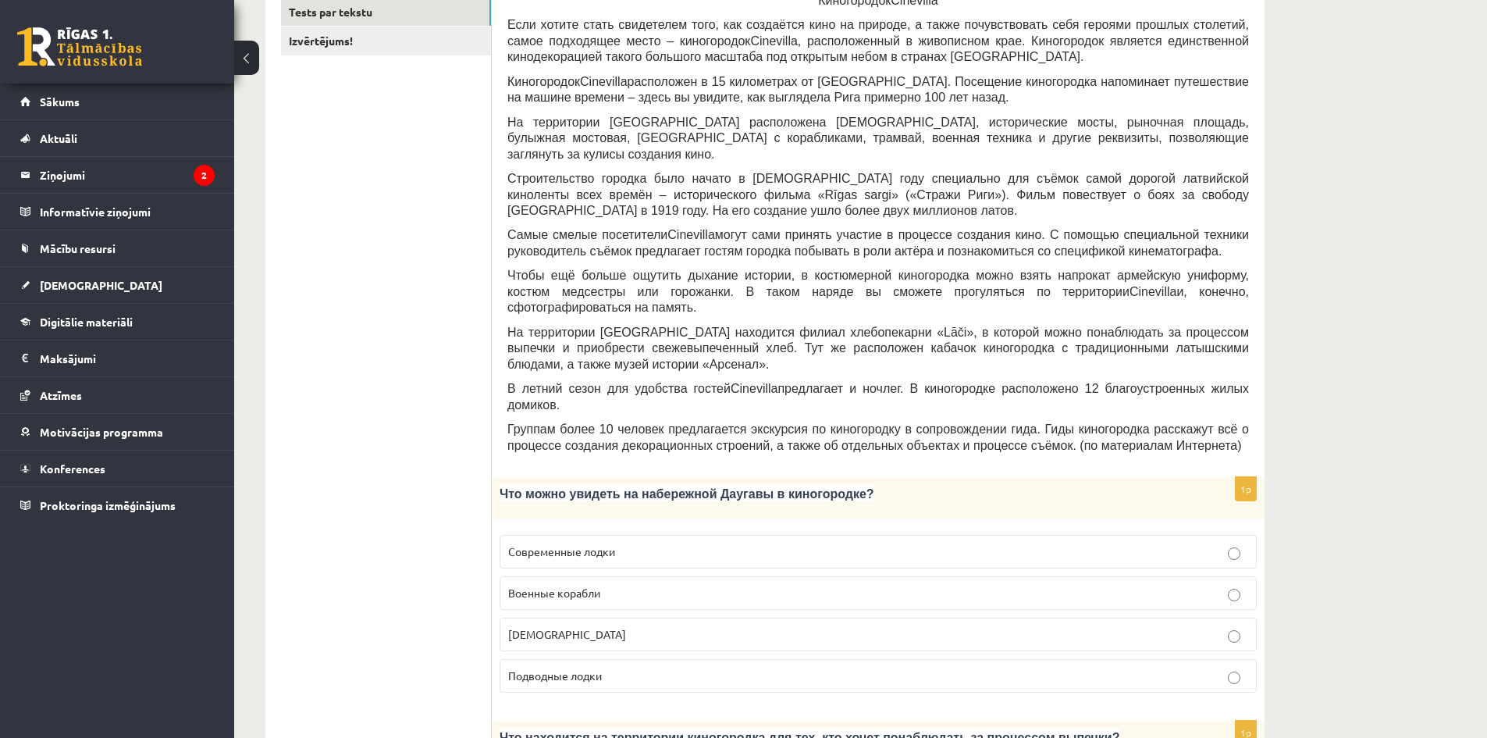
click at [560, 627] on span "Кораблики" at bounding box center [567, 634] width 118 height 14
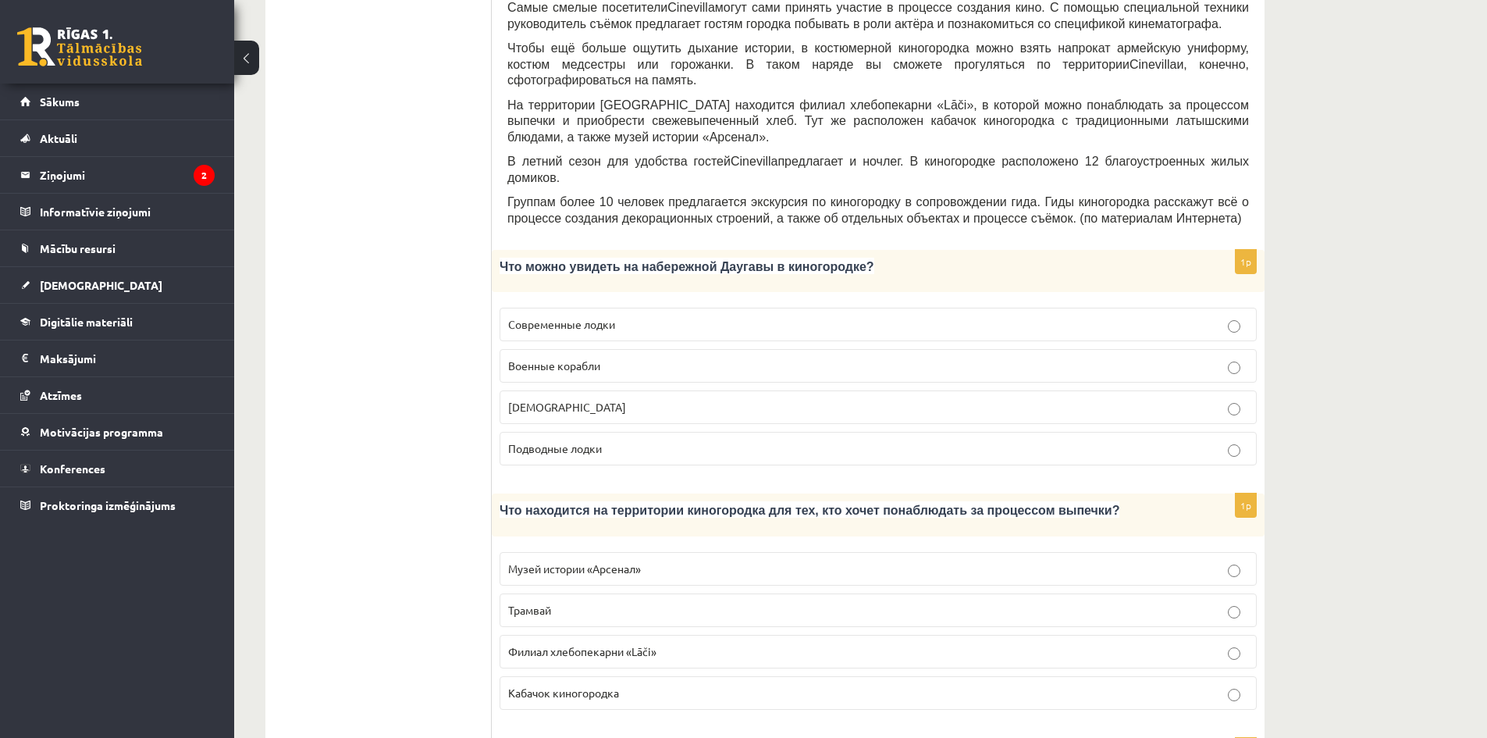
scroll to position [546, 0]
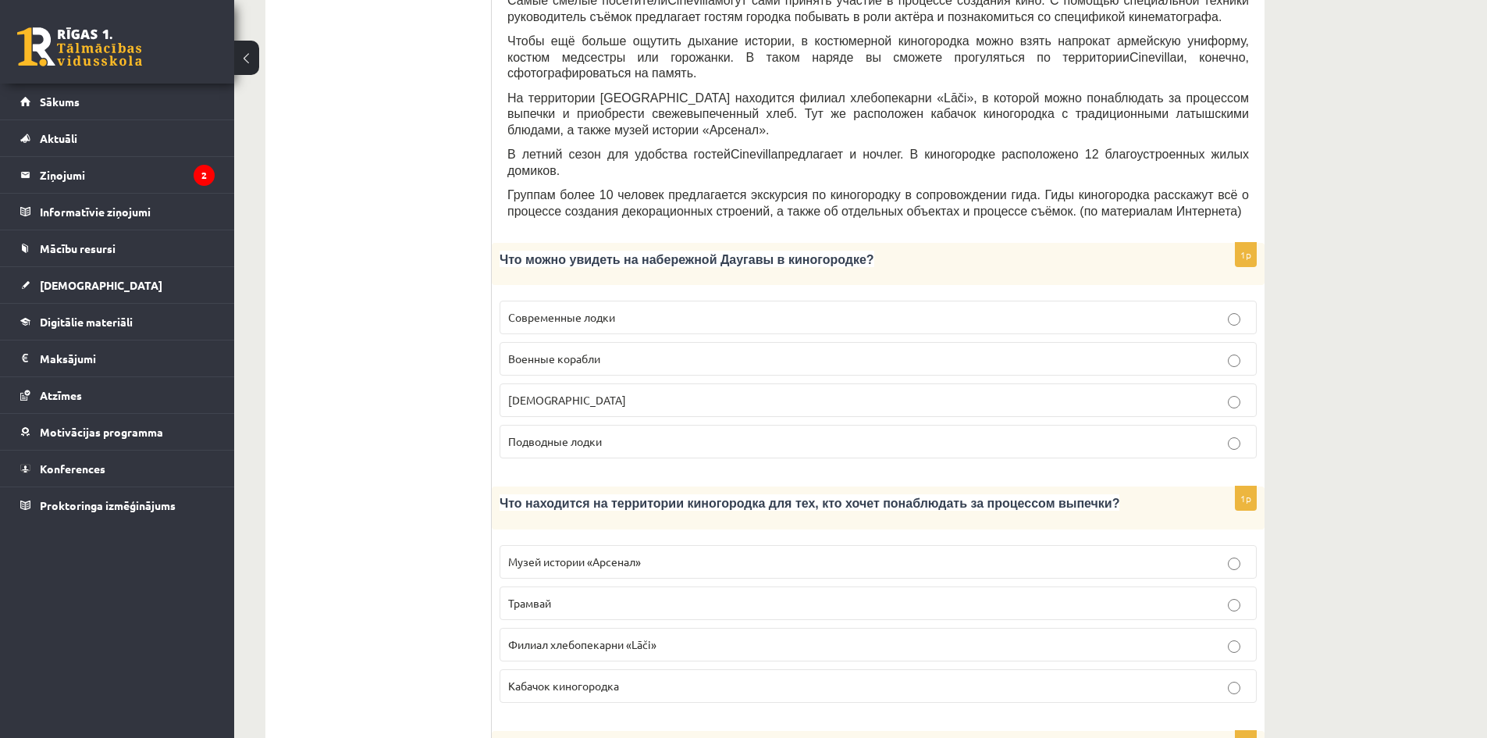
click at [610, 678] on p "Кабачок киногородка" at bounding box center [878, 686] width 740 height 16
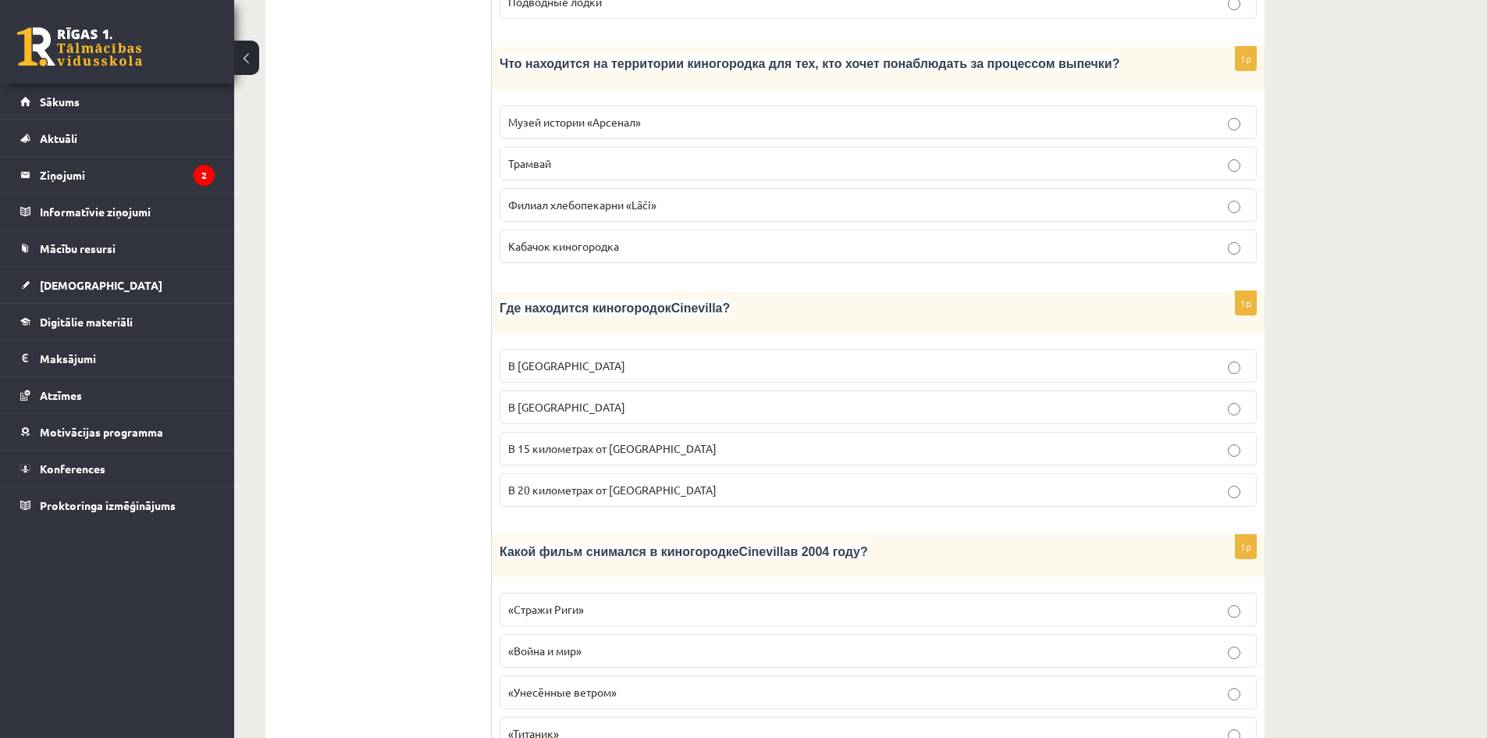
scroll to position [1015, 0]
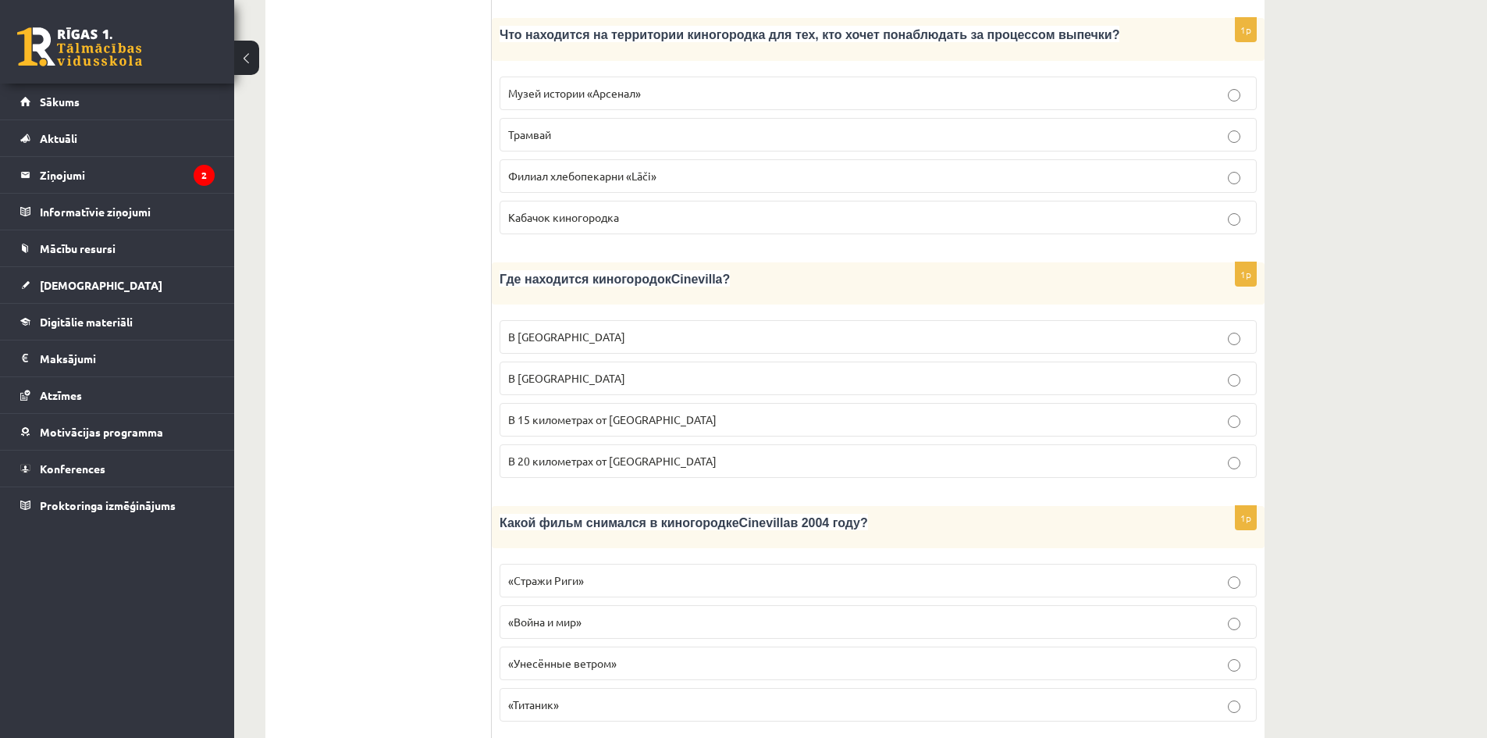
click at [598, 412] on span "В 15 километрах от Тукумса" at bounding box center [612, 419] width 208 height 14
click at [657, 564] on label "«Стражи Риги»" at bounding box center [878, 581] width 757 height 34
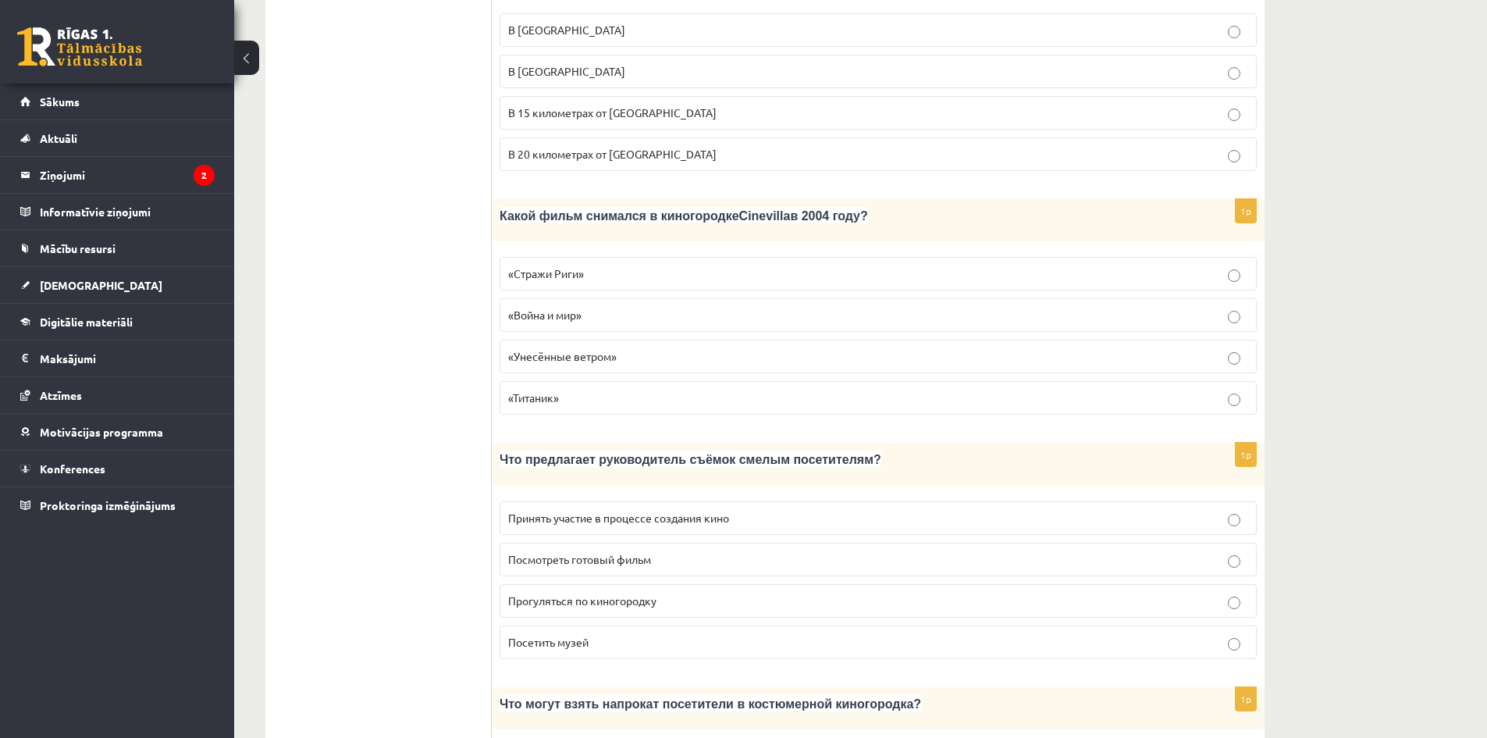
scroll to position [1327, 0]
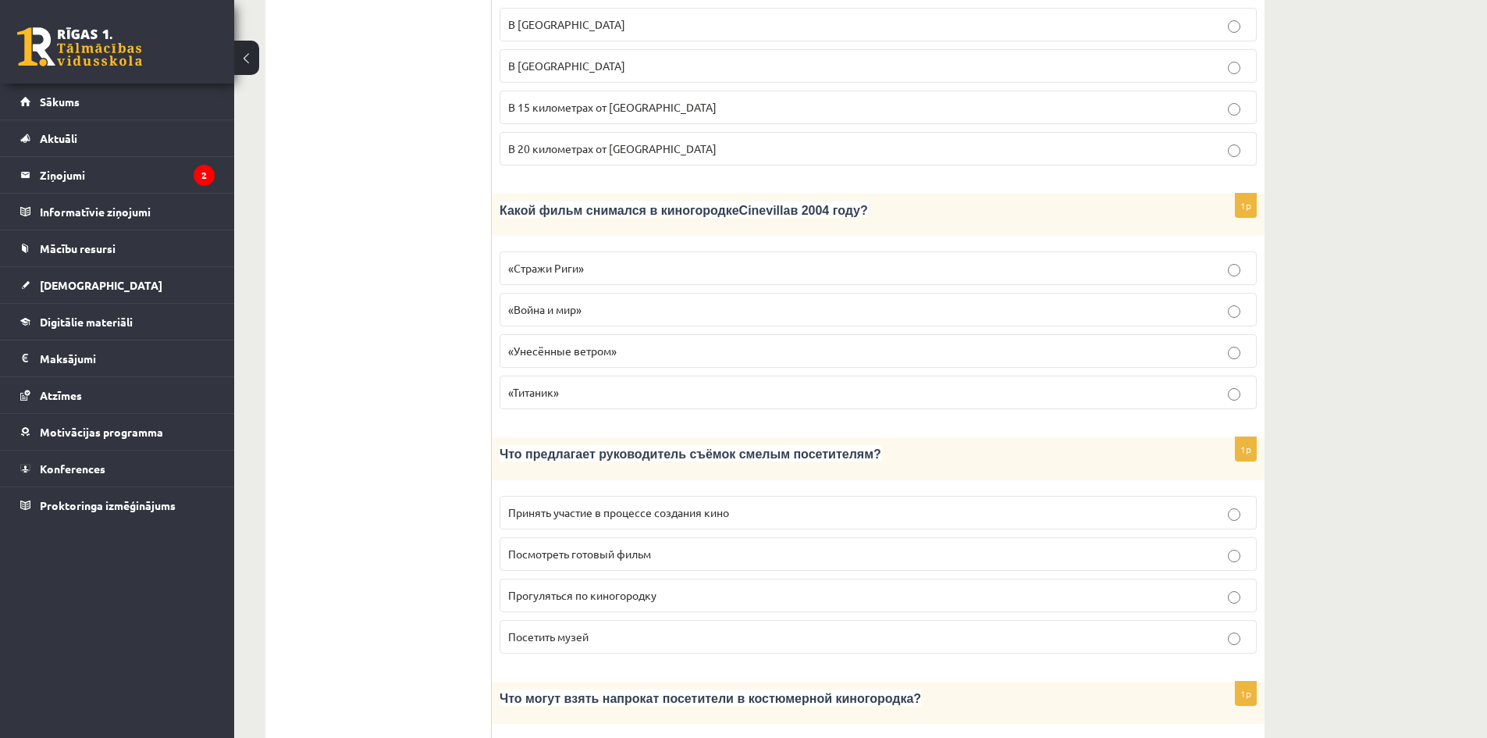
click at [687, 505] on span "Принять участие в процессе создания кино" at bounding box center [618, 512] width 221 height 14
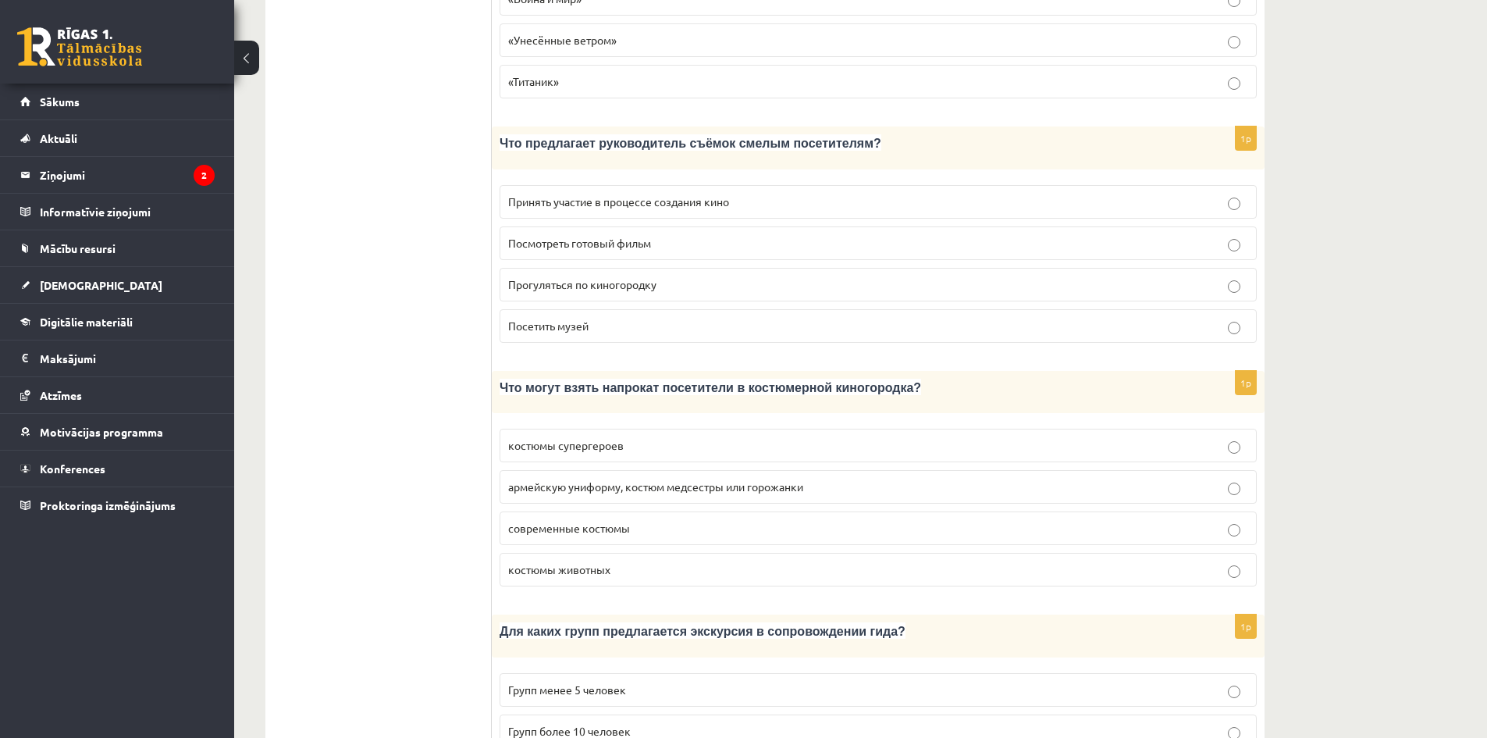
scroll to position [1639, 0]
click at [713, 478] on span "армейскую униформу, костюм медсестры или горожанки" at bounding box center [655, 485] width 295 height 14
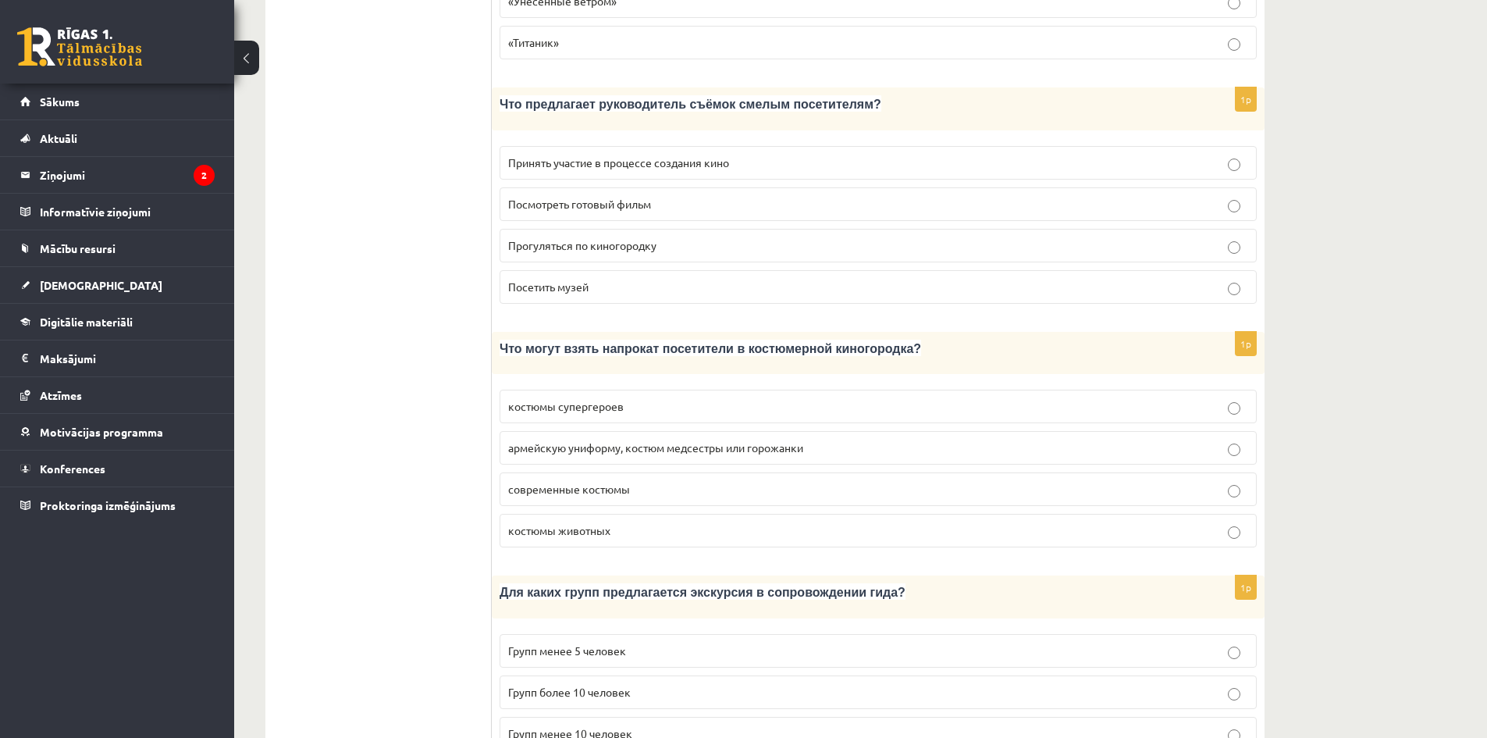
scroll to position [1988, 0]
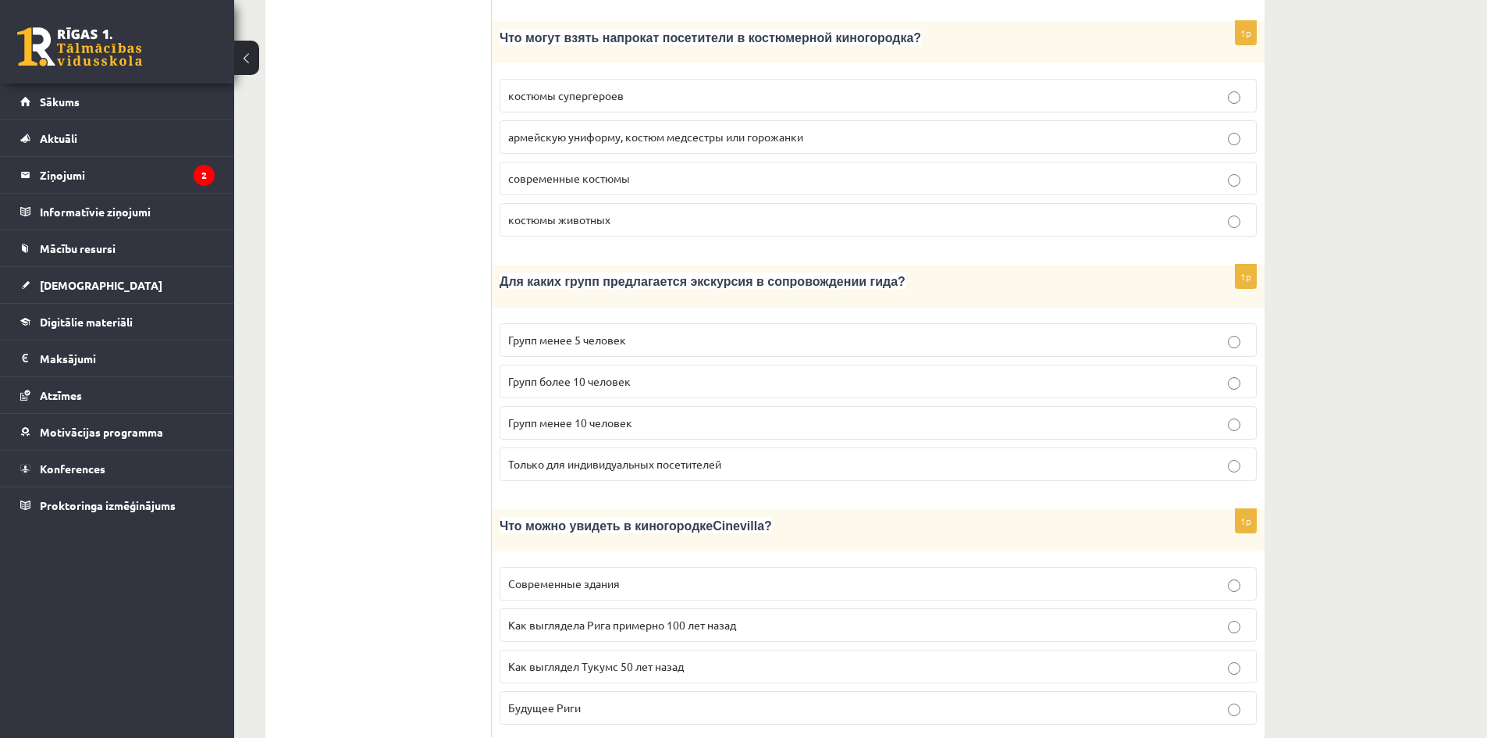
click at [603, 374] on span "Групп более 10 человек" at bounding box center [569, 381] width 123 height 14
click at [641, 617] on span "Как выглядела Рига примерно 100 лет назад" at bounding box center [622, 624] width 228 height 14
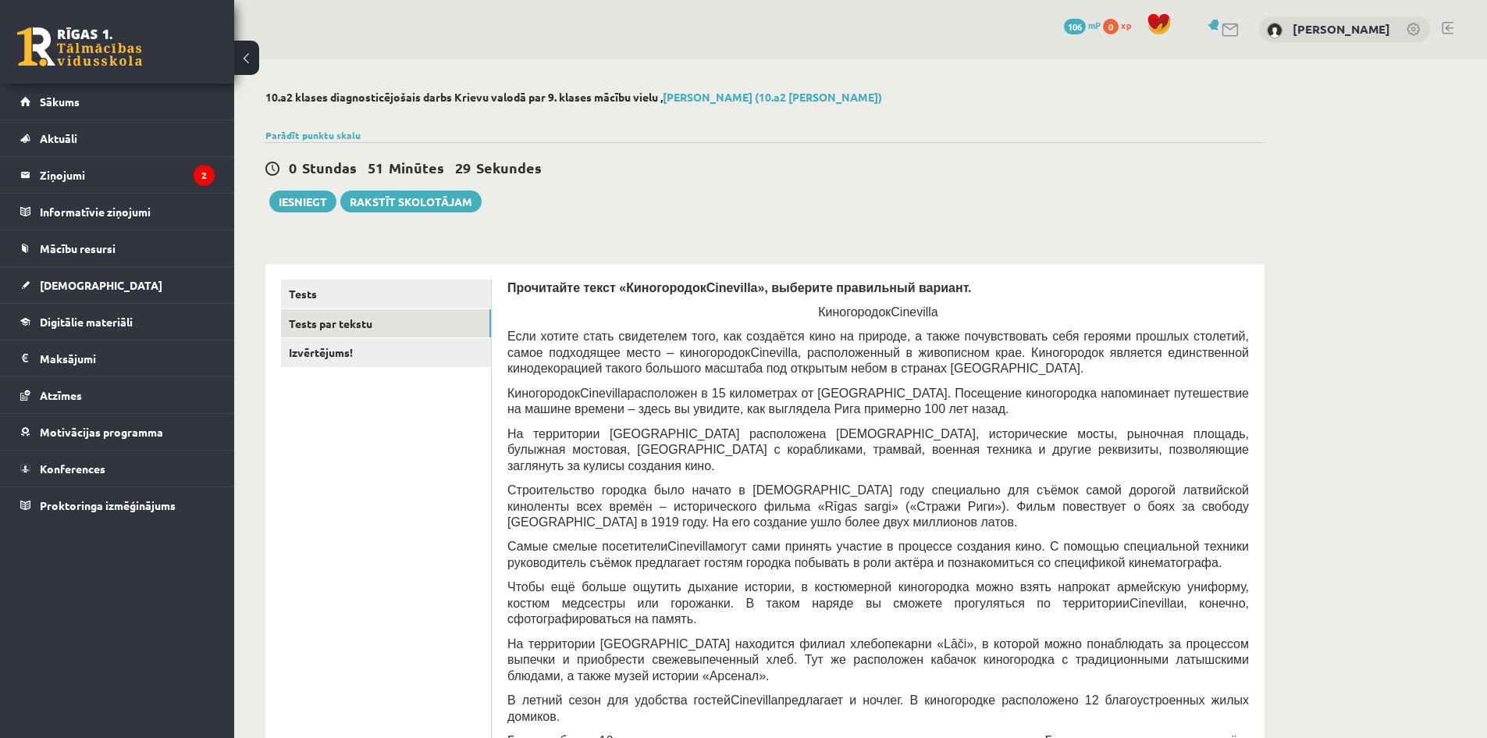
scroll to position [0, 0]
click at [347, 358] on link "Izvērtējums!" at bounding box center [386, 353] width 210 height 29
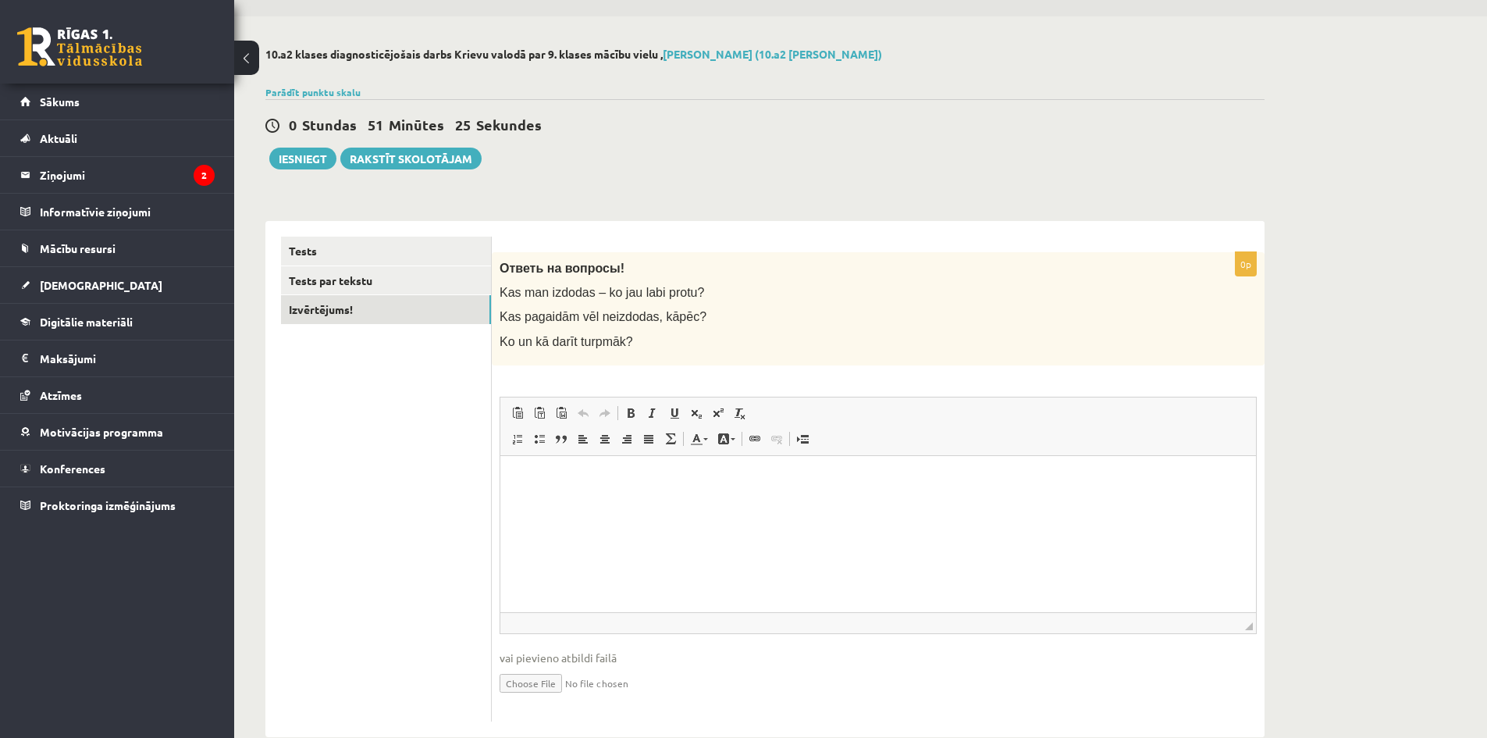
scroll to position [76, 0]
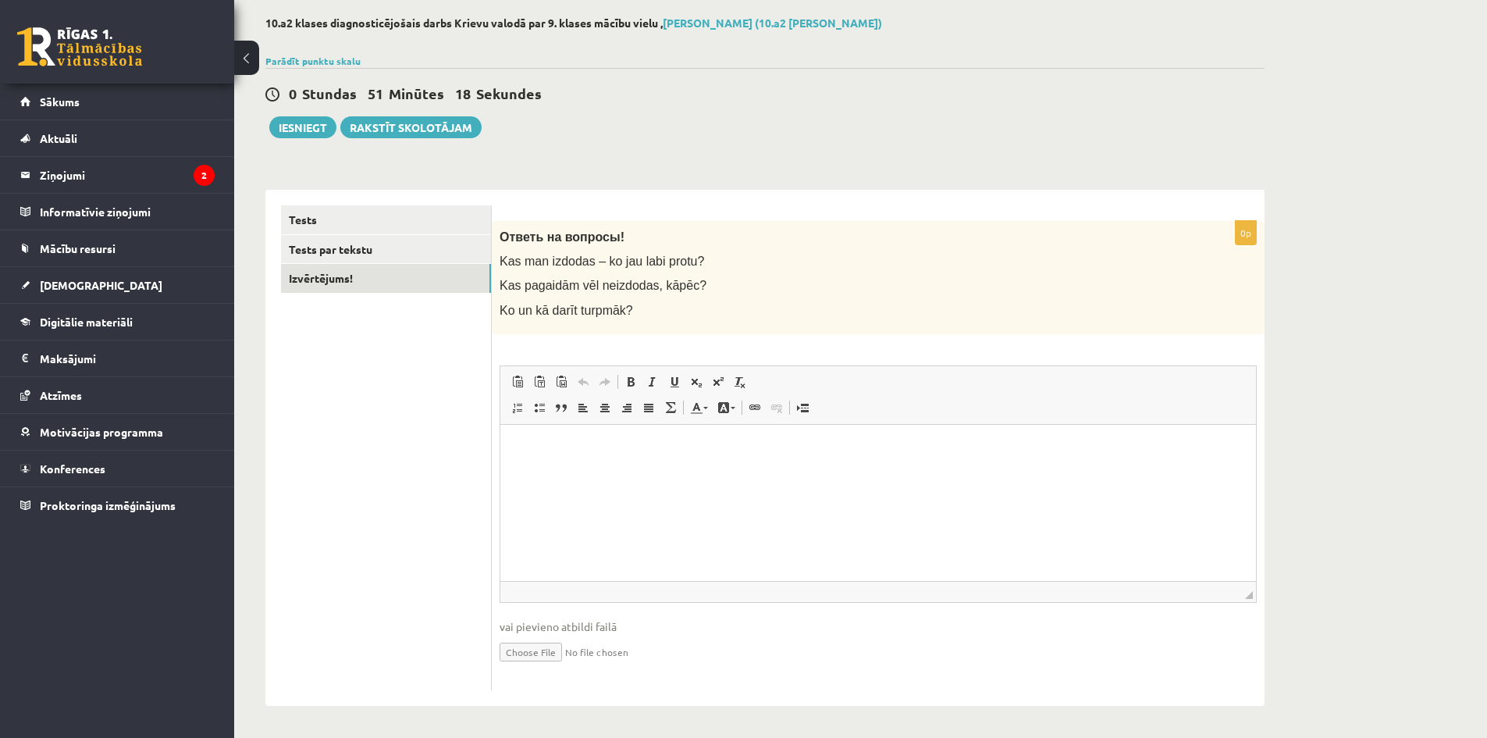
click at [545, 472] on html at bounding box center [878, 448] width 756 height 48
drag, startPoint x: 562, startPoint y: 459, endPoint x: 672, endPoint y: 540, distance: 136.8
click at [562, 459] on span "Paste" at bounding box center [577, 461] width 48 height 23
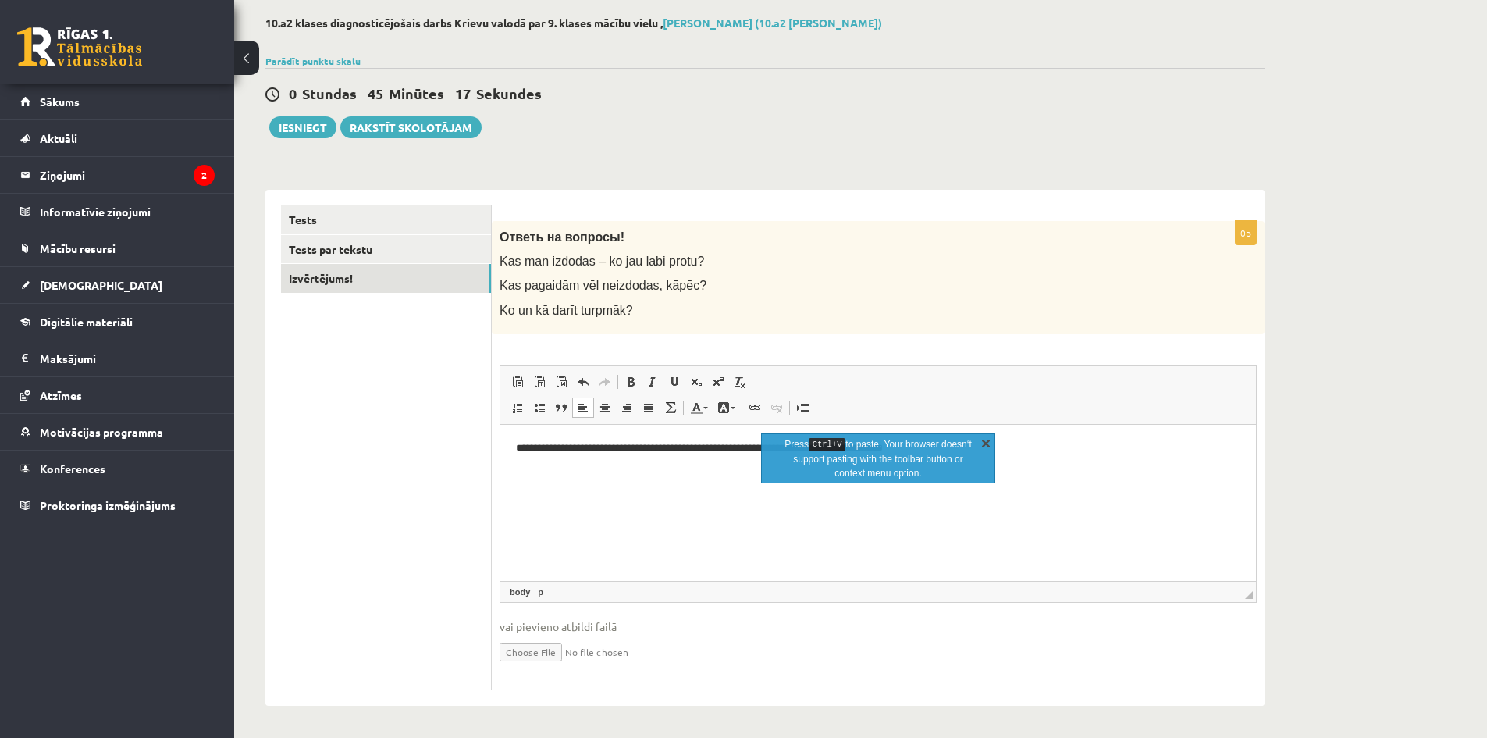
click at [992, 440] on link "X" at bounding box center [986, 443] width 16 height 16
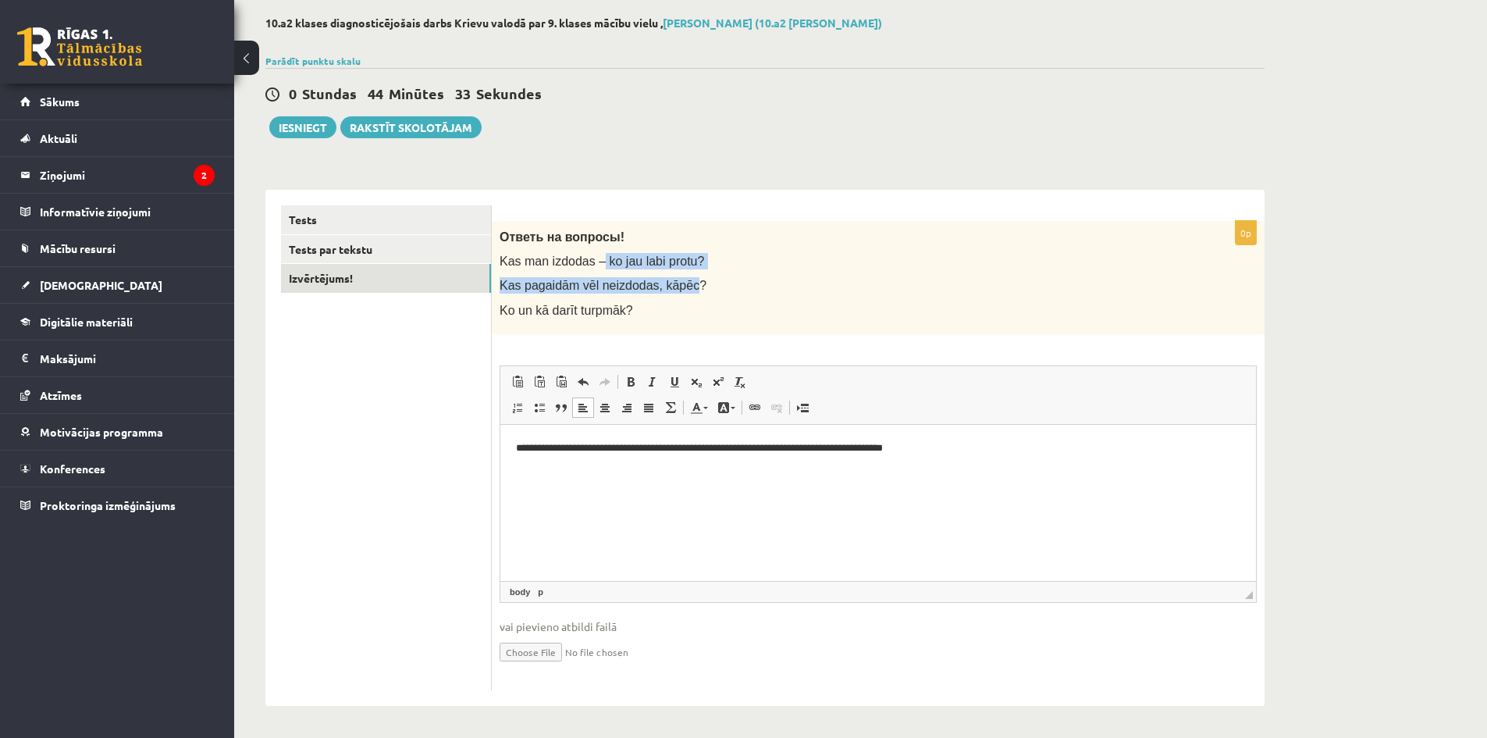
drag, startPoint x: 670, startPoint y: 278, endPoint x: 567, endPoint y: 265, distance: 103.9
click at [582, 267] on div "Ответь на вопросы! Kas man izdodas – ko jau labi protu? Kas pagaidām vēl neizdo…" at bounding box center [878, 277] width 773 height 113
click at [854, 472] on html "**********" at bounding box center [878, 448] width 756 height 48
click at [657, 292] on span "Kas pagaidām vēl neizdodas, kāpēc?" at bounding box center [603, 285] width 207 height 13
drag, startPoint x: 364, startPoint y: 432, endPoint x: 373, endPoint y: 430, distance: 9.7
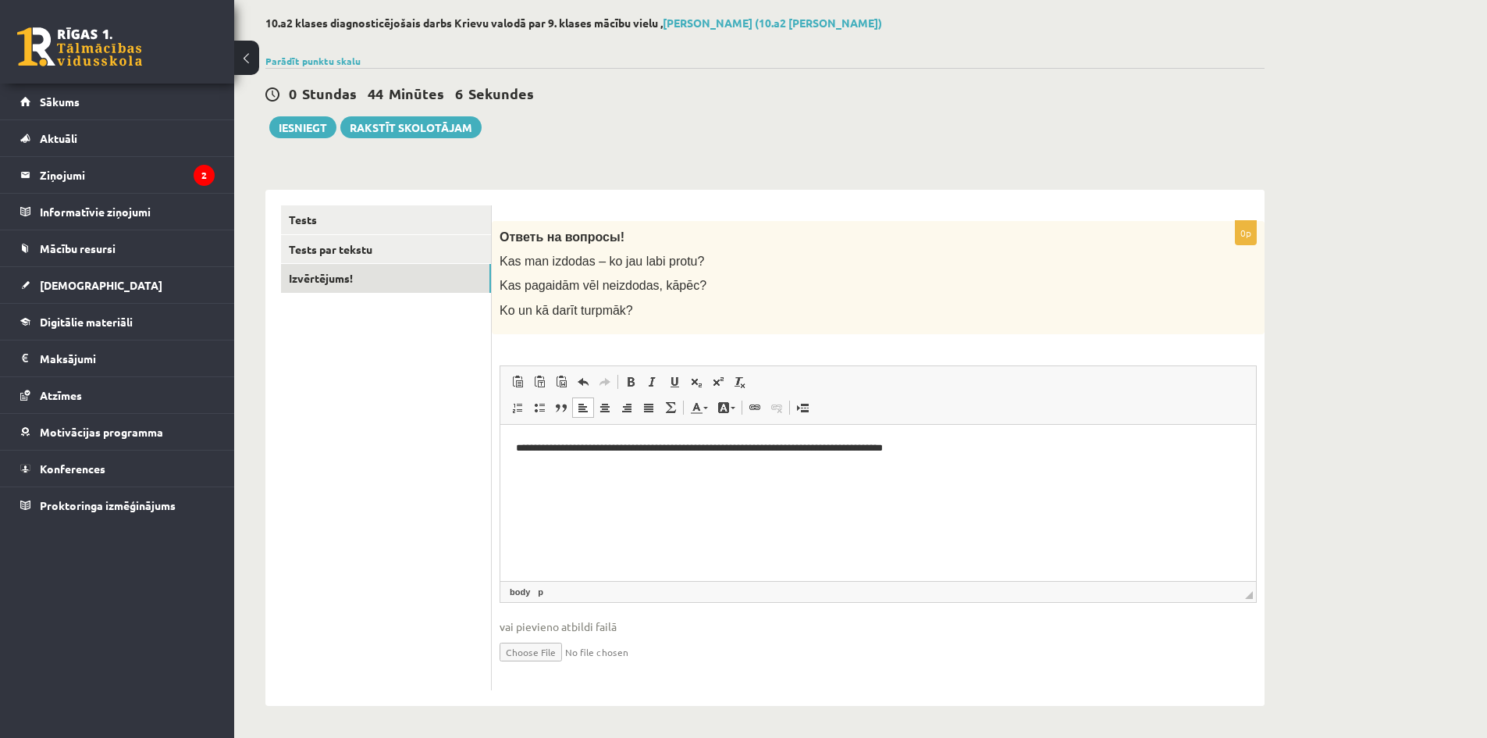
click at [364, 432] on ul "Tests Tests par tekstu Izvērtējums!" at bounding box center [386, 447] width 211 height 485
drag, startPoint x: 498, startPoint y: 283, endPoint x: 704, endPoint y: 296, distance: 206.5
click at [657, 296] on div "Ответь на вопросы! Kas man izdodas – ko jau labi protu? Kas pagaidām vēl neizdo…" at bounding box center [878, 277] width 773 height 113
click at [768, 299] on div "Ответь на вопросы! Kas man izdodas – ko jau labi protu? Kas pagaidām vēl neizdo…" at bounding box center [878, 277] width 773 height 113
click at [712, 291] on p "Kas pagaidām vēl neizdodas, kāpēc?" at bounding box center [839, 285] width 679 height 16
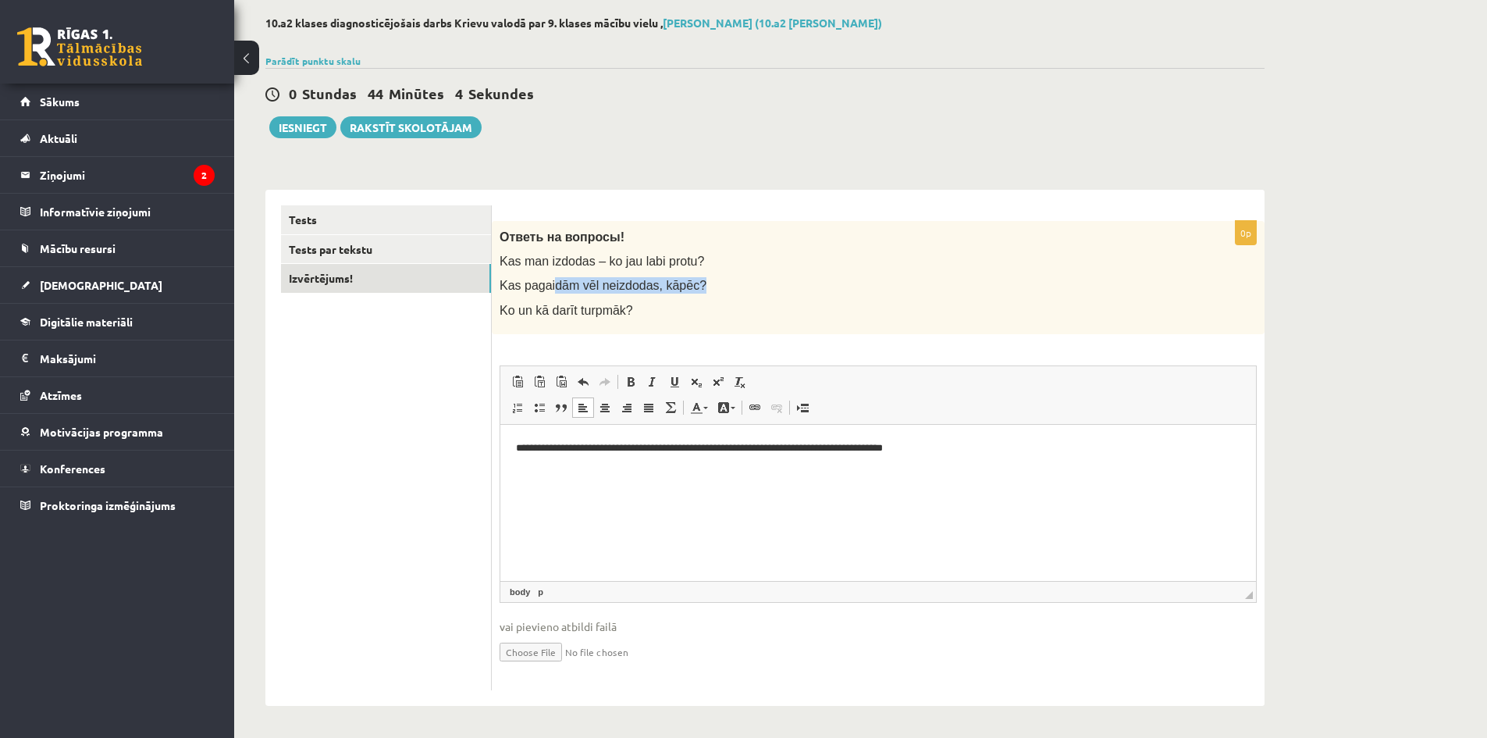
drag, startPoint x: 692, startPoint y: 281, endPoint x: 568, endPoint y: 278, distance: 124.2
click at [536, 272] on div "Ответь на вопросы! Kas man izdodas – ko jau labi protu? Kas pagaidām vēl neizdo…" at bounding box center [878, 277] width 773 height 113
click at [712, 296] on div "Ответь на вопросы! Kas man izdodas – ko jau labi protu? Kas pagaidām vēl neizdo…" at bounding box center [878, 277] width 773 height 113
click at [1045, 472] on html "**********" at bounding box center [878, 448] width 756 height 48
drag, startPoint x: 579, startPoint y: 311, endPoint x: 653, endPoint y: 312, distance: 73.4
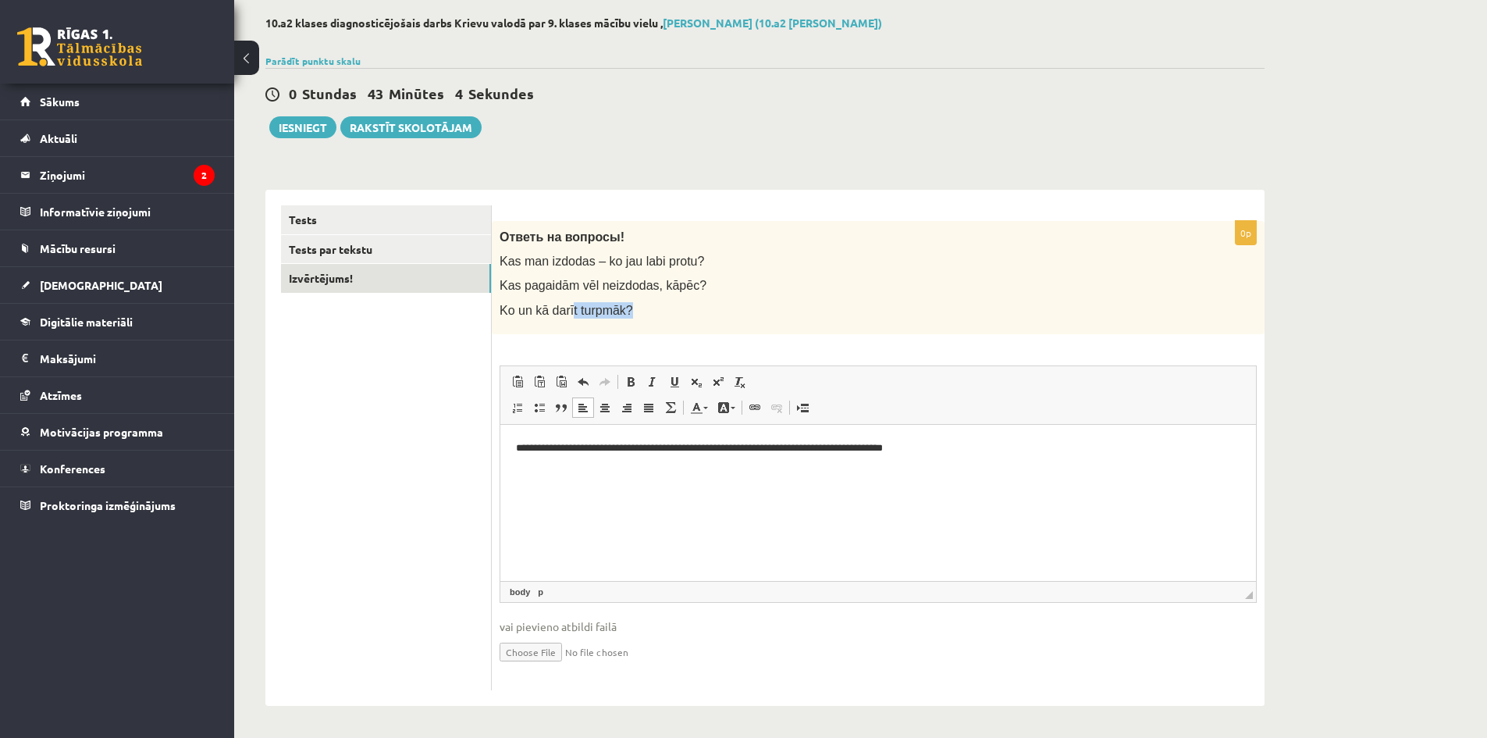
click at [626, 310] on p "Ko un kā darīt turpmāk?" at bounding box center [839, 310] width 679 height 16
click at [674, 315] on p "Ko un kā darīt turpmāk?" at bounding box center [839, 310] width 679 height 16
drag, startPoint x: 629, startPoint y: 314, endPoint x: 504, endPoint y: 306, distance: 125.1
click at [501, 307] on p "Ko un kā darīt turpmāk?" at bounding box center [839, 310] width 679 height 16
click at [558, 326] on div "Ответь на вопросы! Kas man izdodas – ko jau labi protu? Kas pagaidām vēl neizdo…" at bounding box center [878, 277] width 773 height 113
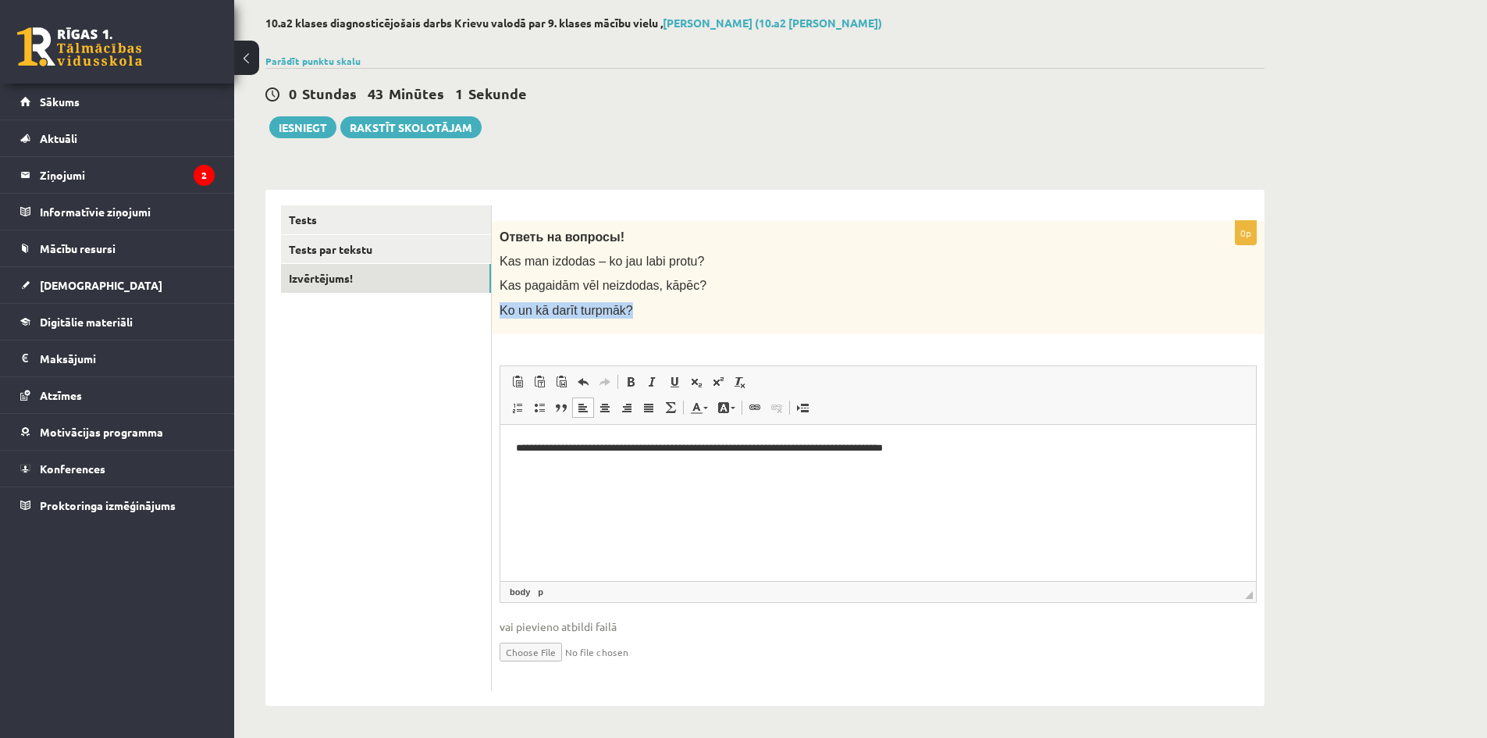
drag, startPoint x: 500, startPoint y: 311, endPoint x: 623, endPoint y: 314, distance: 123.4
click at [623, 314] on p "Ko un kā darīt turpmāk?" at bounding box center [839, 310] width 679 height 16
click at [651, 319] on div "Ответь на вопросы! Kas man izdodas – ko jau labi protu? Kas pagaidām vēl neizdo…" at bounding box center [878, 277] width 773 height 113
drag, startPoint x: 500, startPoint y: 311, endPoint x: 637, endPoint y: 313, distance: 136.6
click at [635, 312] on div "Ответь на вопросы! Kas man izdodas – ko jau labi protu? Kas pagaidām vēl neizdo…" at bounding box center [878, 277] width 773 height 113
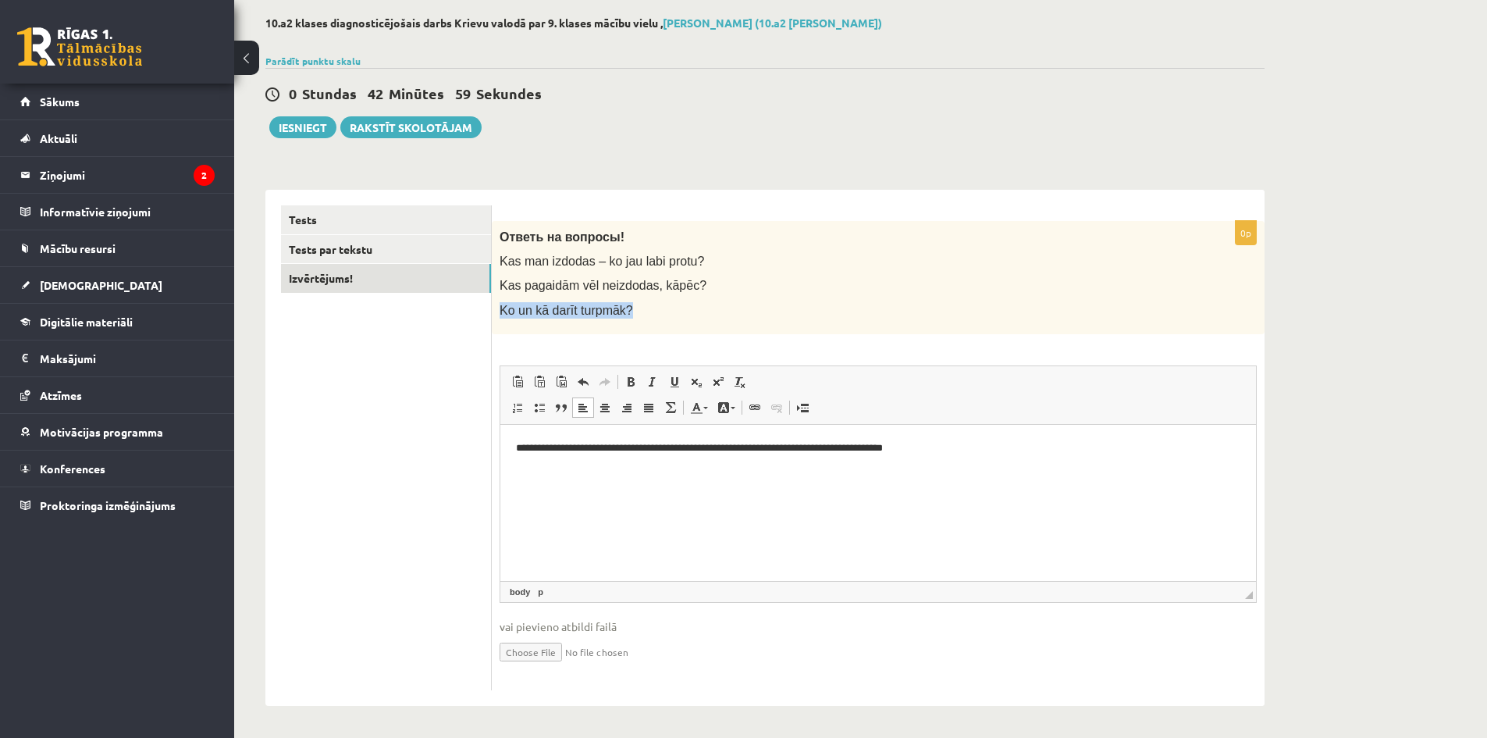
click at [636, 315] on p "Ko un kā darīt turpmāk?" at bounding box center [839, 310] width 679 height 16
drag, startPoint x: 502, startPoint y: 312, endPoint x: 628, endPoint y: 313, distance: 126.5
click at [628, 313] on p "Ko un kā darīt turpmāk?" at bounding box center [839, 310] width 679 height 16
click at [628, 315] on p "Ko un kā darīt turpmāk?" at bounding box center [839, 310] width 679 height 16
drag, startPoint x: 504, startPoint y: 308, endPoint x: 659, endPoint y: 313, distance: 155.4
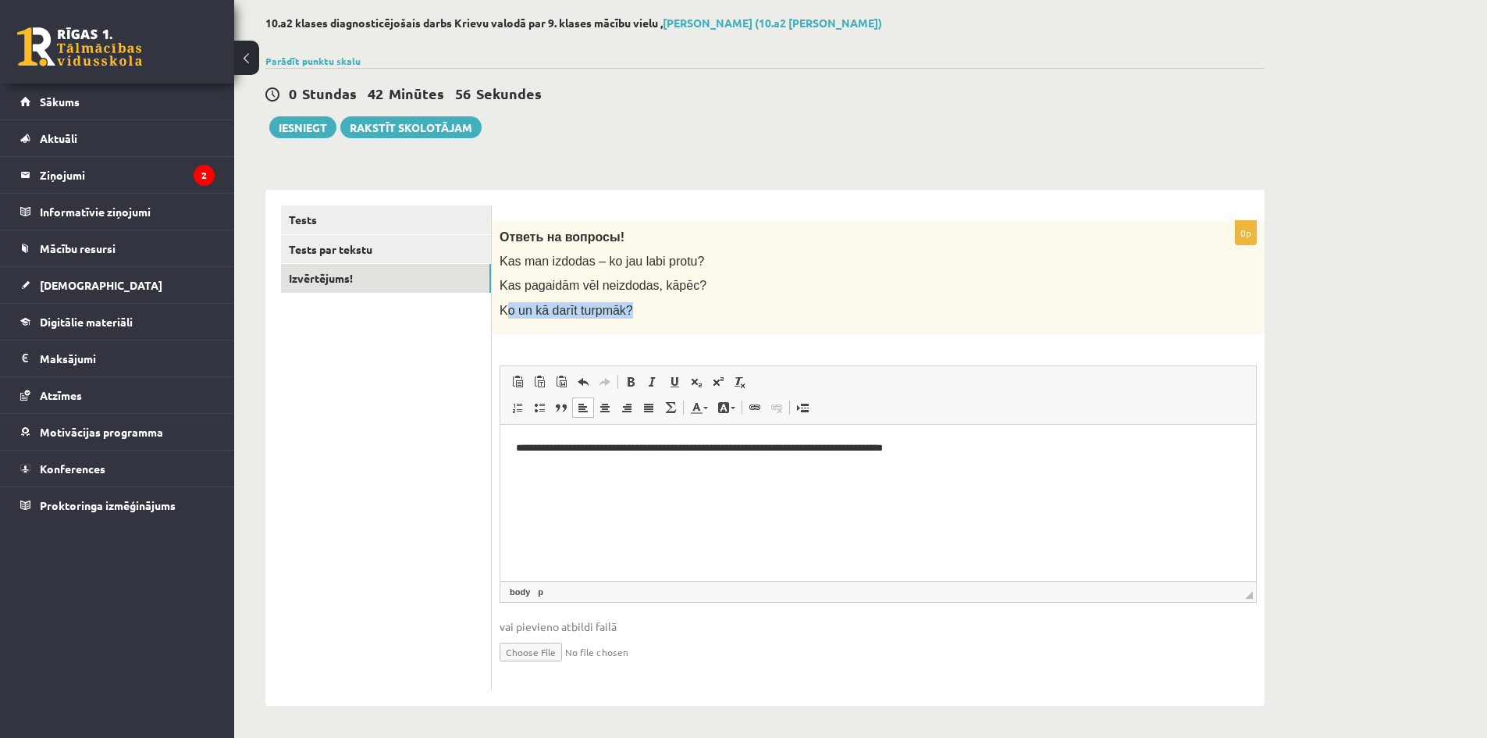
click at [659, 312] on p "Ko un kā darīt turpmāk?" at bounding box center [839, 310] width 679 height 16
click at [643, 315] on p "Ko un kā darīt turpmāk?" at bounding box center [839, 310] width 679 height 16
drag, startPoint x: 502, startPoint y: 310, endPoint x: 656, endPoint y: 318, distance: 154.0
click at [656, 318] on p "Ko un kā darīt turpmāk?" at bounding box center [839, 310] width 679 height 16
click at [646, 319] on div "Ответь на вопросы! Kas man izdodas – ko jau labi protu? Kas pagaidām vēl neizdo…" at bounding box center [878, 277] width 773 height 113
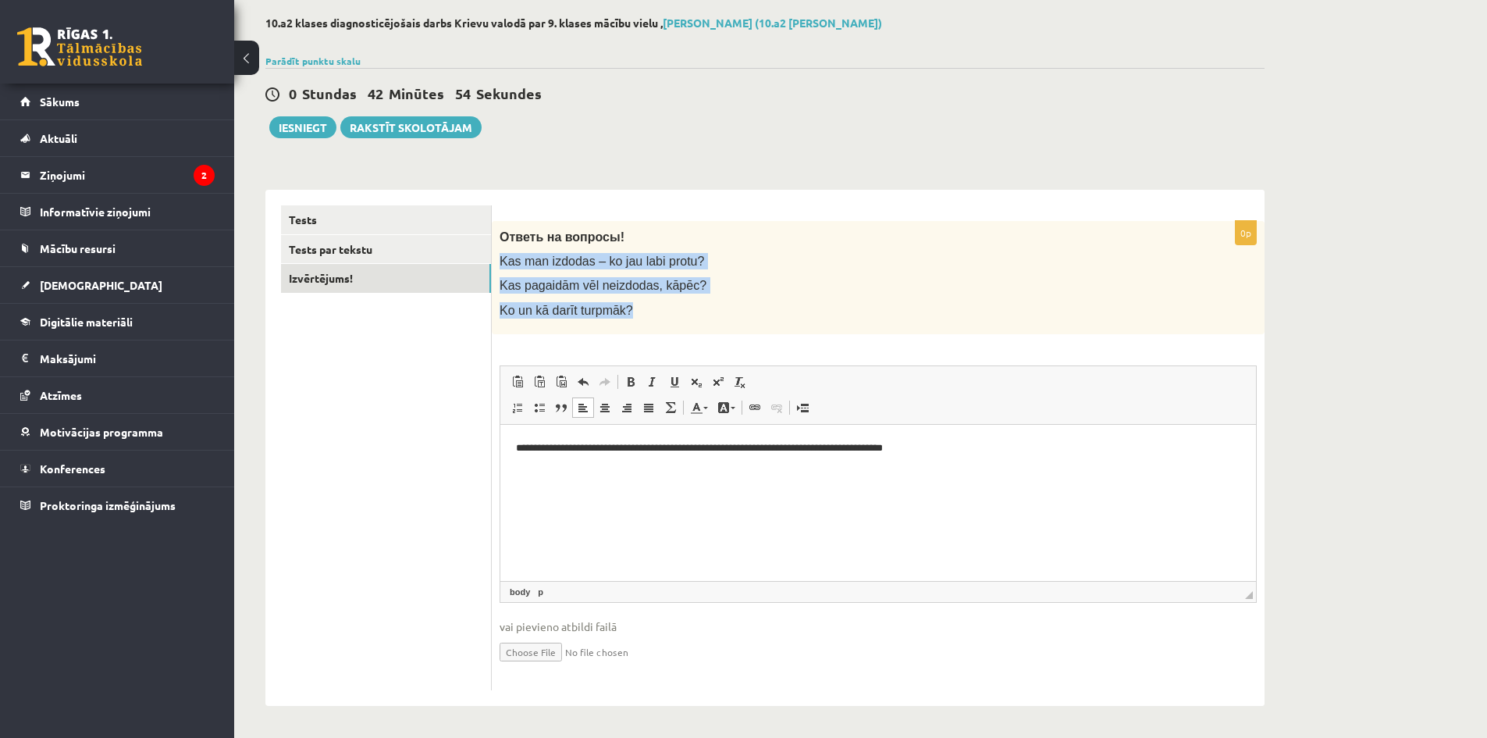
drag, startPoint x: 501, startPoint y: 258, endPoint x: 667, endPoint y: 322, distance: 178.5
click at [646, 319] on div "Ответь на вопросы! Kas man izdodas – ko jau labi protu? Kas pagaidām vēl neizdo…" at bounding box center [878, 277] width 773 height 113
click at [667, 322] on div "Ответь на вопросы! Kas man izdodas – ko jau labi protu? Kas pagaidām vēl neizdo…" at bounding box center [878, 277] width 773 height 113
click at [813, 454] on p "**********" at bounding box center [878, 448] width 724 height 16
drag, startPoint x: 499, startPoint y: 307, endPoint x: 713, endPoint y: 328, distance: 214.9
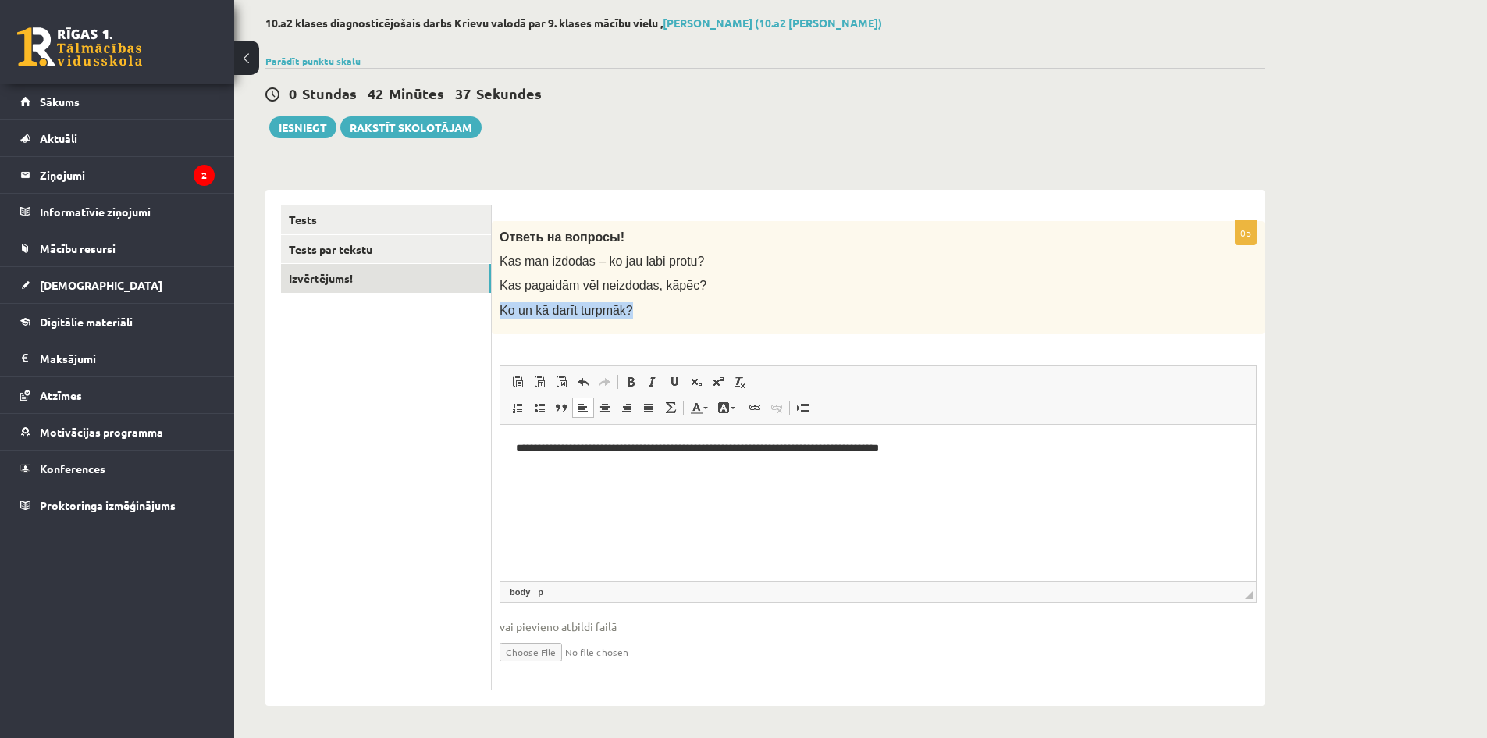
click at [710, 327] on div "Ответь на вопросы! Kas man izdodas – ko jau labi protu? Kas pagaidām vēl neizdo…" at bounding box center [878, 277] width 773 height 113
drag, startPoint x: 713, startPoint y: 328, endPoint x: 628, endPoint y: 317, distance: 85.0
click at [712, 328] on div "Ответь на вопросы! Kas man izdodas – ko jau labi protu? Kas pagaidām vēl neizdo…" at bounding box center [878, 277] width 773 height 113
click at [647, 316] on p "Ko un kā darīt turpmāk?" at bounding box center [839, 310] width 679 height 16
click at [614, 310] on span "Ko un kā darīt turpmāk?" at bounding box center [566, 310] width 133 height 13
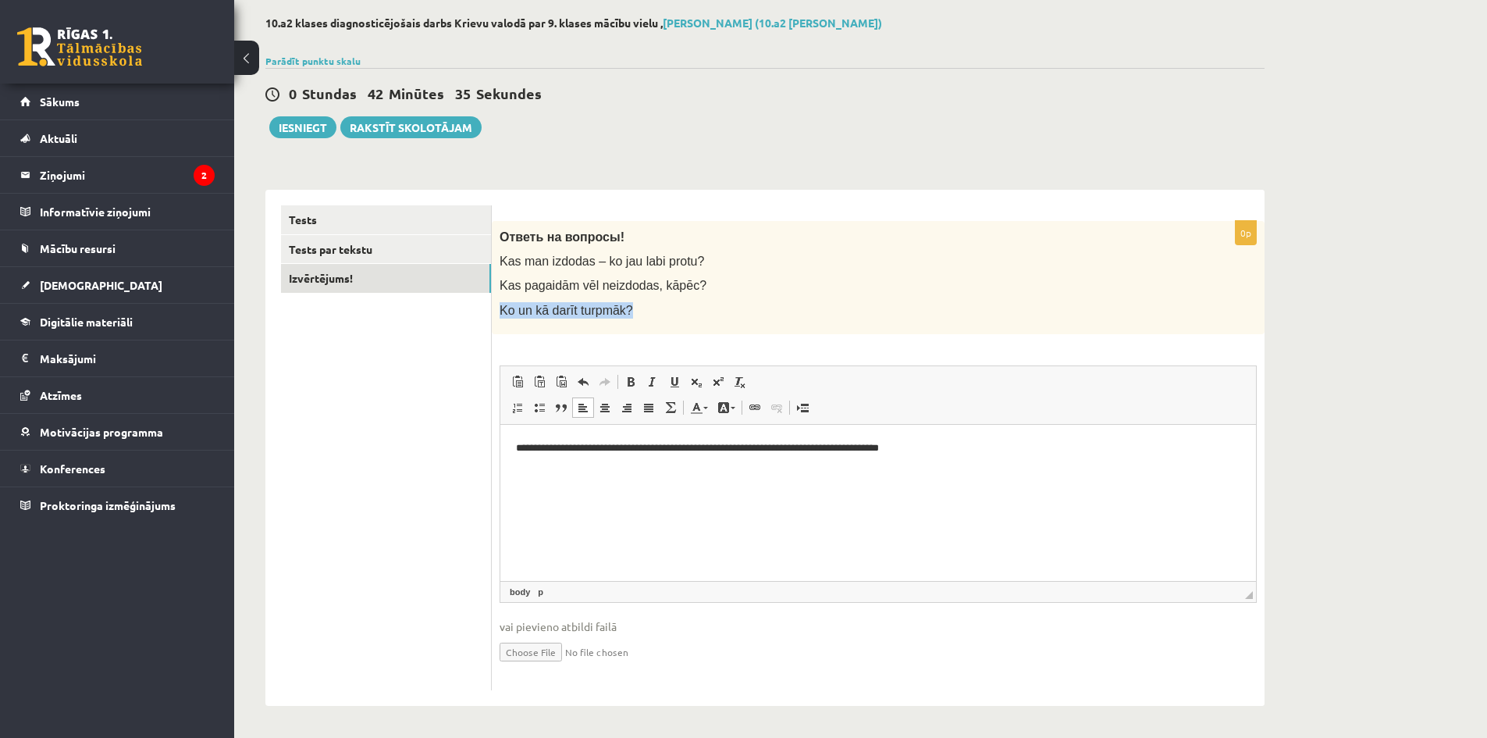
drag, startPoint x: 498, startPoint y: 309, endPoint x: 575, endPoint y: 312, distance: 77.3
click at [575, 312] on div "**********" at bounding box center [764, 448] width 999 height 516
click at [664, 312] on p "Ko un kā darīt turpmāk?" at bounding box center [839, 310] width 679 height 16
drag, startPoint x: 570, startPoint y: 288, endPoint x: 673, endPoint y: 288, distance: 103.0
click at [668, 288] on span "Kas pagaidām vēl neizdodas, kāpēc?" at bounding box center [603, 285] width 207 height 13
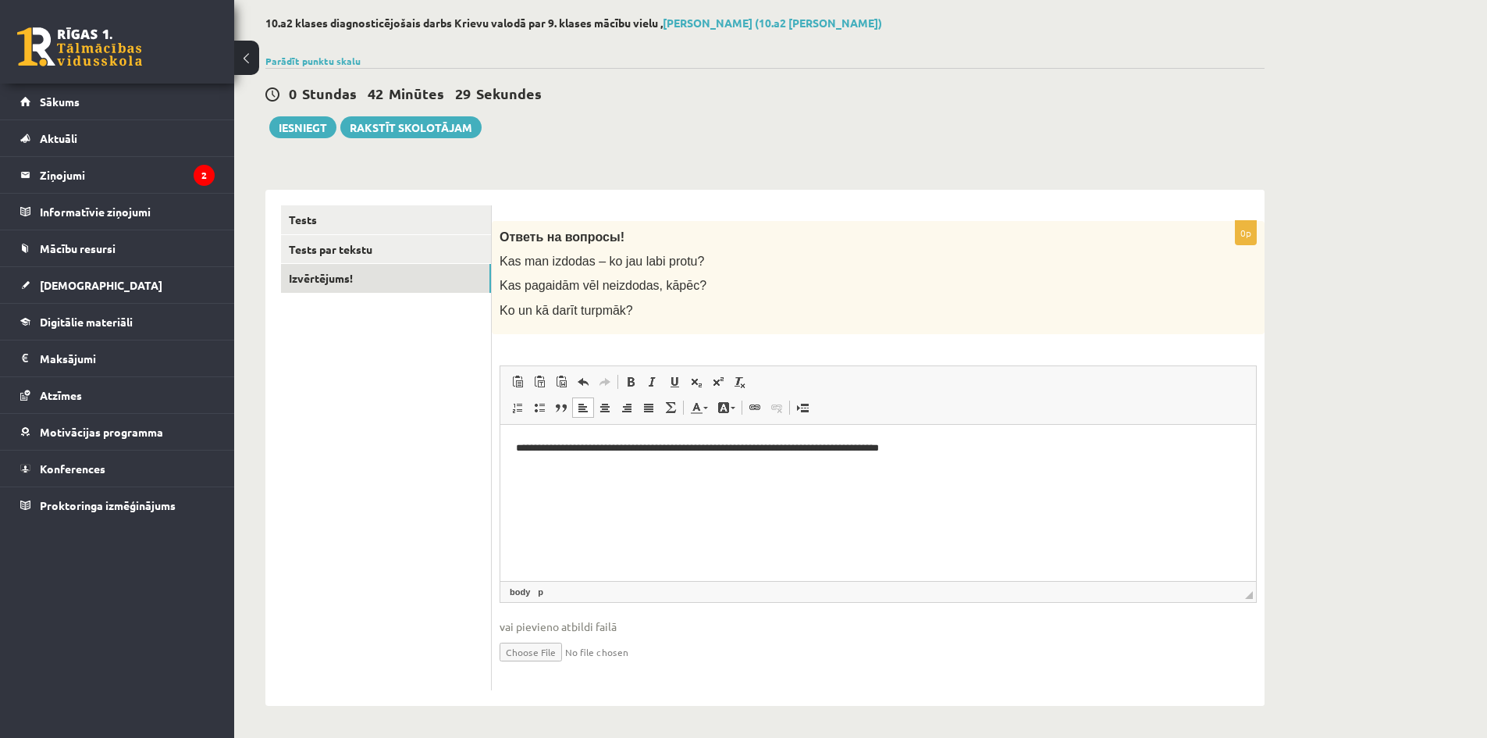
click at [724, 296] on div "Ответь на вопросы! Kas man izdodas – ko jau labi protu? Kas pagaidām vēl neizdo…" at bounding box center [878, 277] width 773 height 113
drag, startPoint x: 496, startPoint y: 311, endPoint x: 658, endPoint y: 311, distance: 162.4
click at [611, 311] on div "Ответь на вопросы! Kas man izdodas – ko jau labi protu? Kas pagaidām vēl neizdo…" at bounding box center [878, 277] width 773 height 113
click at [699, 311] on p "Ko un kā darīt turpmāk?" at bounding box center [839, 310] width 679 height 16
drag, startPoint x: 510, startPoint y: 450, endPoint x: 1010, endPoint y: 457, distance: 500.4
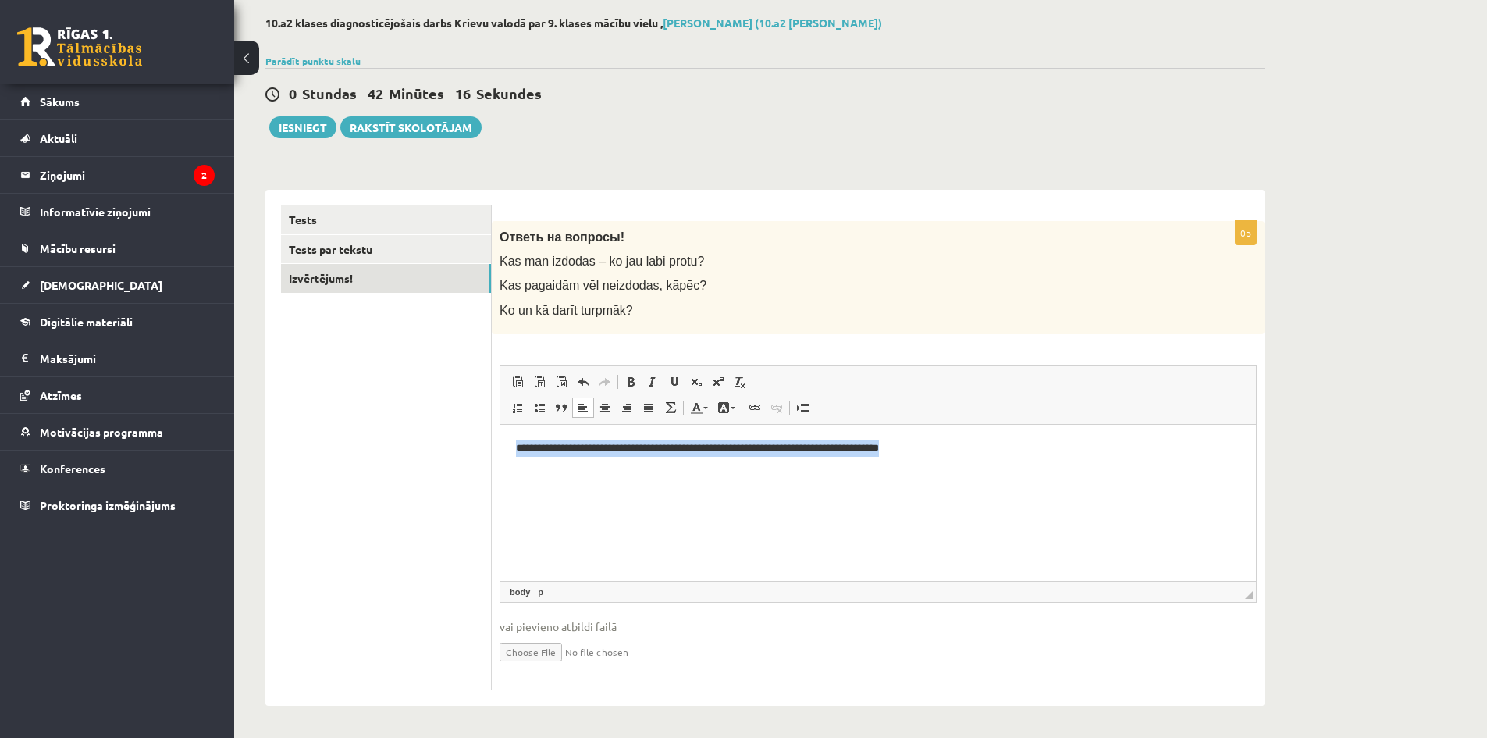
click at [1010, 457] on html "**********" at bounding box center [878, 448] width 756 height 48
click at [995, 472] on html "**********" at bounding box center [878, 448] width 756 height 48
drag, startPoint x: 507, startPoint y: 444, endPoint x: 998, endPoint y: 429, distance: 492.0
click at [998, 429] on html "**********" at bounding box center [878, 448] width 756 height 48
click at [761, 472] on html "**********" at bounding box center [878, 448] width 756 height 48
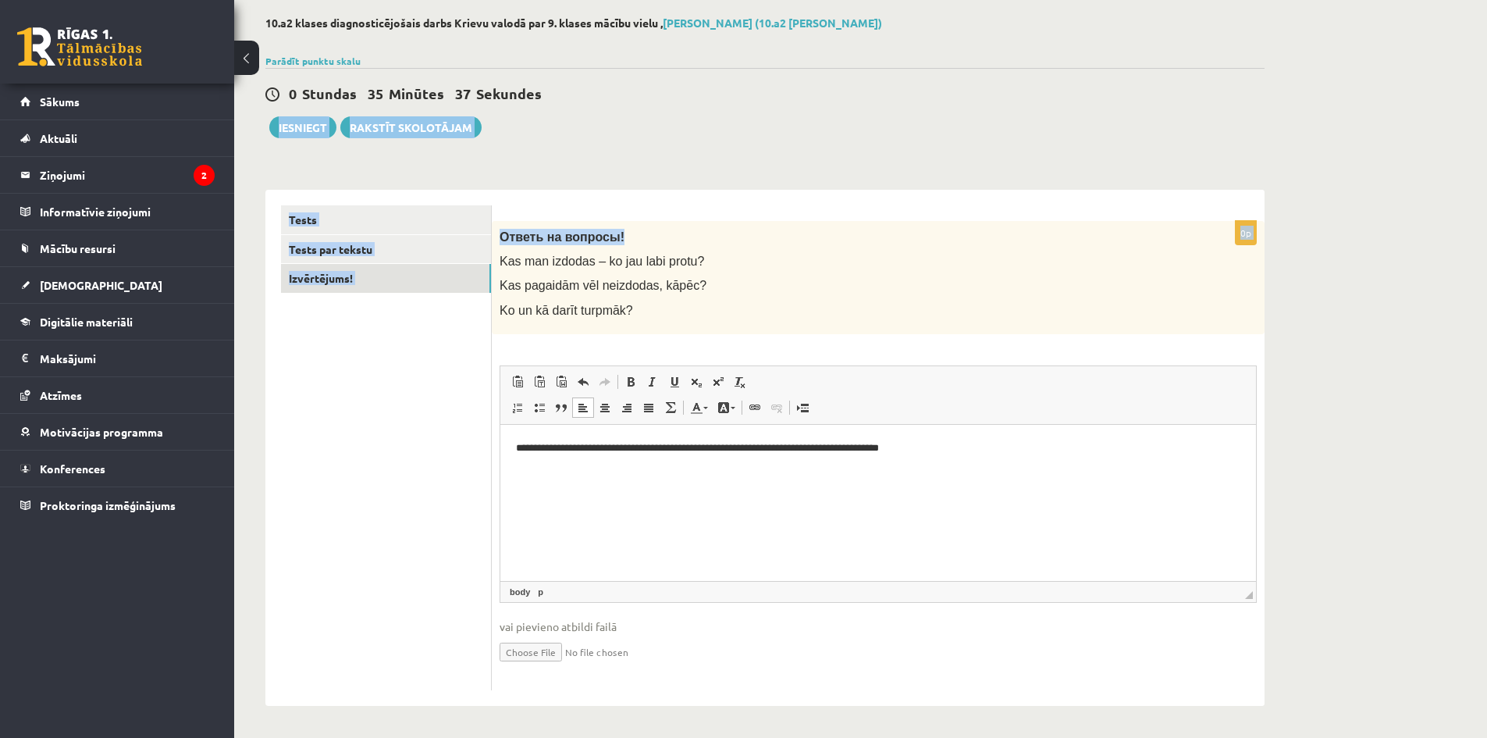
drag, startPoint x: 674, startPoint y: 179, endPoint x: 651, endPoint y: 207, distance: 36.1
click at [651, 207] on div "**********" at bounding box center [765, 361] width 1062 height 752
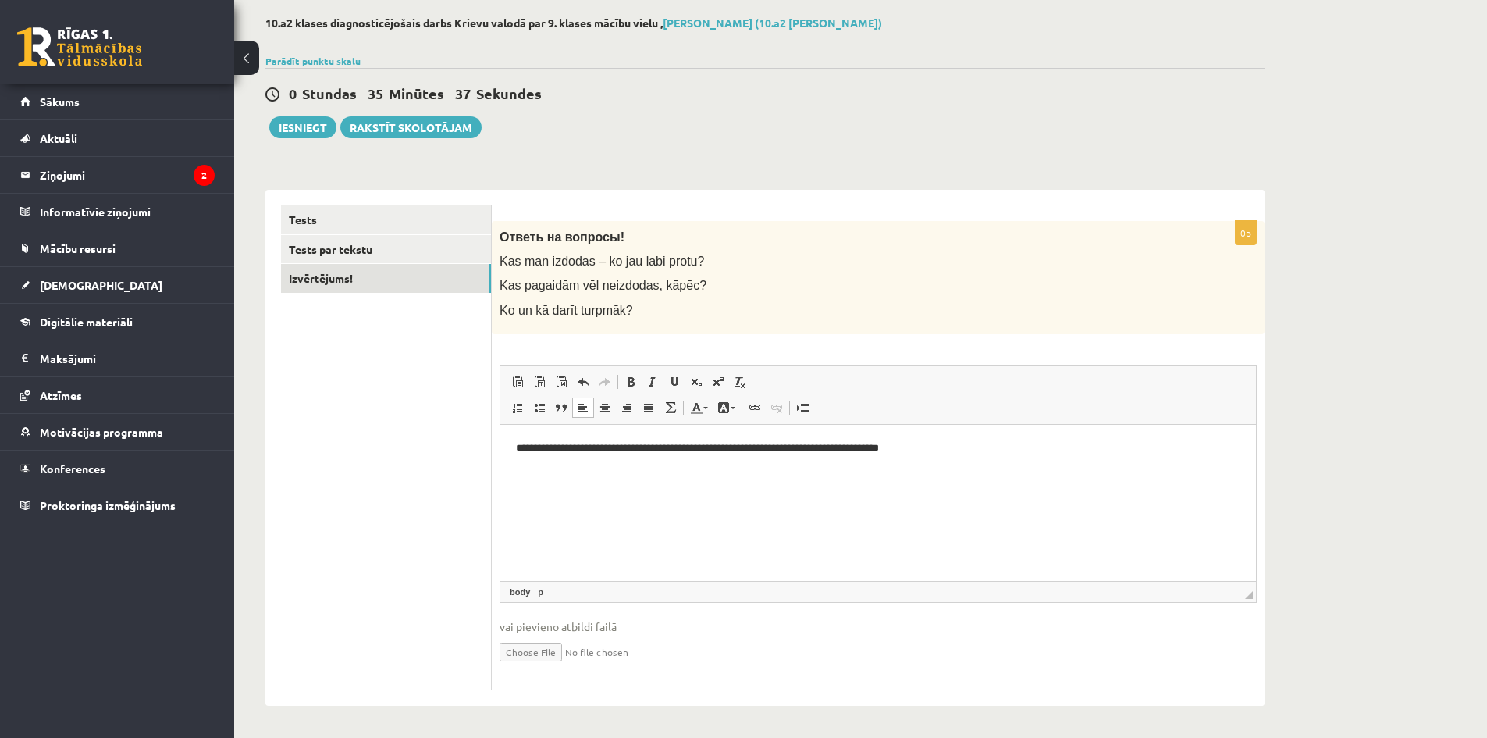
click at [777, 307] on p "Ko un kā darīt turpmāk?" at bounding box center [839, 310] width 679 height 16
click at [518, 445] on p "**********" at bounding box center [878, 448] width 724 height 16
drag, startPoint x: 675, startPoint y: 443, endPoint x: 742, endPoint y: 445, distance: 67.2
click at [742, 445] on p "**********" at bounding box center [878, 456] width 724 height 33
click at [822, 488] on html "**********" at bounding box center [878, 456] width 756 height 64
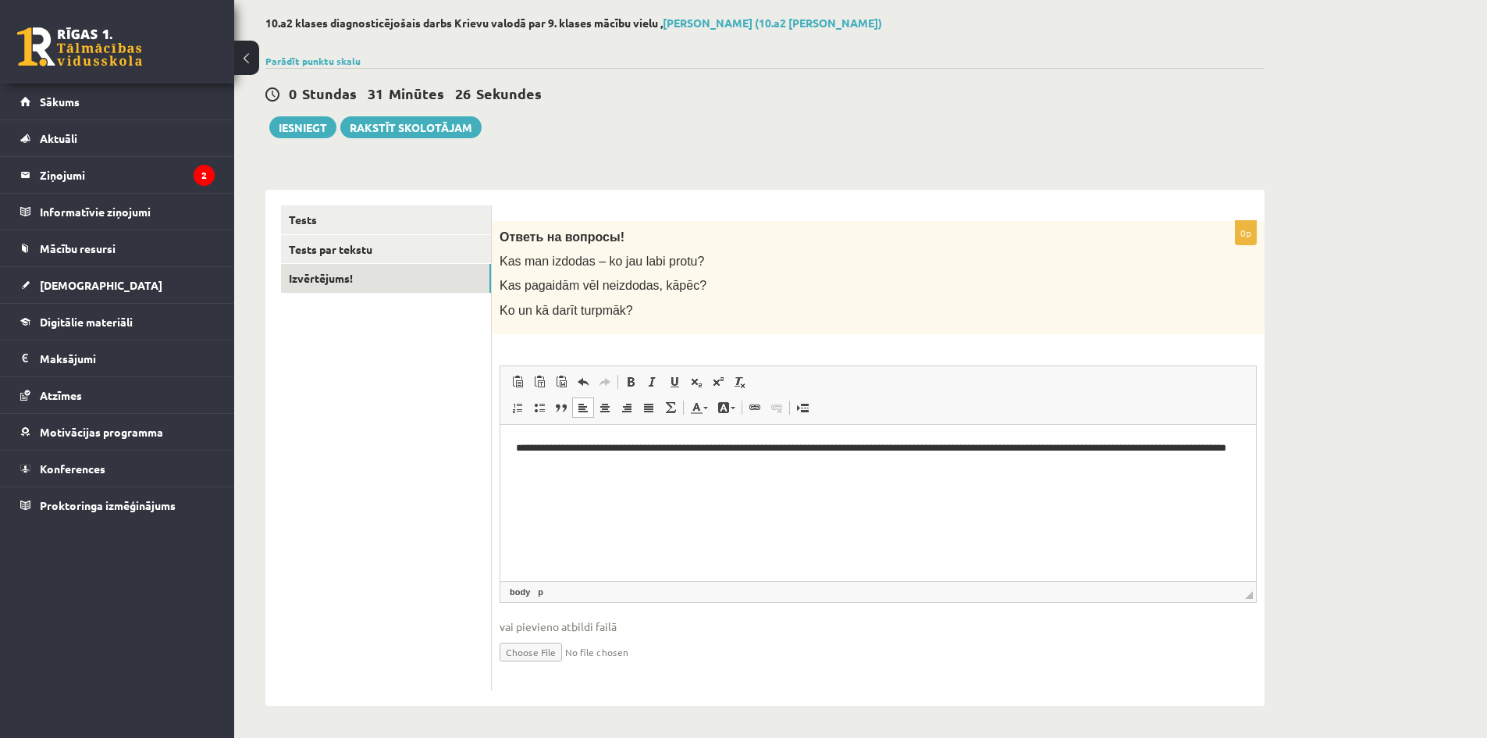
click at [849, 445] on p "**********" at bounding box center [878, 456] width 724 height 33
click at [712, 449] on p "**********" at bounding box center [878, 456] width 724 height 33
click at [709, 462] on p "**********" at bounding box center [878, 456] width 724 height 33
drag, startPoint x: 535, startPoint y: 446, endPoint x: 731, endPoint y: 456, distance: 197.0
click at [726, 455] on p "**********" at bounding box center [878, 456] width 724 height 33
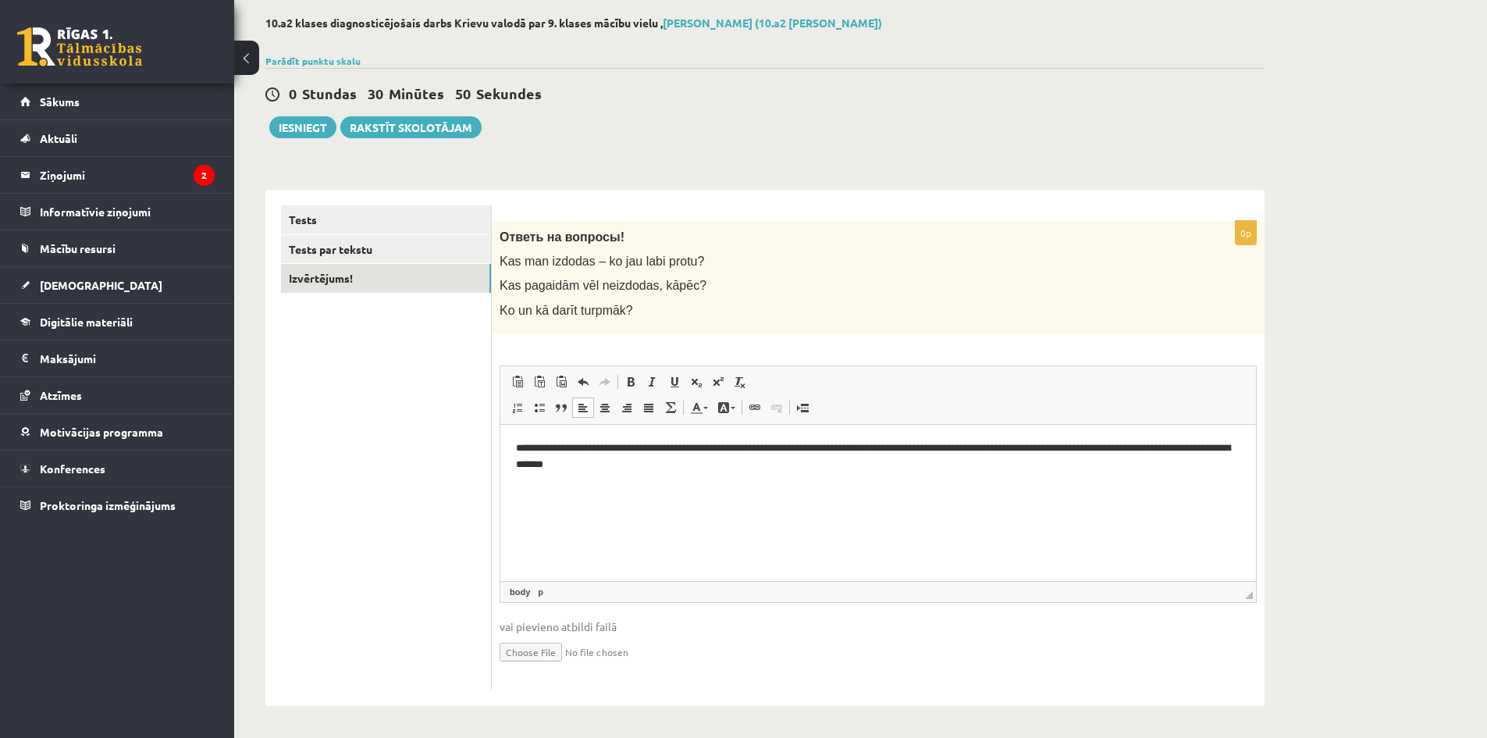
click at [756, 488] on html "**********" at bounding box center [878, 456] width 756 height 64
drag, startPoint x: 521, startPoint y: 448, endPoint x: 716, endPoint y: 453, distance: 195.2
click at [716, 453] on p "**********" at bounding box center [878, 456] width 724 height 33
click at [752, 488] on html "**********" at bounding box center [878, 456] width 756 height 64
drag, startPoint x: 638, startPoint y: 446, endPoint x: 717, endPoint y: 450, distance: 79.7
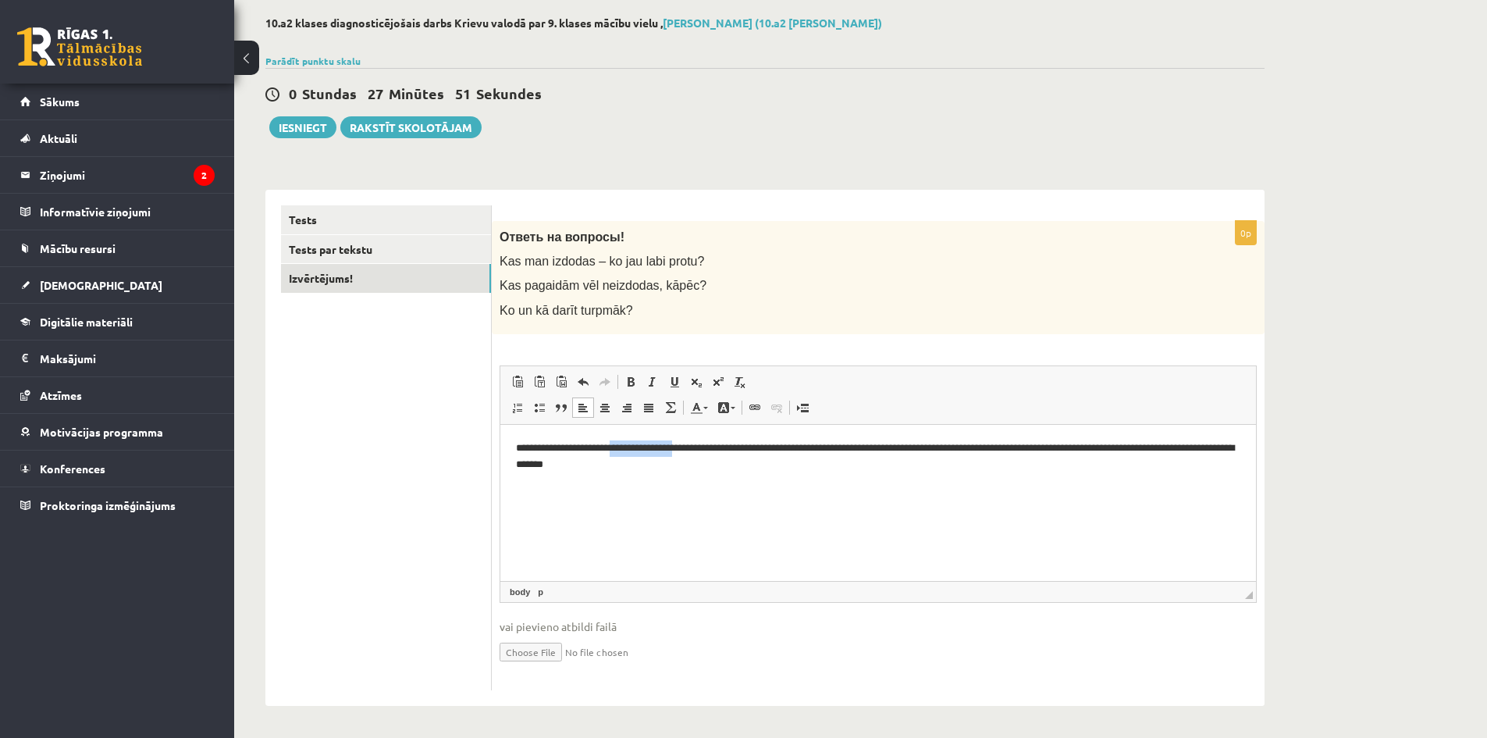
click at [717, 450] on p "**********" at bounding box center [878, 456] width 724 height 33
click at [655, 452] on p "**********" at bounding box center [878, 456] width 724 height 33
drag, startPoint x: 637, startPoint y: 446, endPoint x: 717, endPoint y: 450, distance: 80.5
click at [717, 450] on p "**********" at bounding box center [878, 456] width 724 height 33
click at [792, 488] on html "**********" at bounding box center [878, 456] width 756 height 64
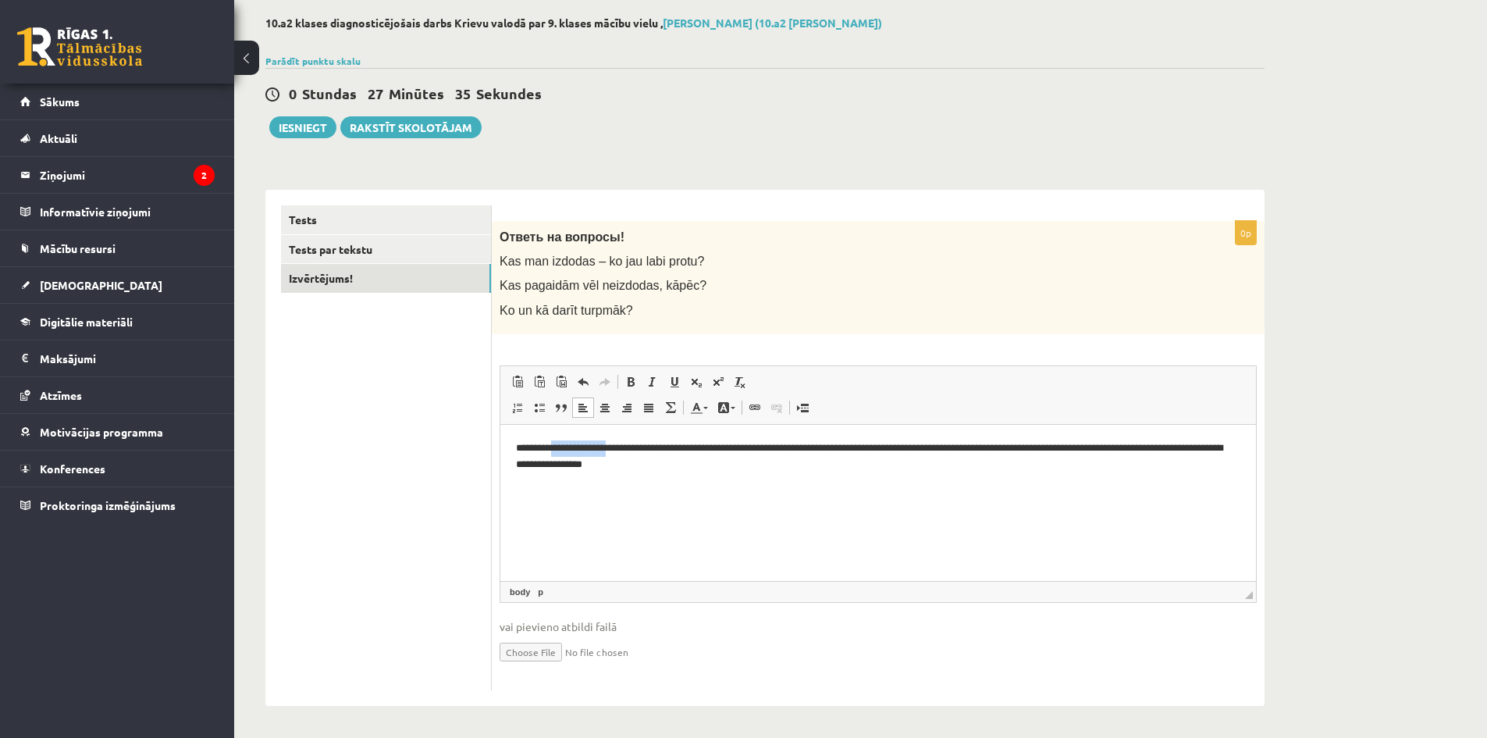
drag, startPoint x: 633, startPoint y: 447, endPoint x: 564, endPoint y: 443, distance: 69.6
click at [564, 443] on p "**********" at bounding box center [878, 456] width 724 height 33
click at [676, 450] on p "**********" at bounding box center [878, 456] width 724 height 33
click at [678, 447] on p "**********" at bounding box center [878, 456] width 724 height 33
click at [795, 451] on p "**********" at bounding box center [878, 456] width 724 height 33
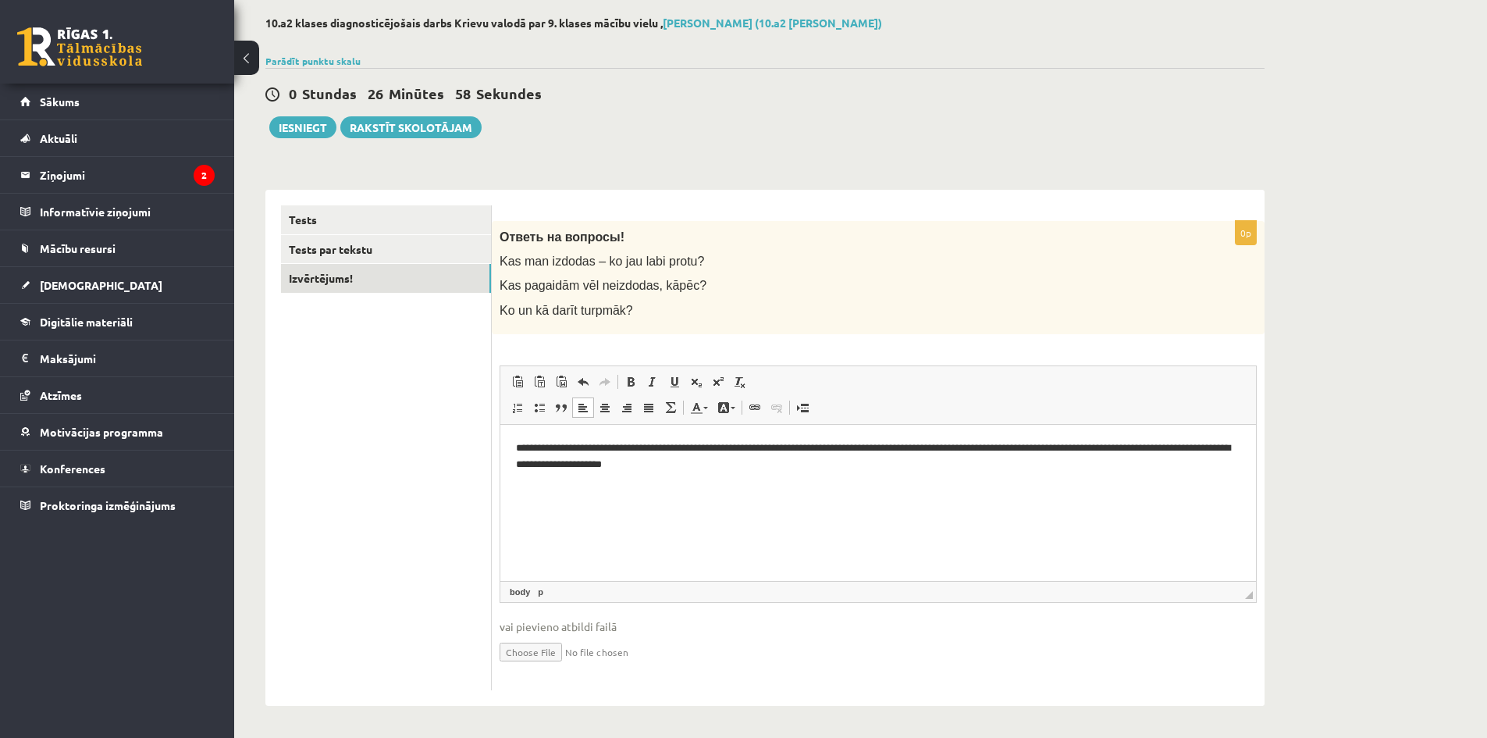
click at [800, 446] on p "**********" at bounding box center [878, 456] width 724 height 33
click at [895, 488] on html "**********" at bounding box center [878, 456] width 756 height 64
click at [304, 135] on button "Iesniegt" at bounding box center [302, 127] width 67 height 22
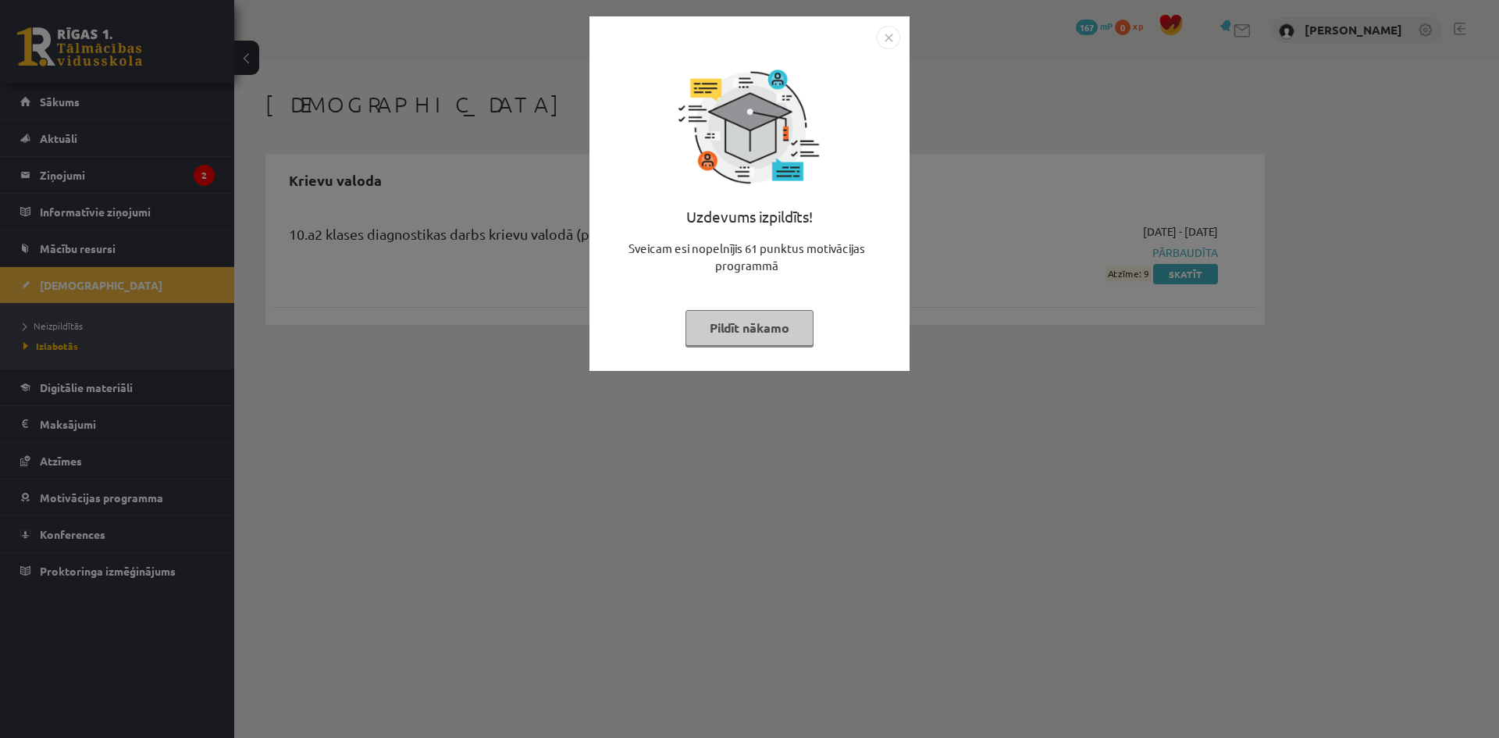
click at [745, 322] on button "Pildīt nākamo" at bounding box center [749, 328] width 128 height 36
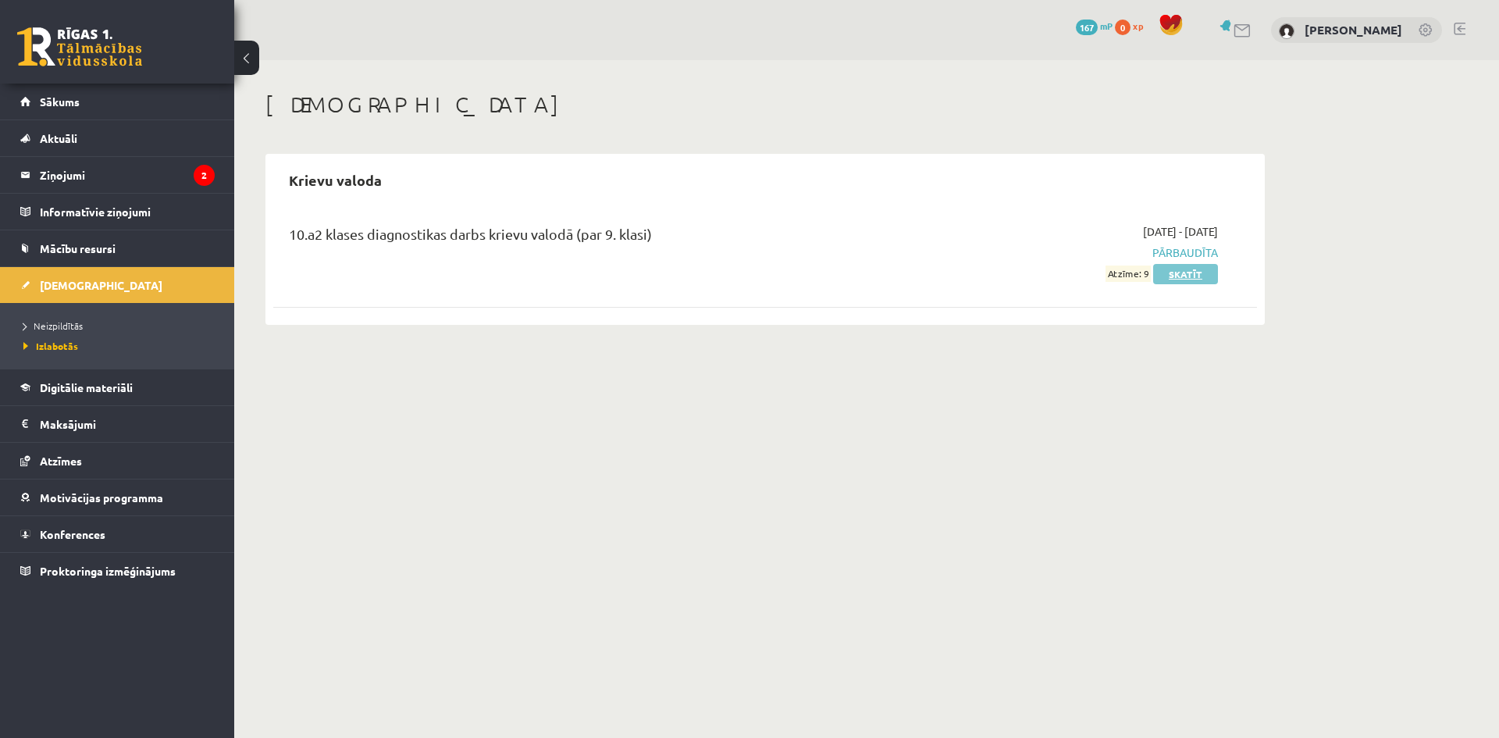
click at [1168, 276] on link "Skatīt" at bounding box center [1185, 274] width 65 height 20
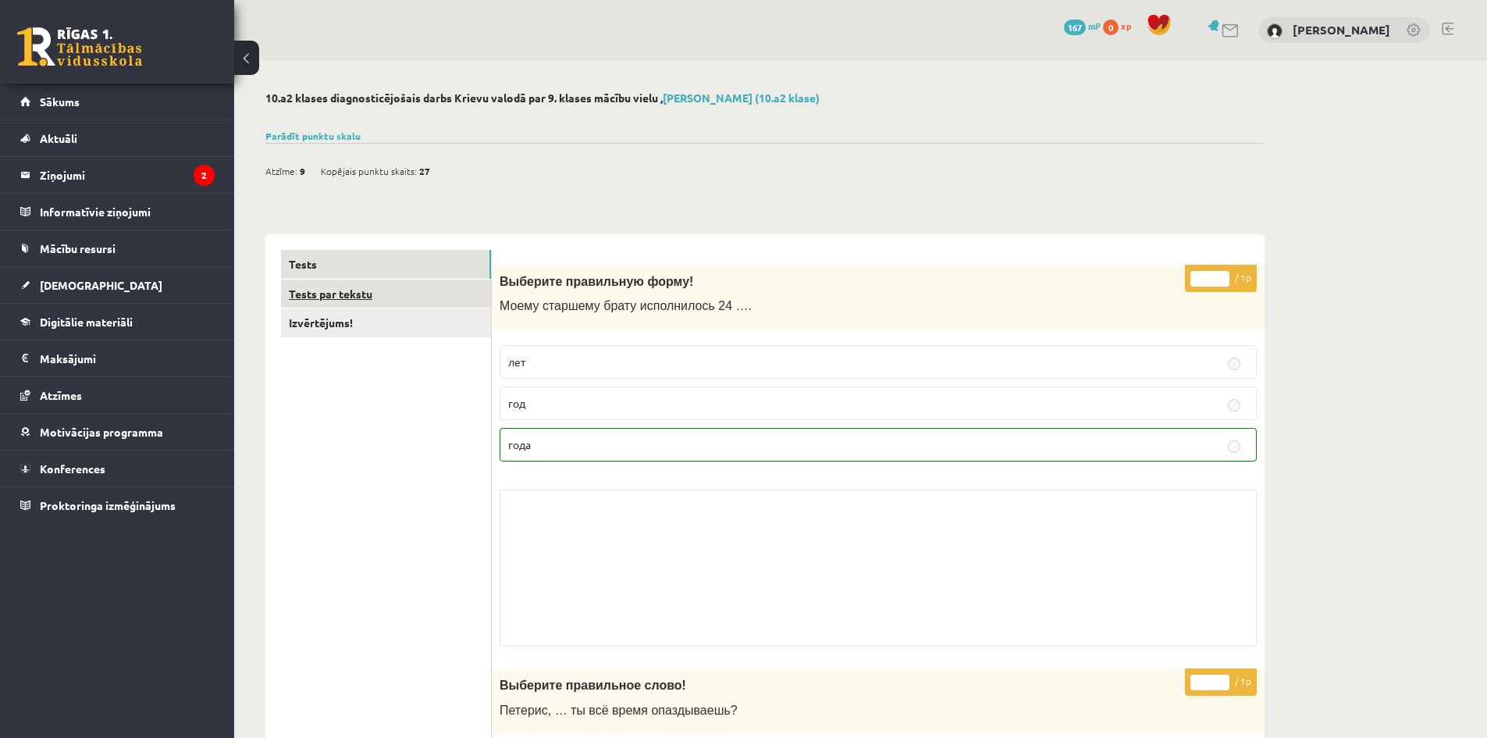
click at [360, 293] on link "Tests par tekstu" at bounding box center [386, 293] width 210 height 29
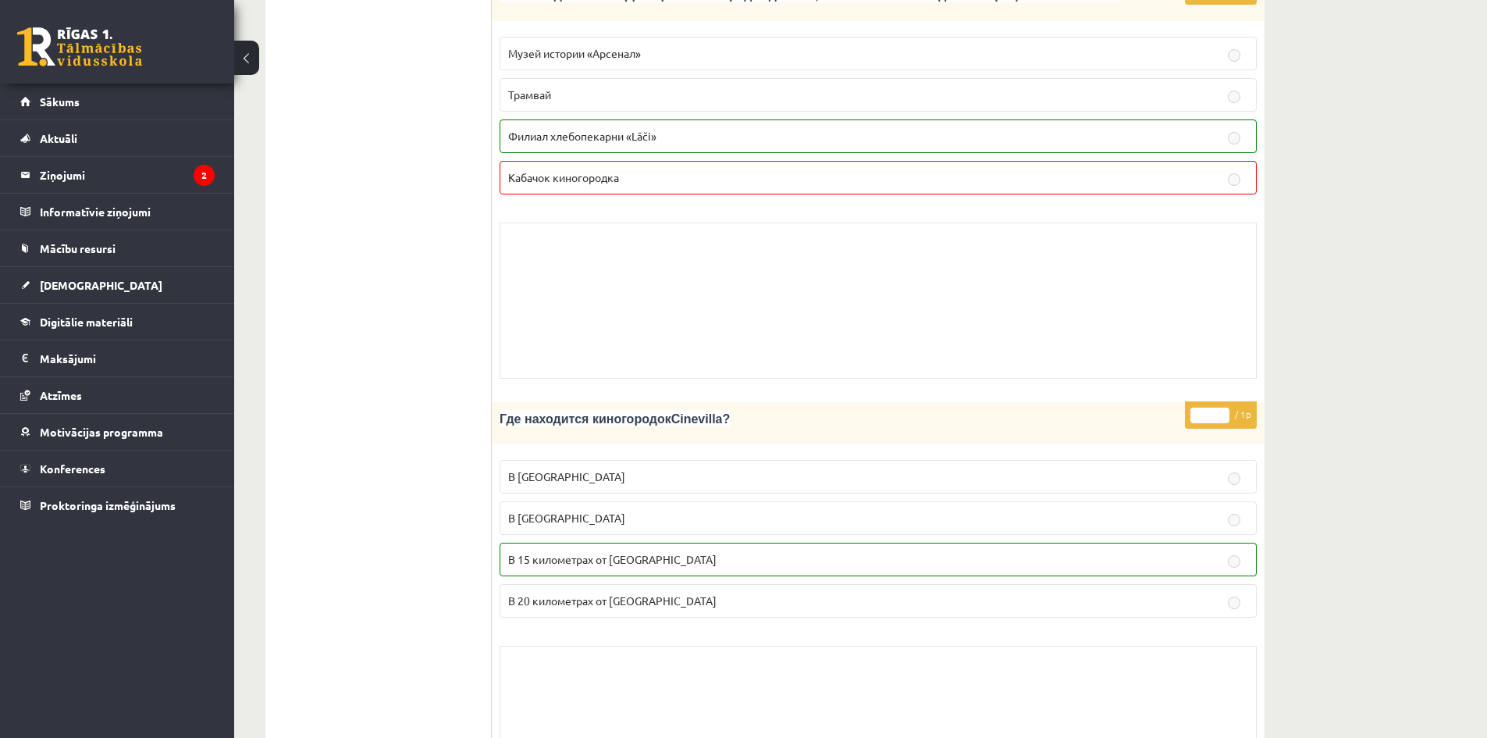
scroll to position [859, 0]
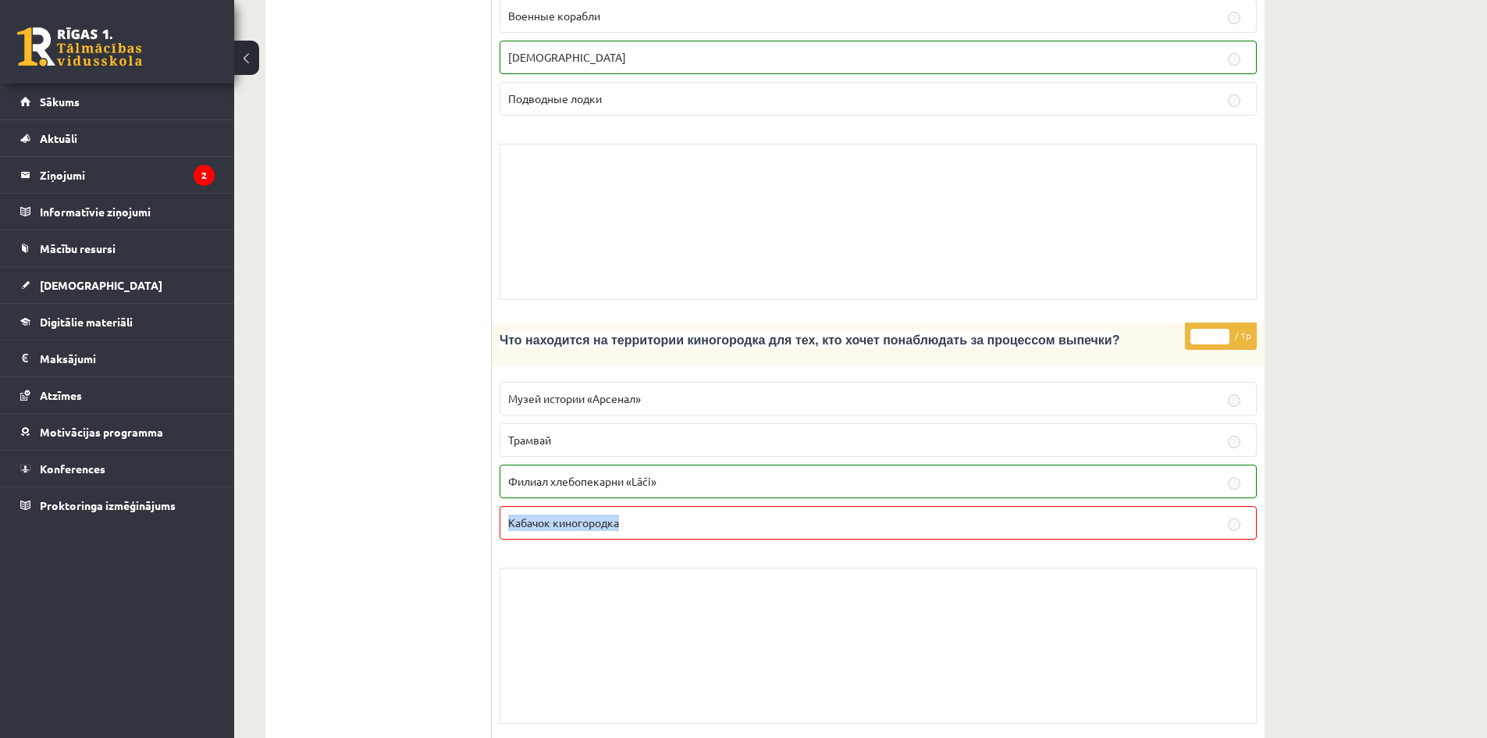
drag, startPoint x: 666, startPoint y: 468, endPoint x: 477, endPoint y: 467, distance: 188.9
click at [496, 465] on div "* / 1p Что находится на территории киногородка для тех, кто хочет понаблюдать з…" at bounding box center [878, 527] width 773 height 408
click at [876, 568] on div "Skolotāja pielikums" at bounding box center [878, 646] width 757 height 156
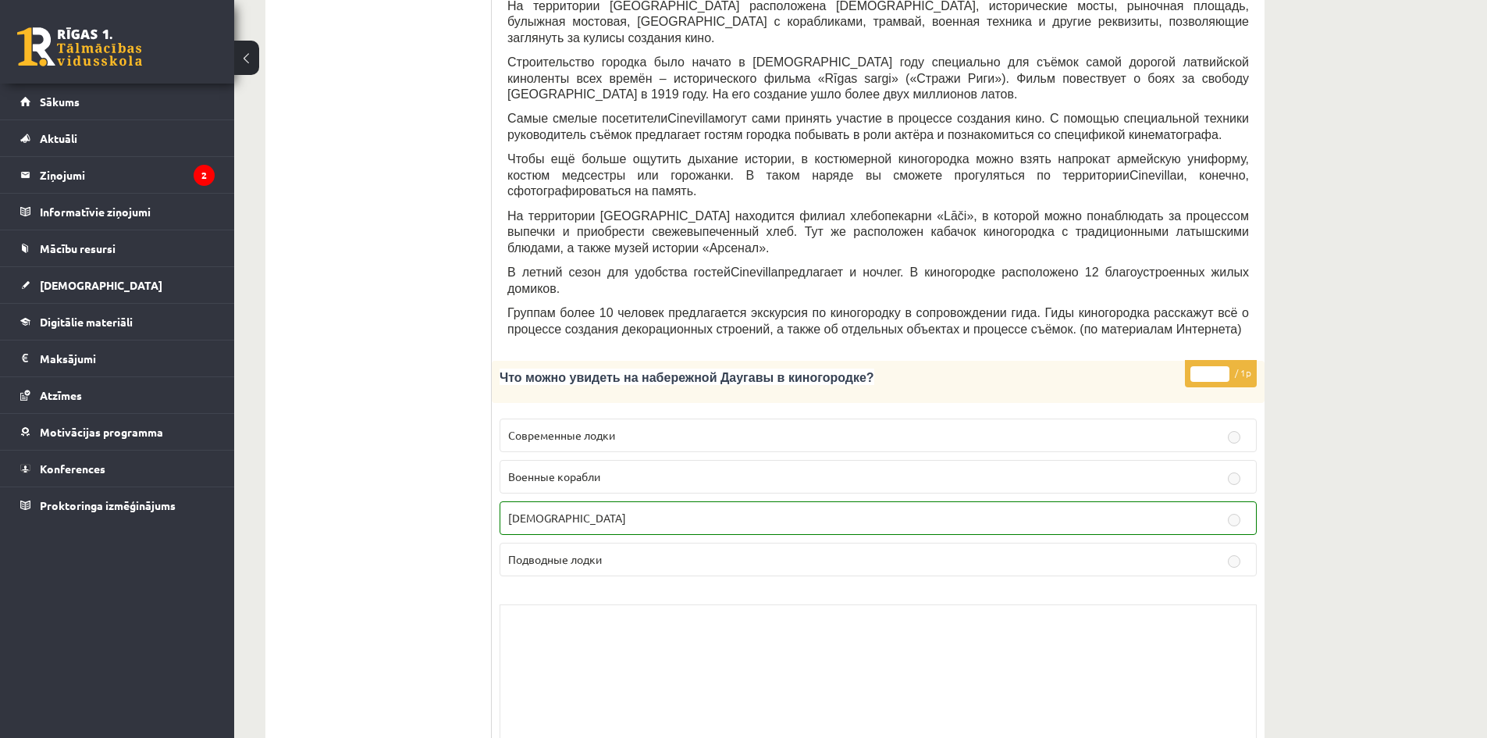
scroll to position [156, 0]
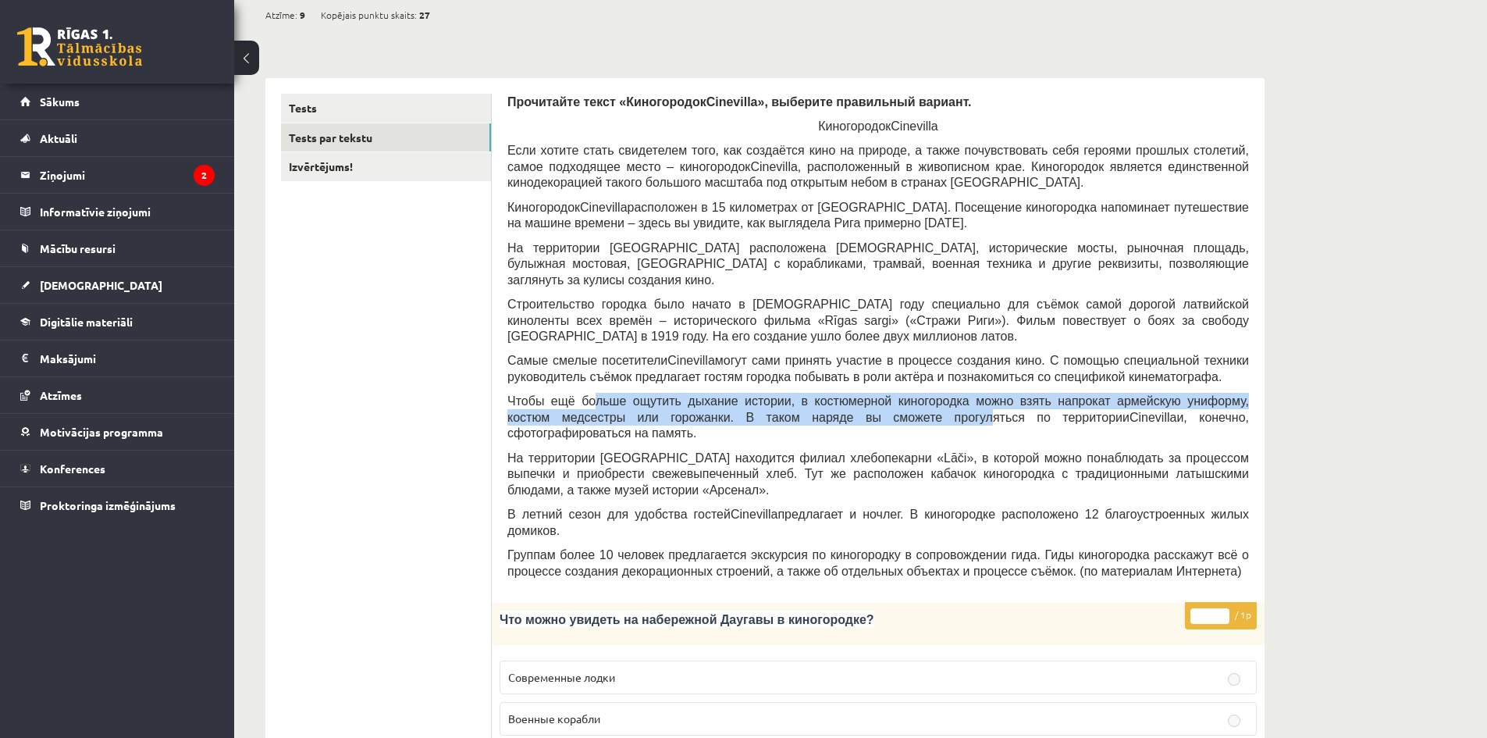
drag, startPoint x: 776, startPoint y: 393, endPoint x: 851, endPoint y: 418, distance: 79.0
click at [863, 401] on span "Чтобы ещё больше ощутить дыхание истории, в костюмерной киногородка можно взять…" at bounding box center [878, 409] width 742 height 30
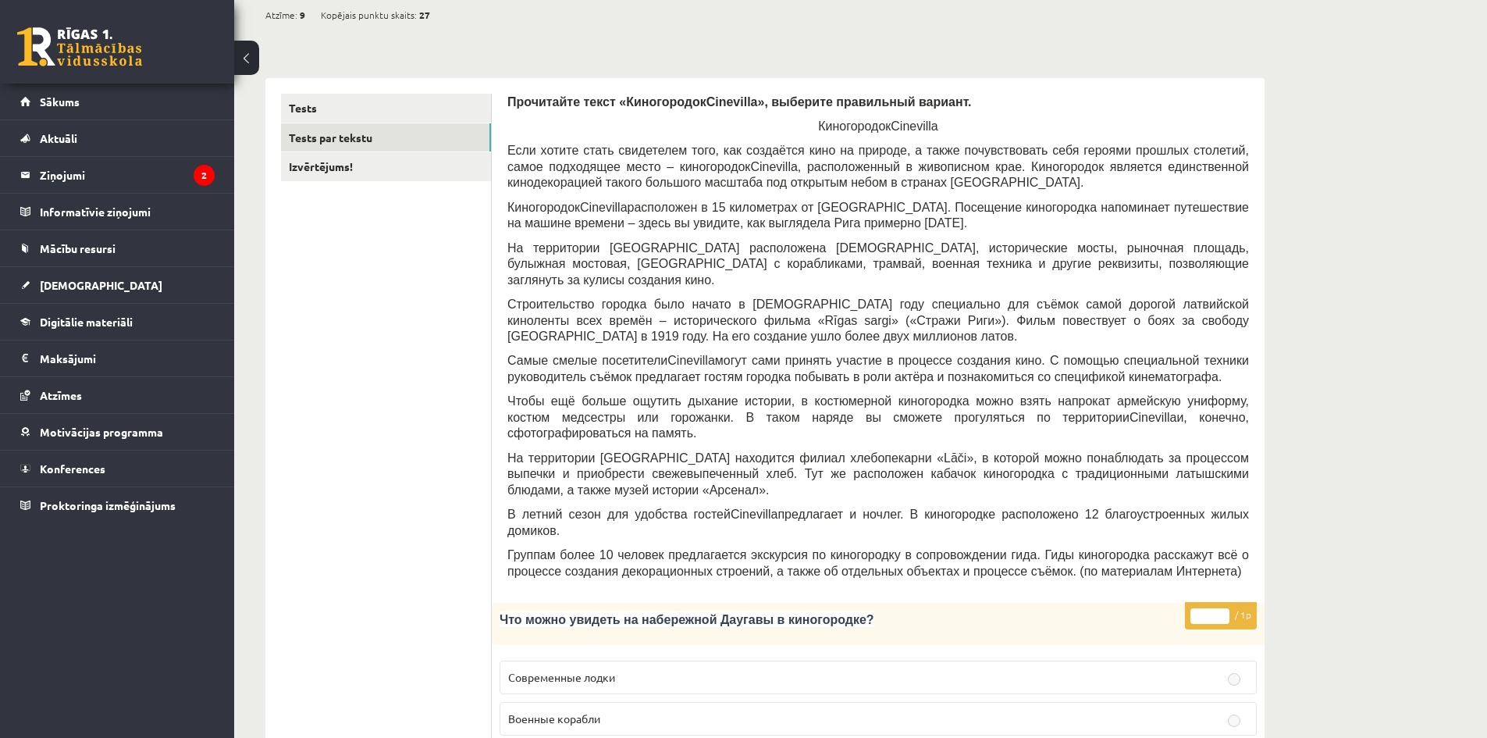
click at [753, 451] on span "На территории киногородка находится филиал хлебопекарни «" at bounding box center [725, 457] width 436 height 13
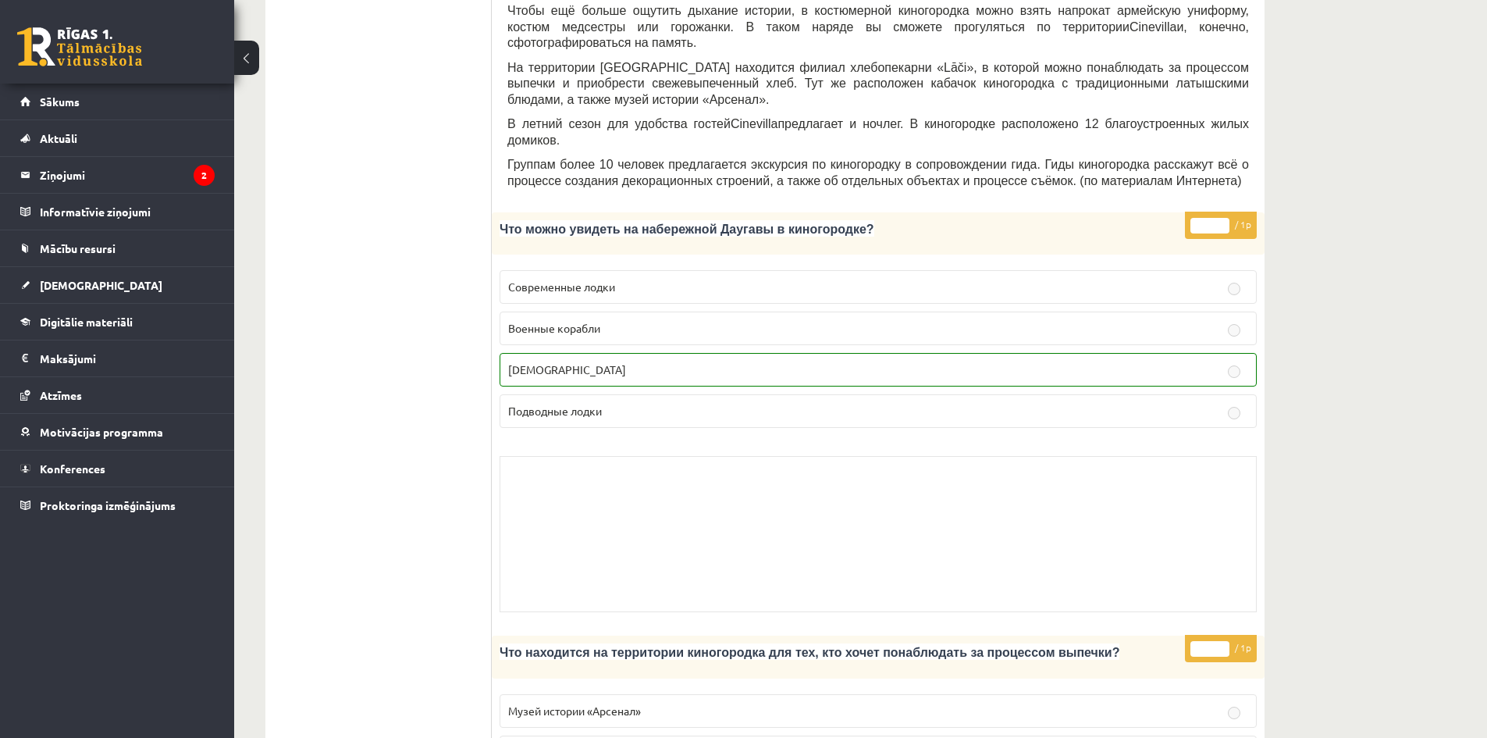
scroll to position [937, 0]
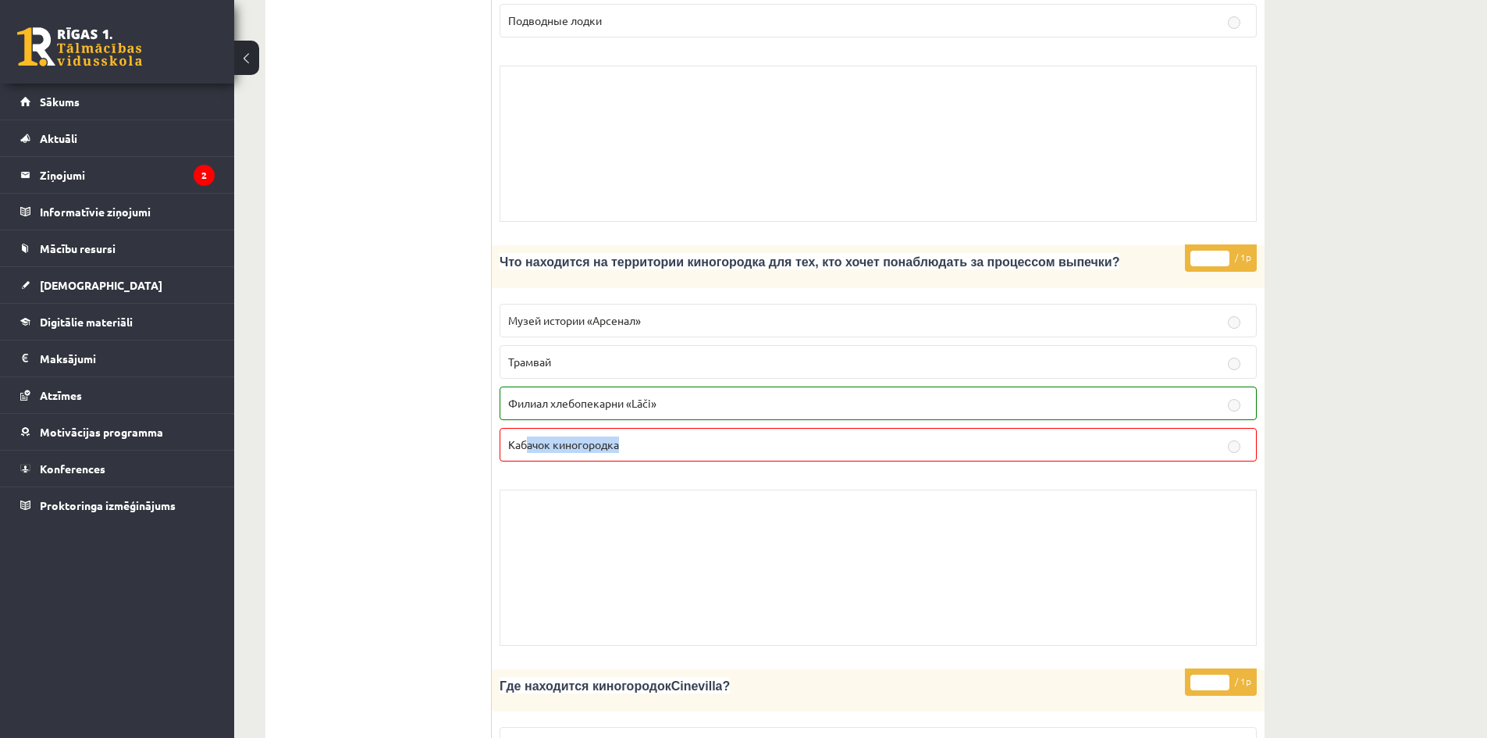
drag, startPoint x: 518, startPoint y: 392, endPoint x: 737, endPoint y: 390, distance: 219.4
click at [721, 436] on p "Кабачок киногородка" at bounding box center [878, 444] width 740 height 16
drag, startPoint x: 568, startPoint y: 339, endPoint x: 556, endPoint y: 339, distance: 11.7
click at [567, 386] on label "Филиал хлебопекарни «Lāči»" at bounding box center [878, 403] width 757 height 34
click at [832, 440] on div "* / 1p Что находится на территории киногородка для тех, кто хочет понаблюдать з…" at bounding box center [878, 449] width 773 height 408
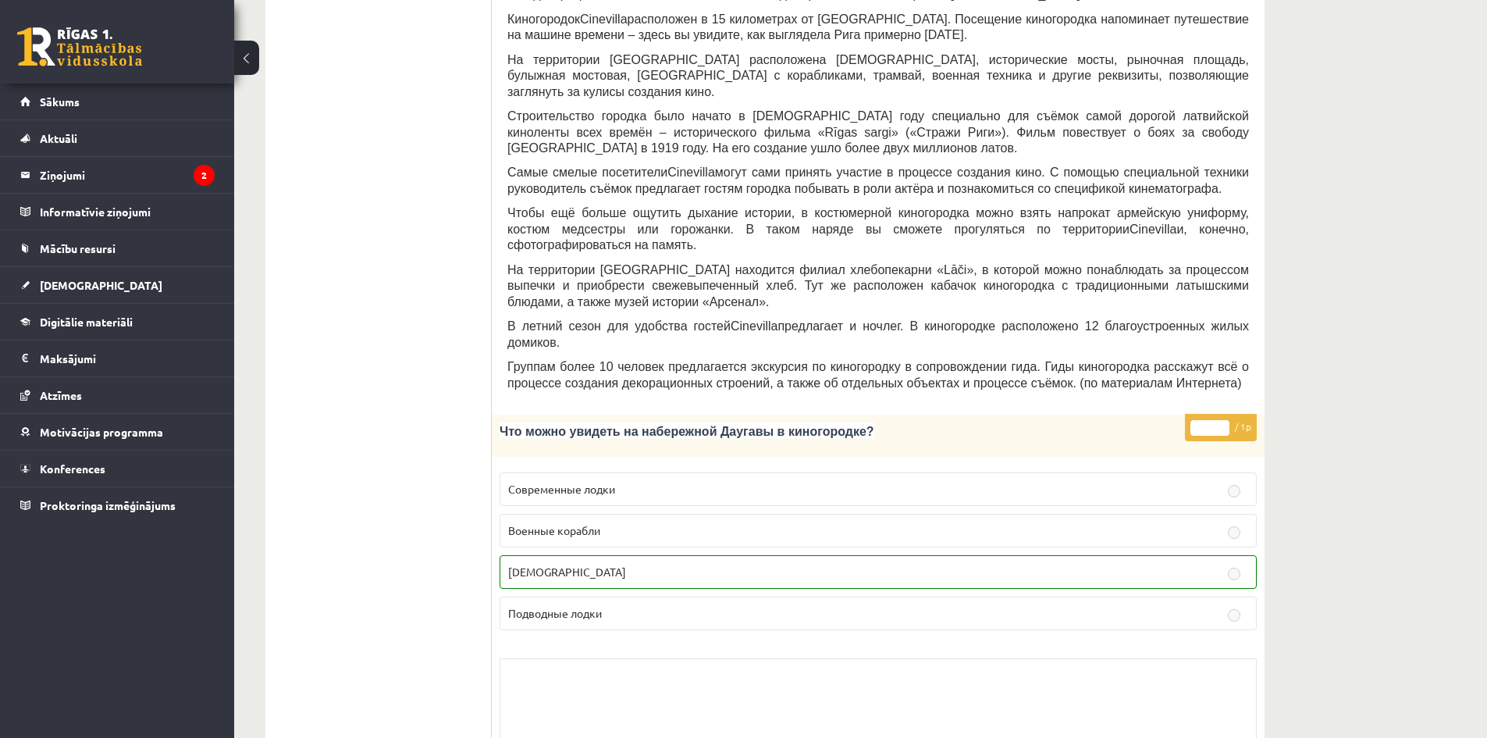
scroll to position [0, 0]
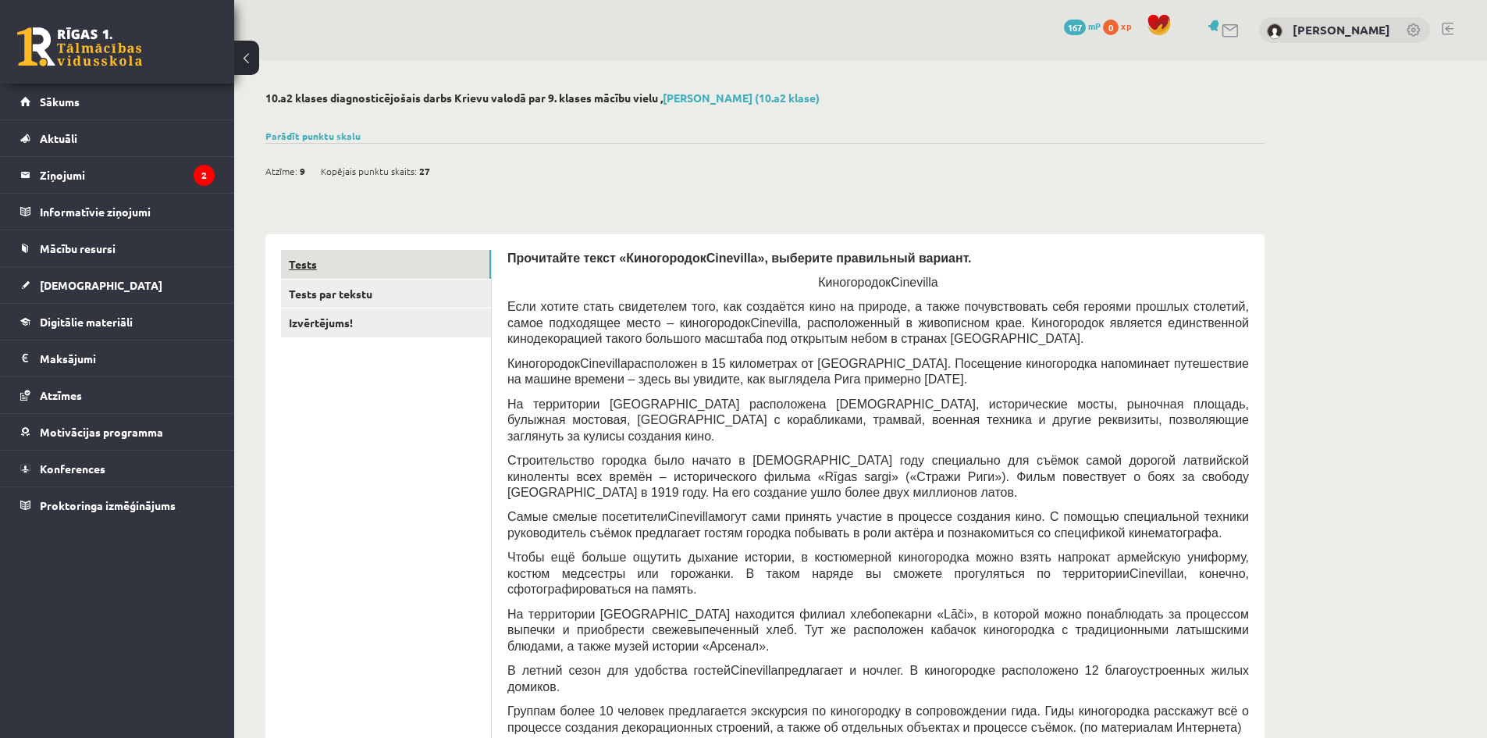
click at [313, 262] on link "Tests" at bounding box center [386, 264] width 210 height 29
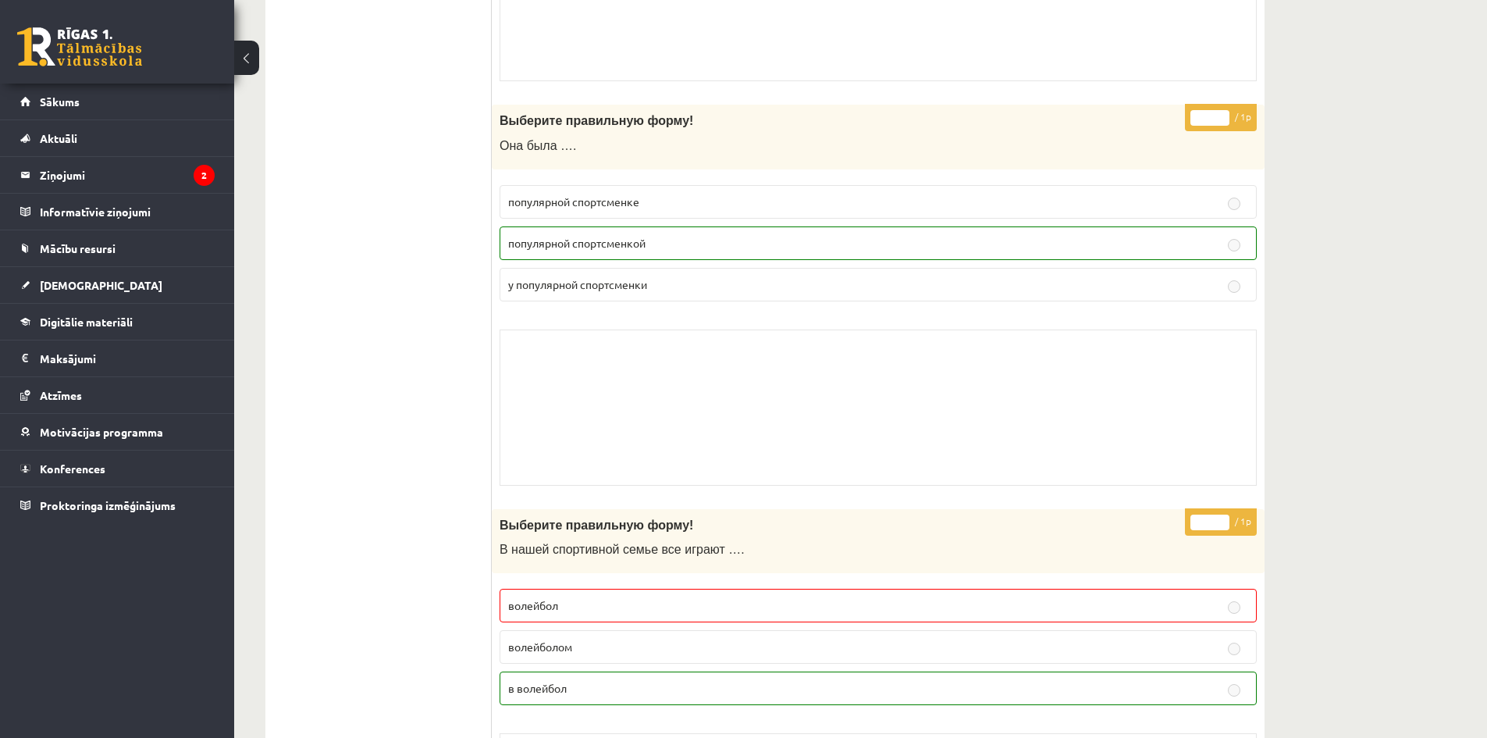
scroll to position [8249, 0]
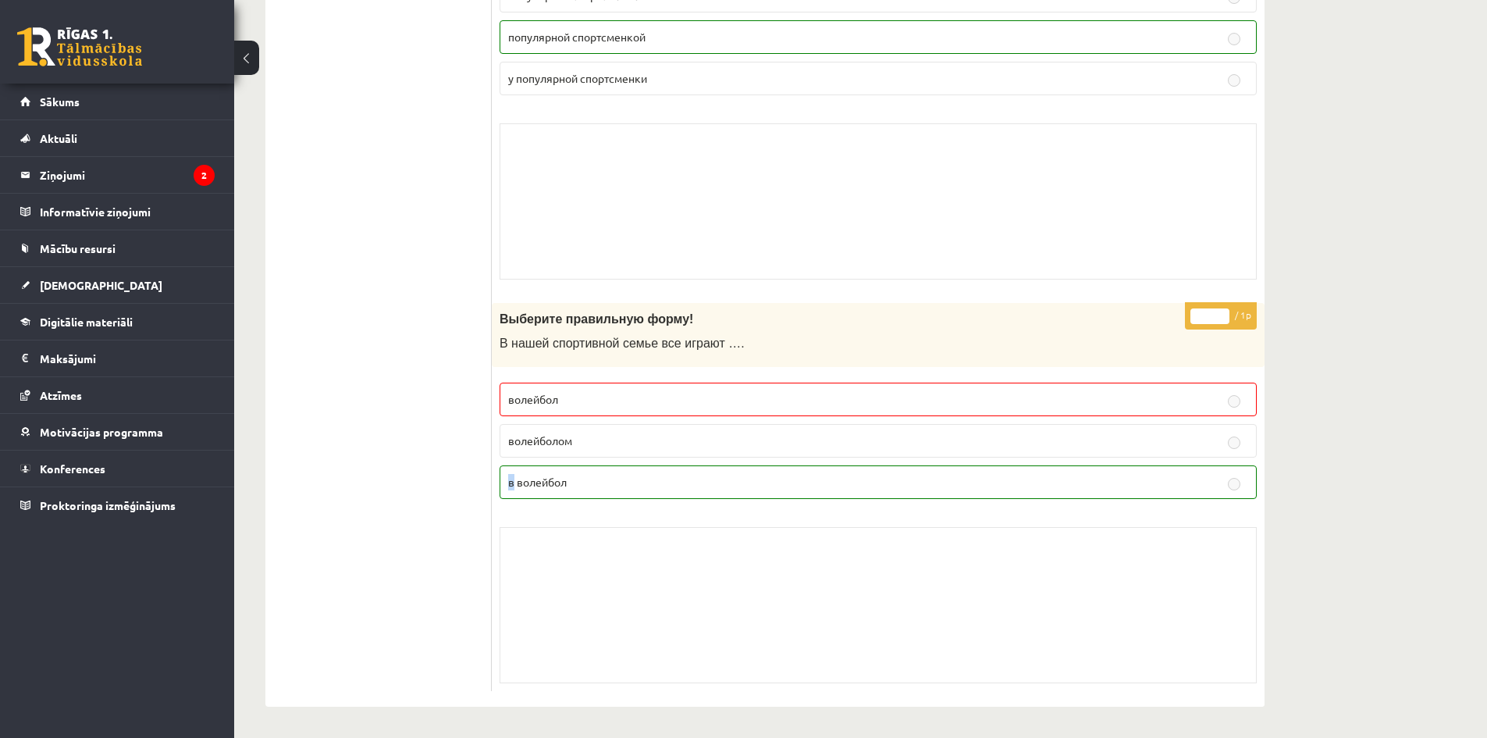
drag, startPoint x: 514, startPoint y: 480, endPoint x: 505, endPoint y: 488, distance: 12.2
click at [502, 480] on label "в волейбол" at bounding box center [878, 482] width 757 height 34
click at [544, 497] on label "в волейбол" at bounding box center [878, 482] width 757 height 34
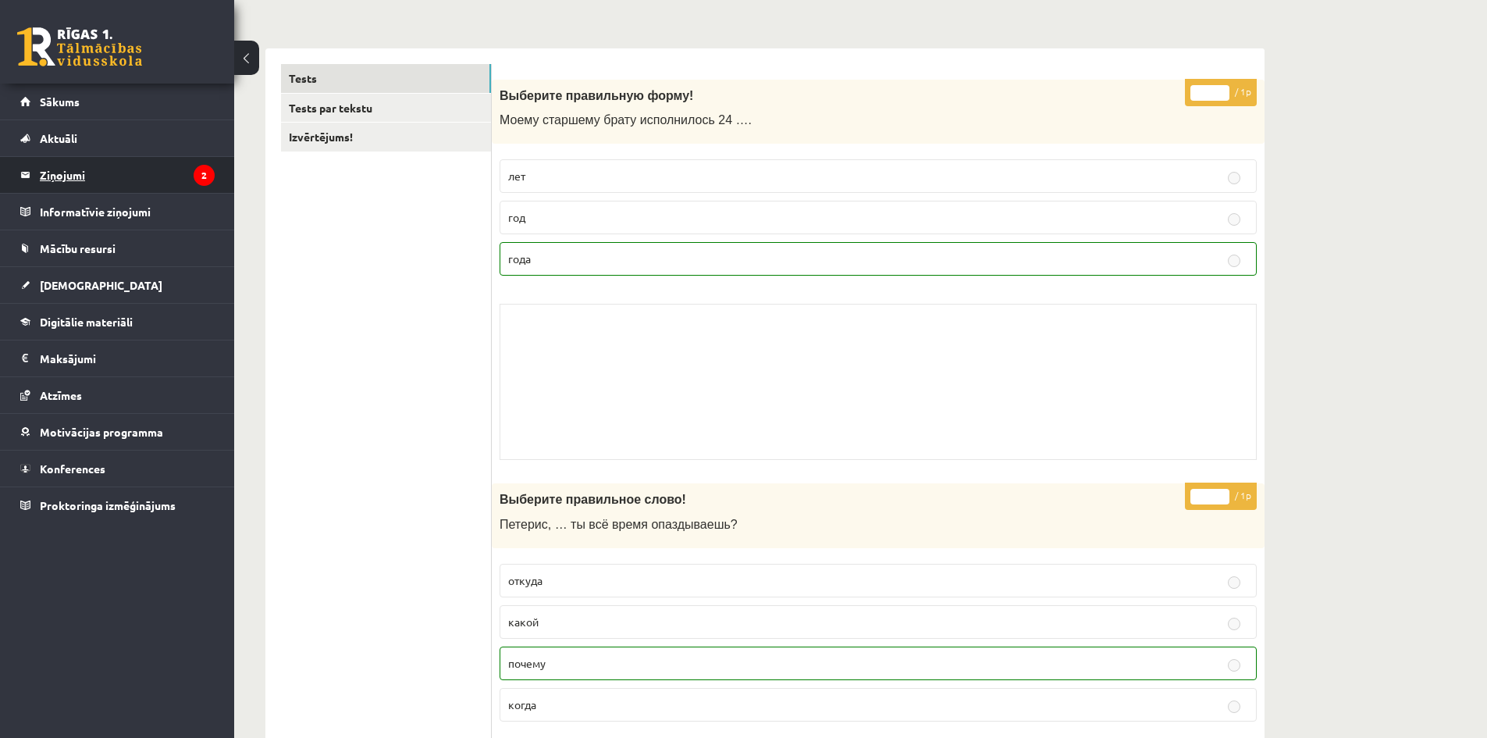
scroll to position [130, 0]
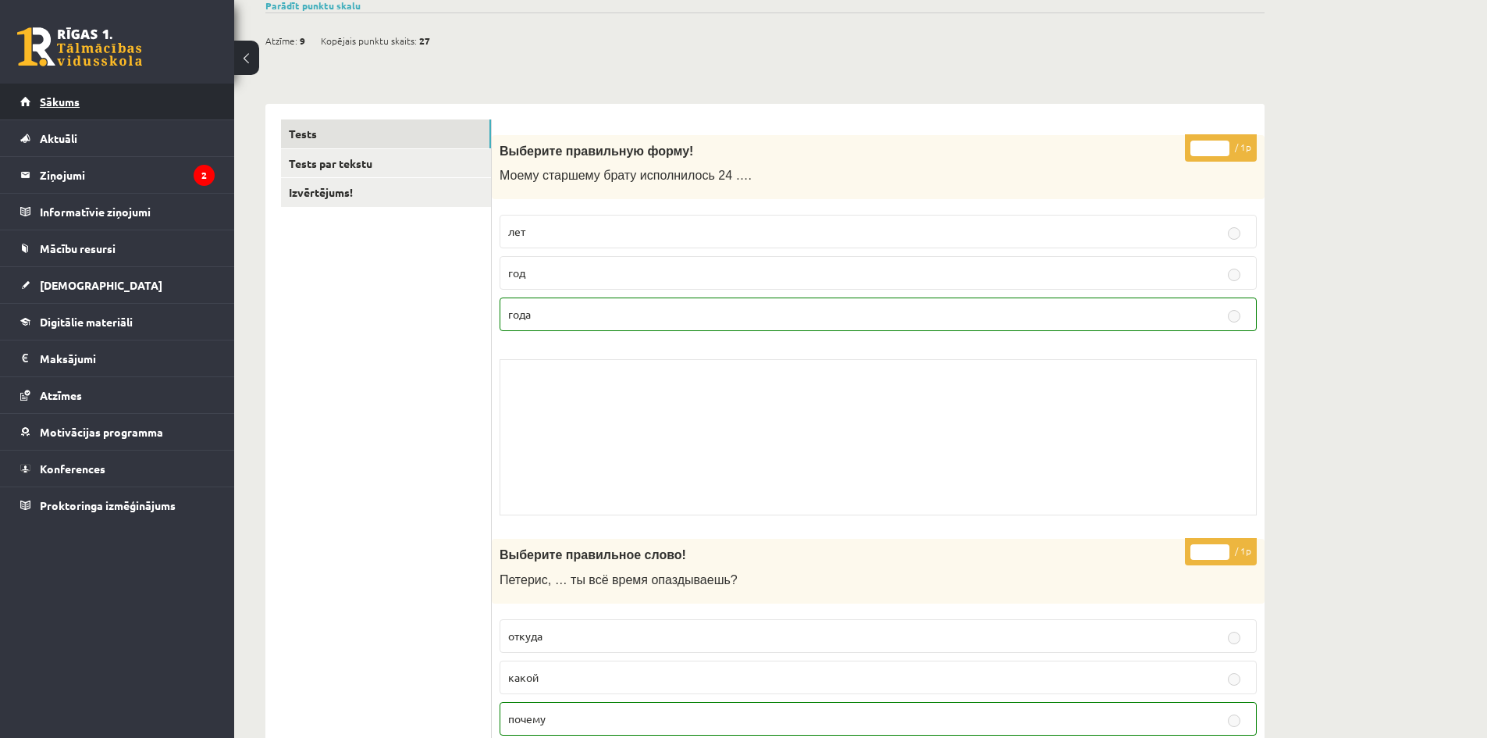
click at [89, 98] on link "Sākums" at bounding box center [117, 102] width 194 height 36
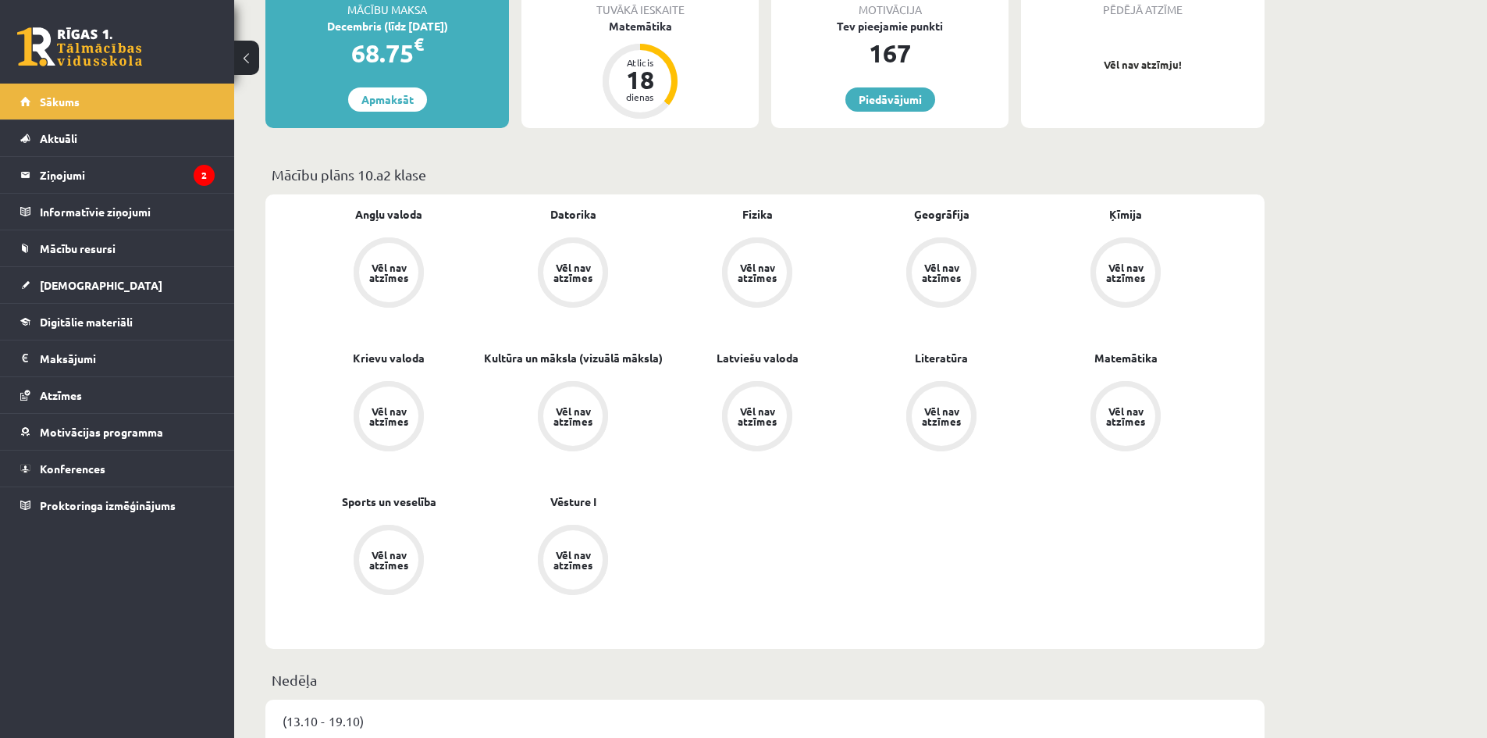
scroll to position [390, 0]
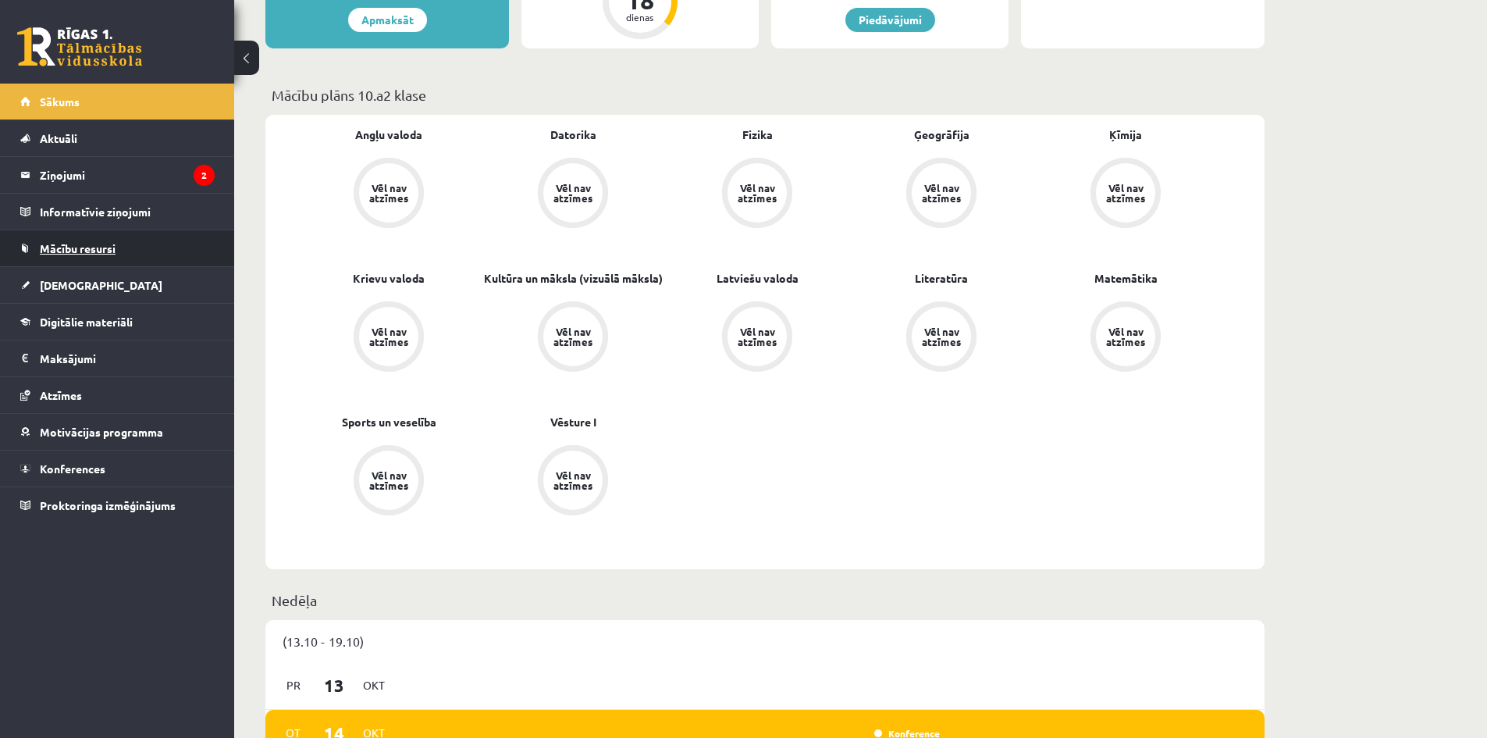
click at [101, 248] on span "Mācību resursi" at bounding box center [78, 248] width 76 height 14
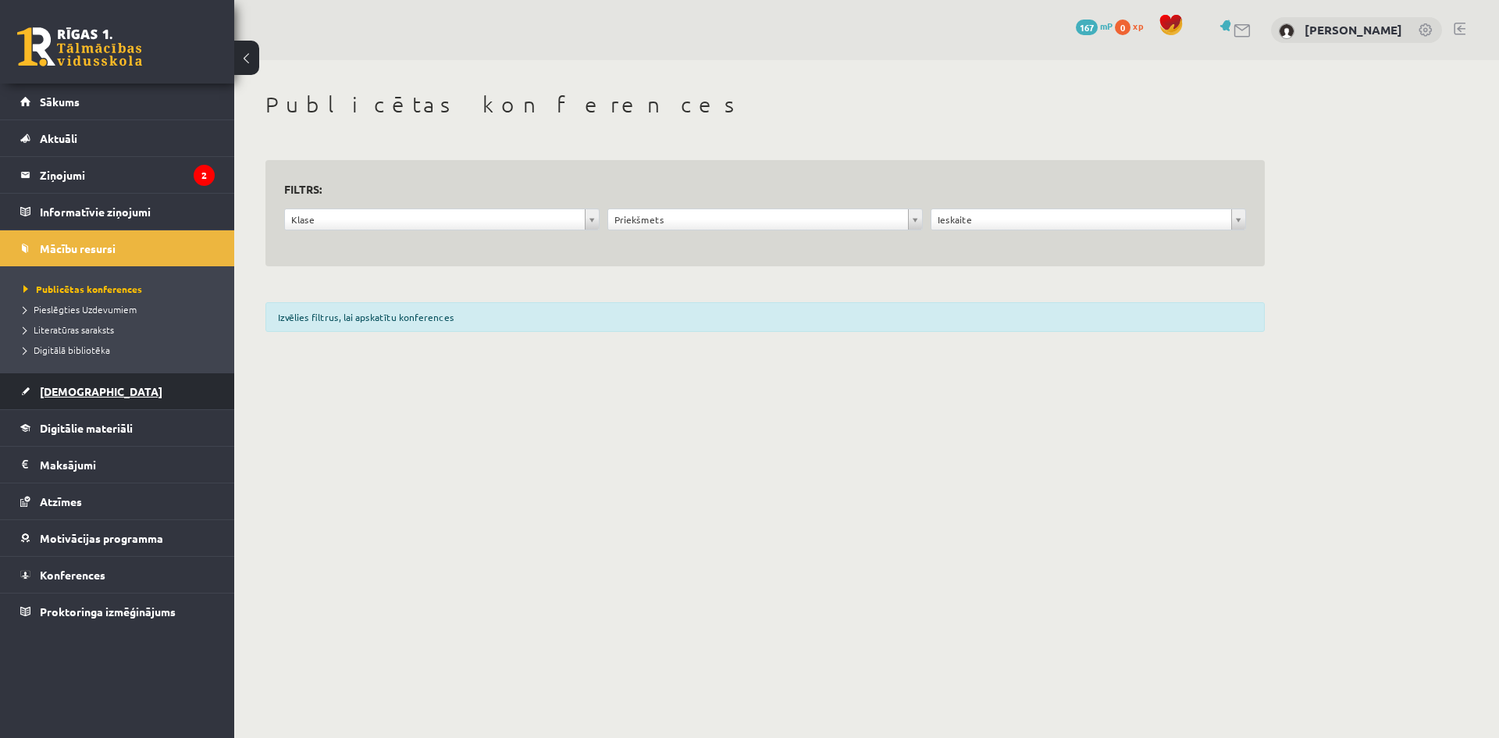
click at [118, 387] on link "[DEMOGRAPHIC_DATA]" at bounding box center [117, 391] width 194 height 36
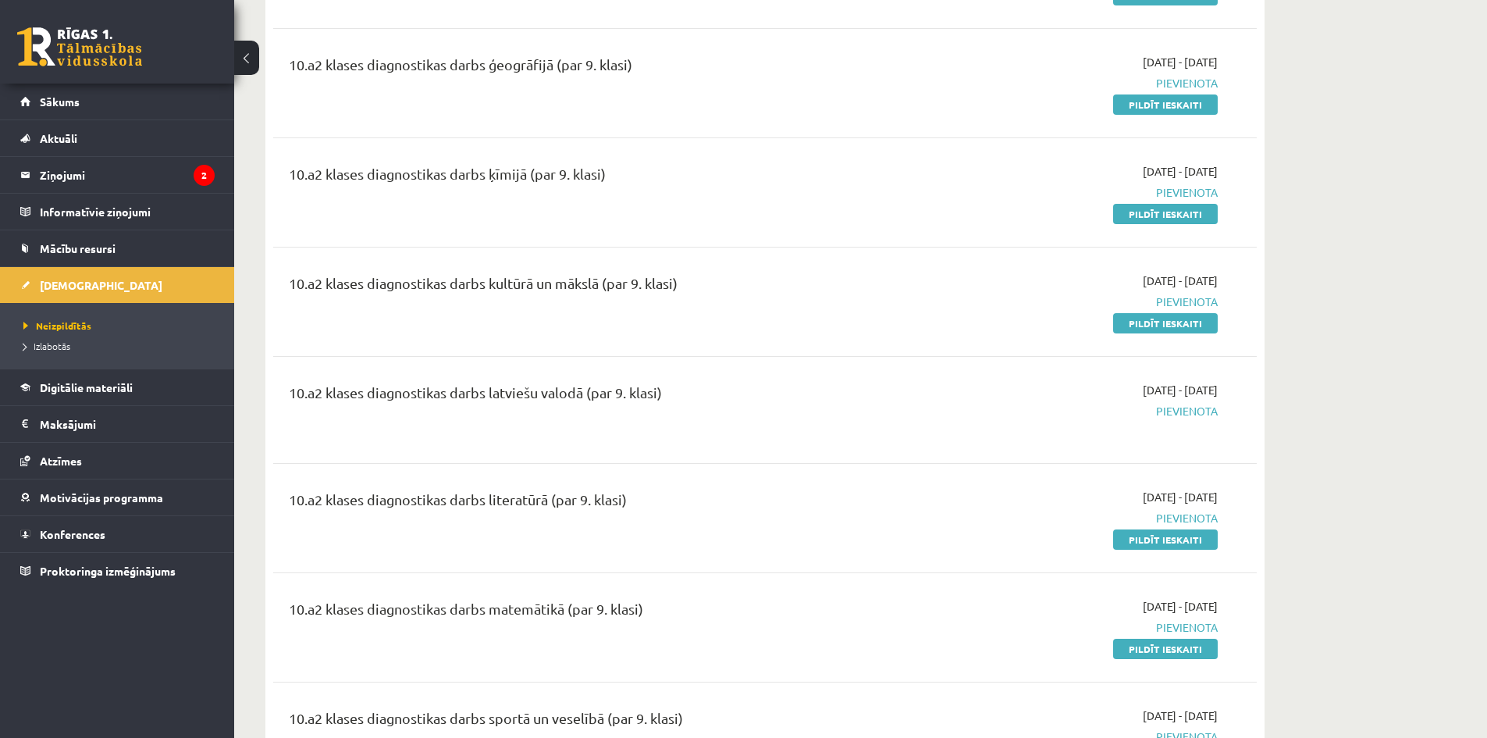
scroll to position [625, 0]
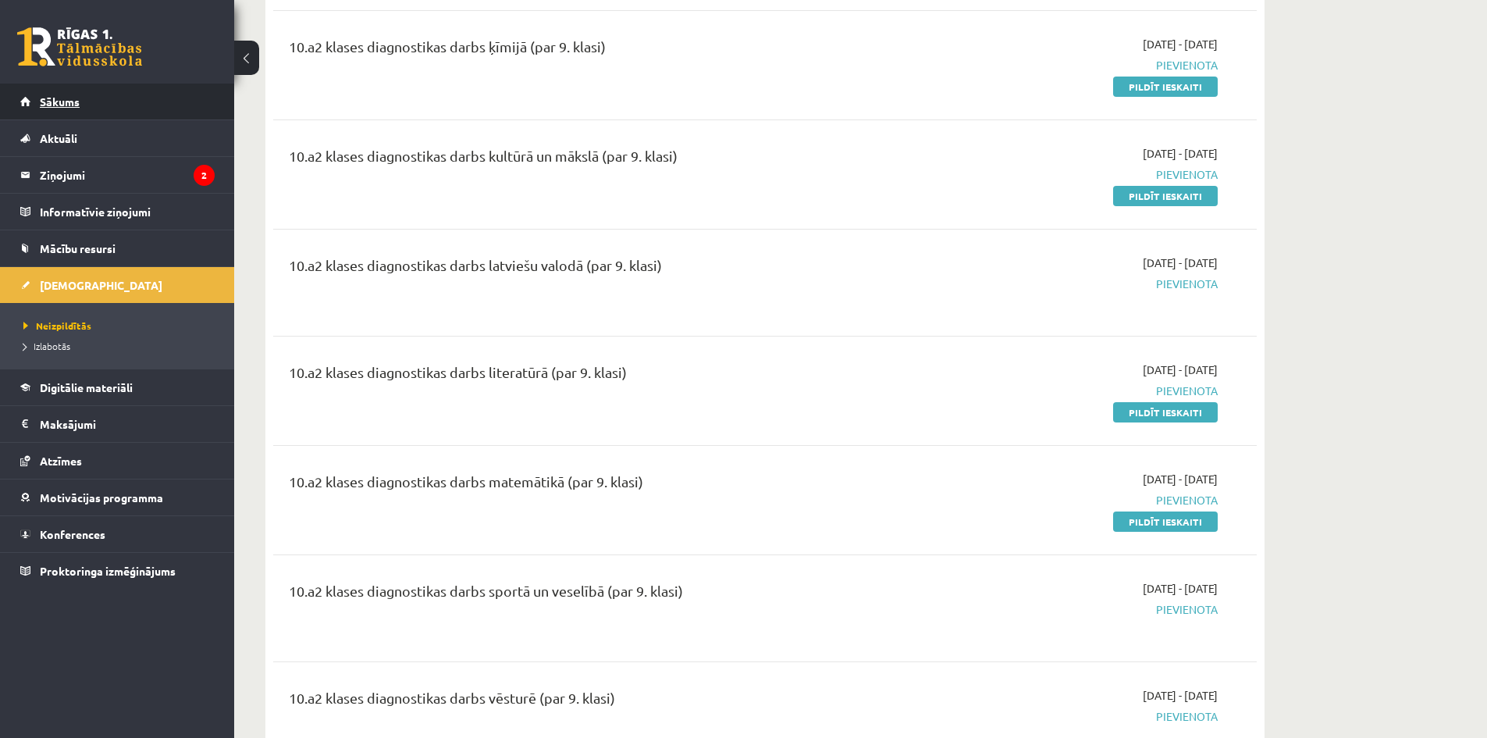
click at [54, 101] on span "Sākums" at bounding box center [60, 101] width 40 height 14
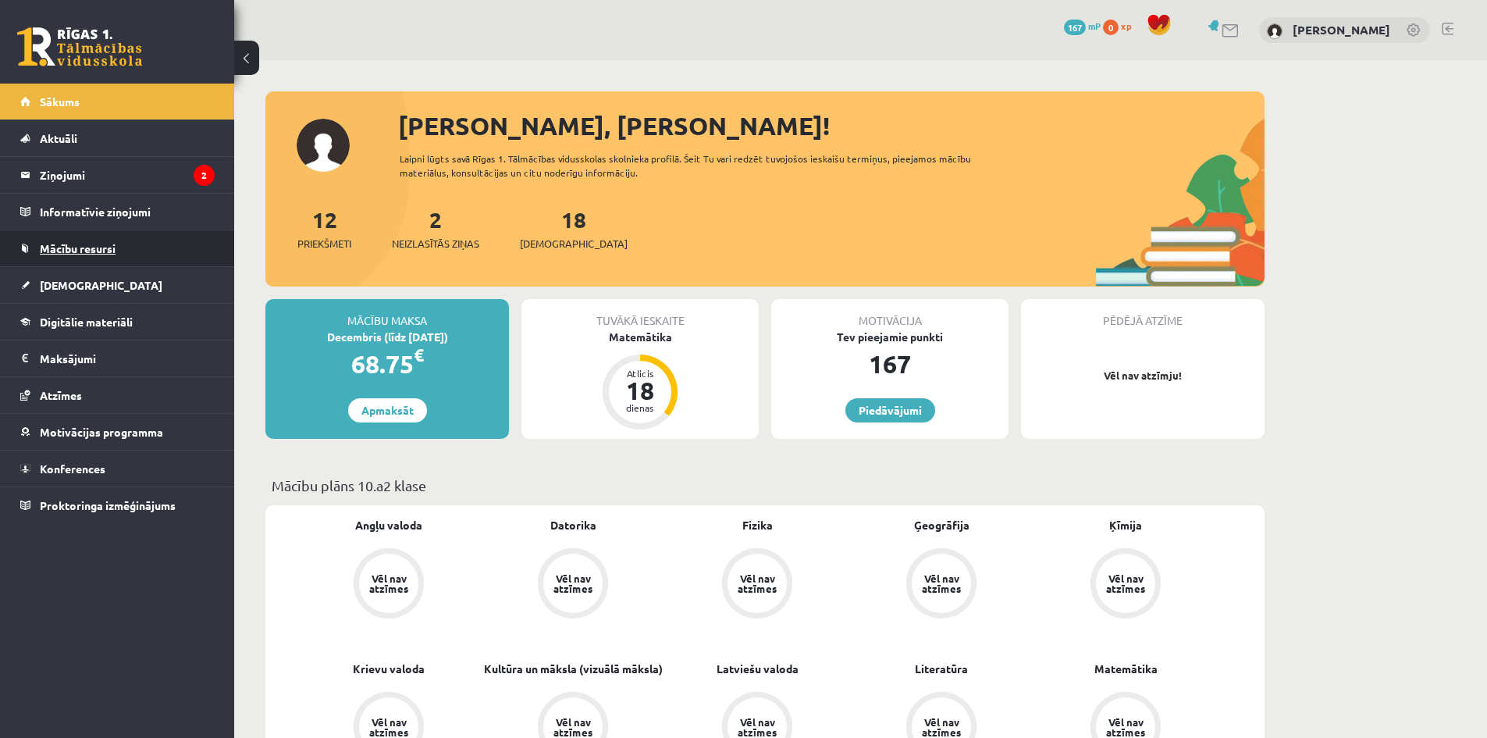
click at [112, 247] on span "Mācību resursi" at bounding box center [78, 248] width 76 height 14
